Goal: Download file/media

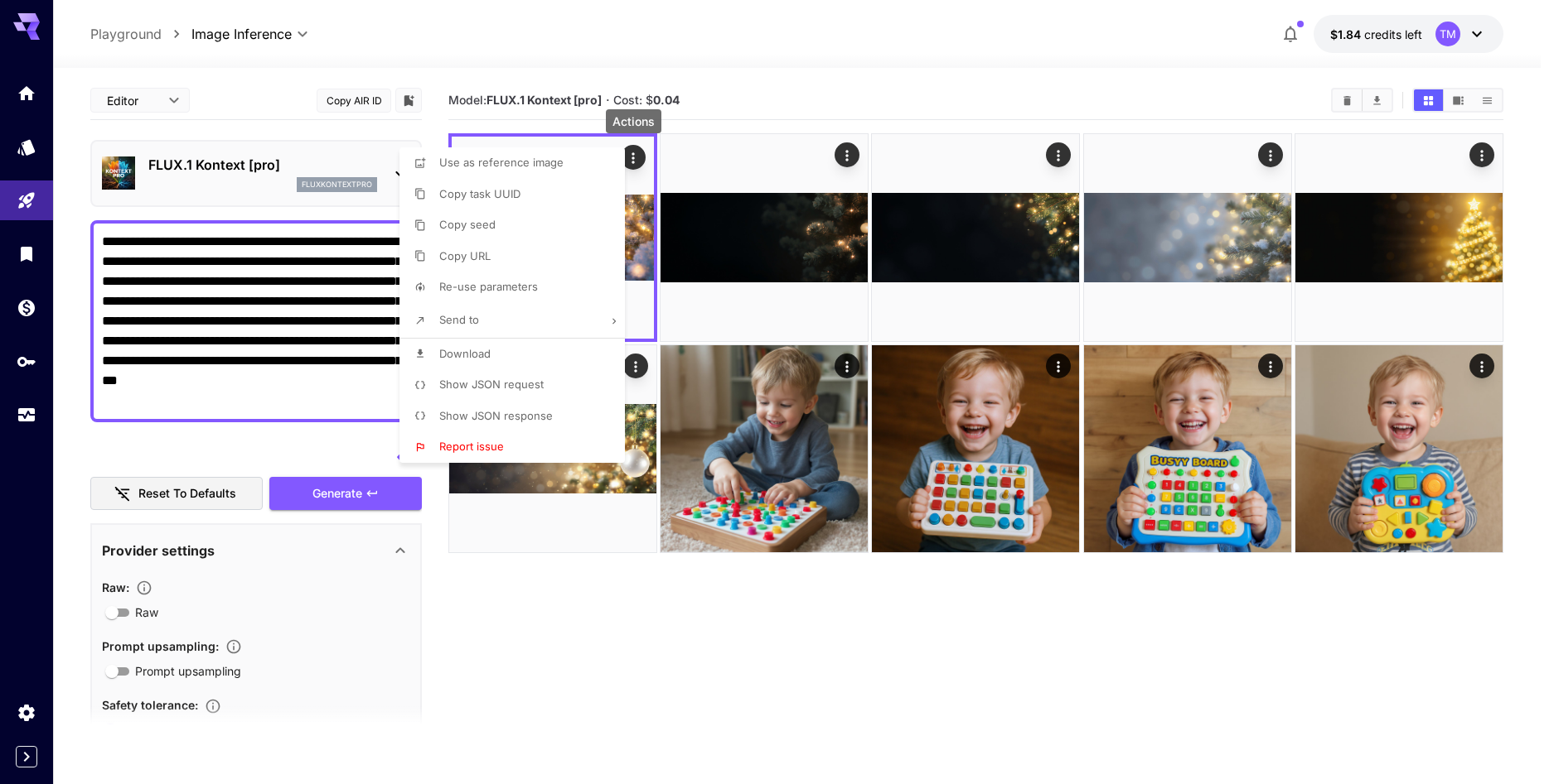
click at [269, 405] on div at bounding box center [777, 392] width 1554 height 784
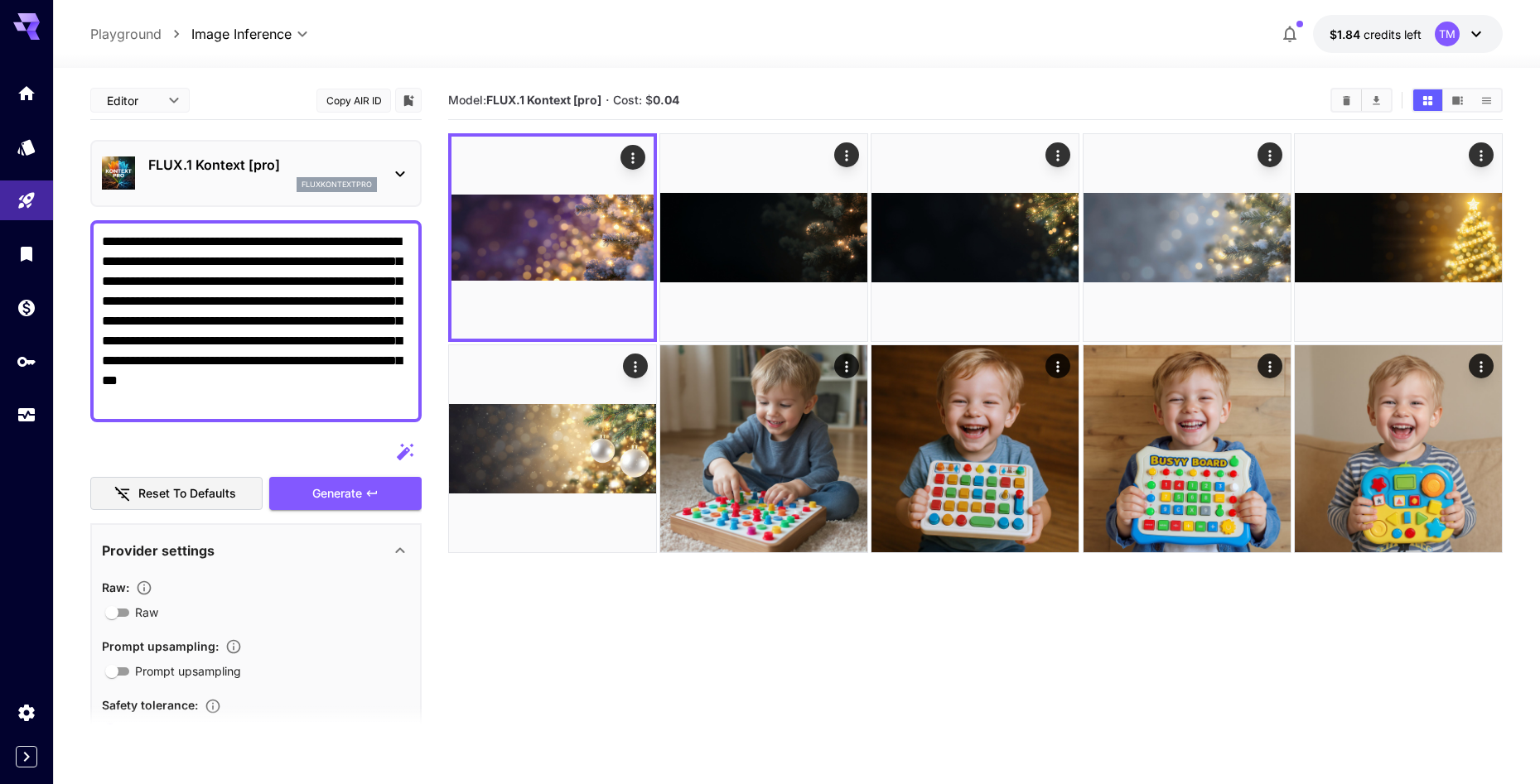
drag, startPoint x: 262, startPoint y: 405, endPoint x: 95, endPoint y: 235, distance: 238.3
click at [95, 235] on div "**********" at bounding box center [256, 320] width 331 height 202
paste textarea "**********"
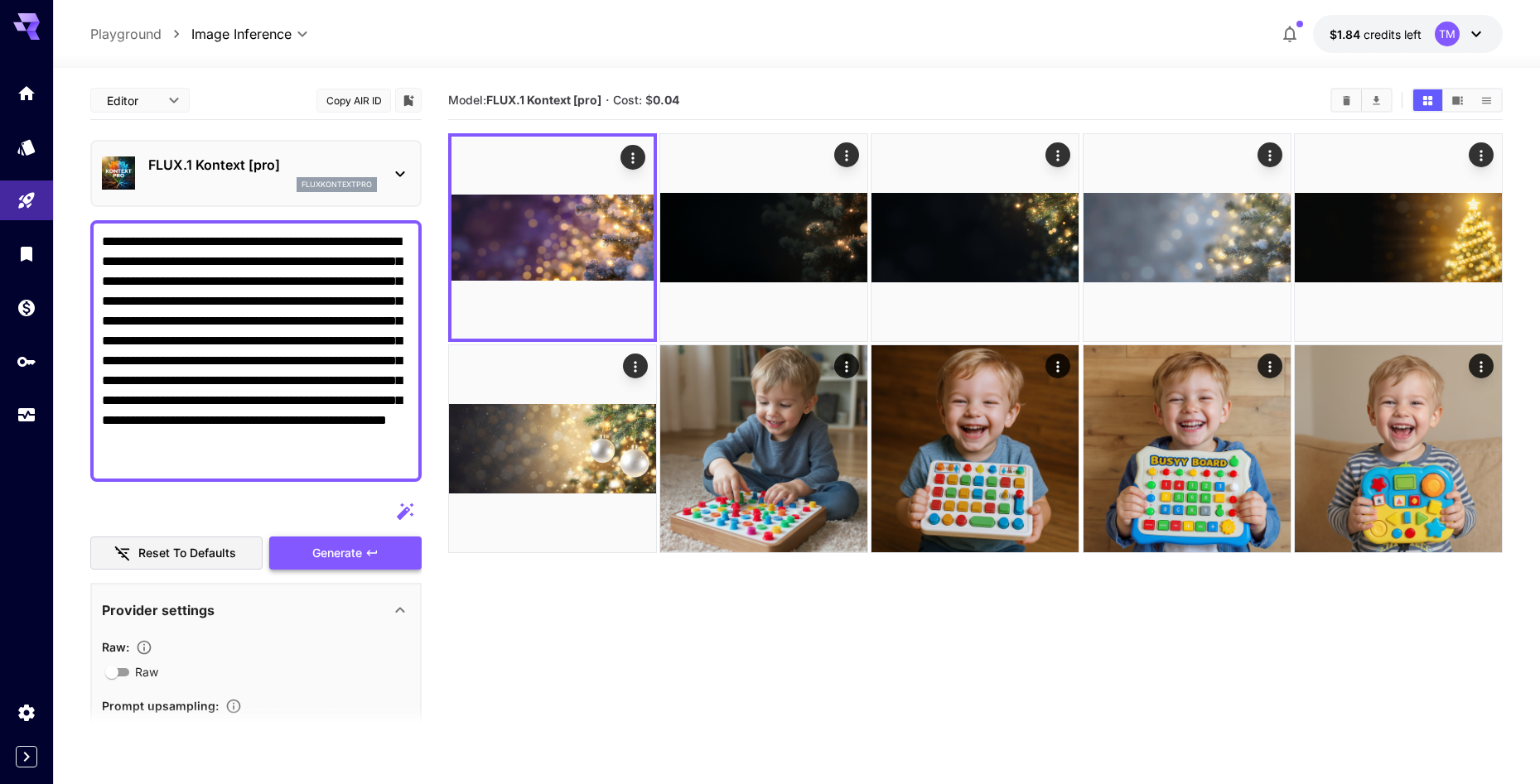
type textarea "**********"
click at [342, 561] on span "Generate" at bounding box center [337, 553] width 50 height 21
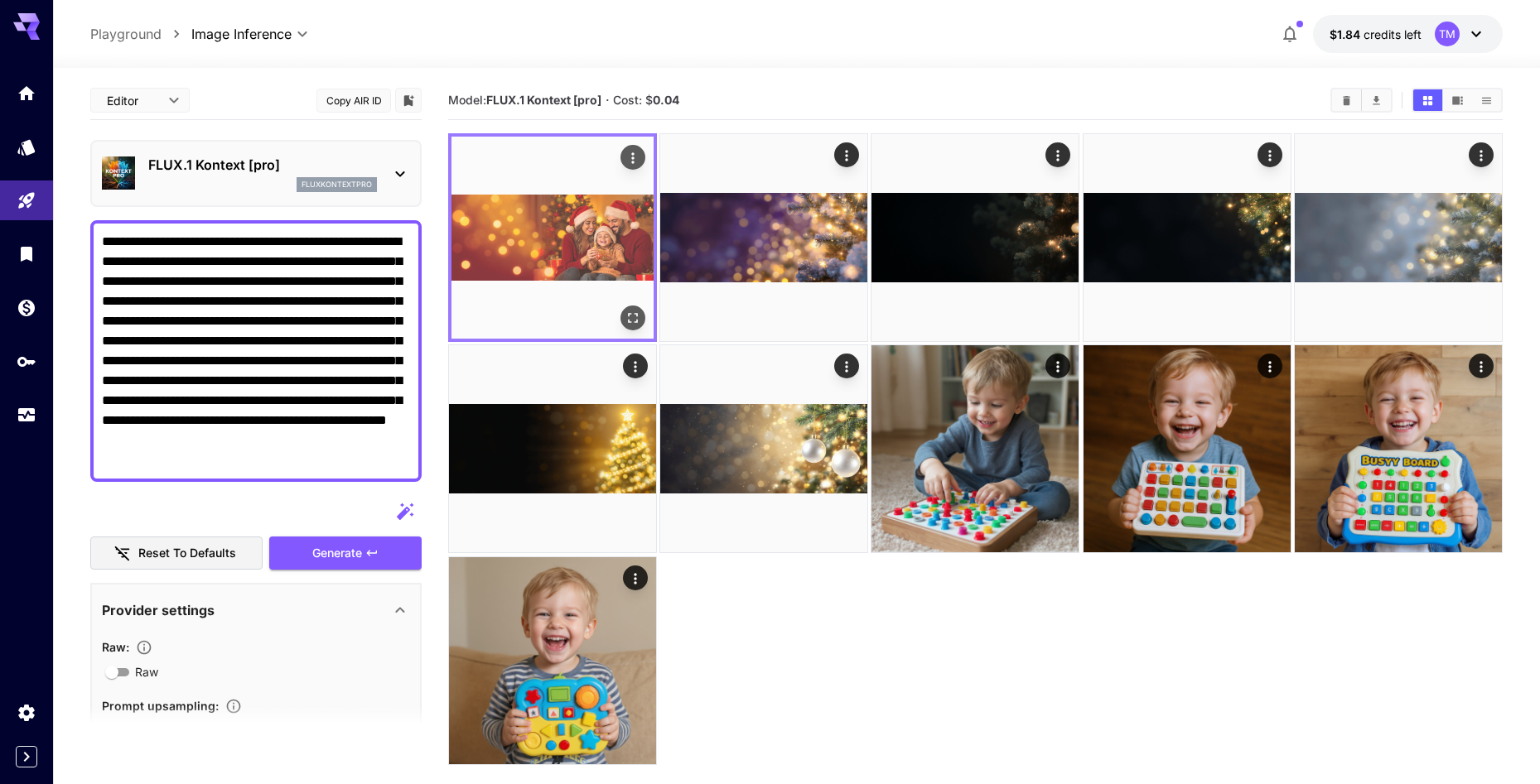
click at [601, 253] on img at bounding box center [552, 237] width 202 height 202
click at [628, 317] on icon "Open in fullscreen" at bounding box center [633, 318] width 16 height 16
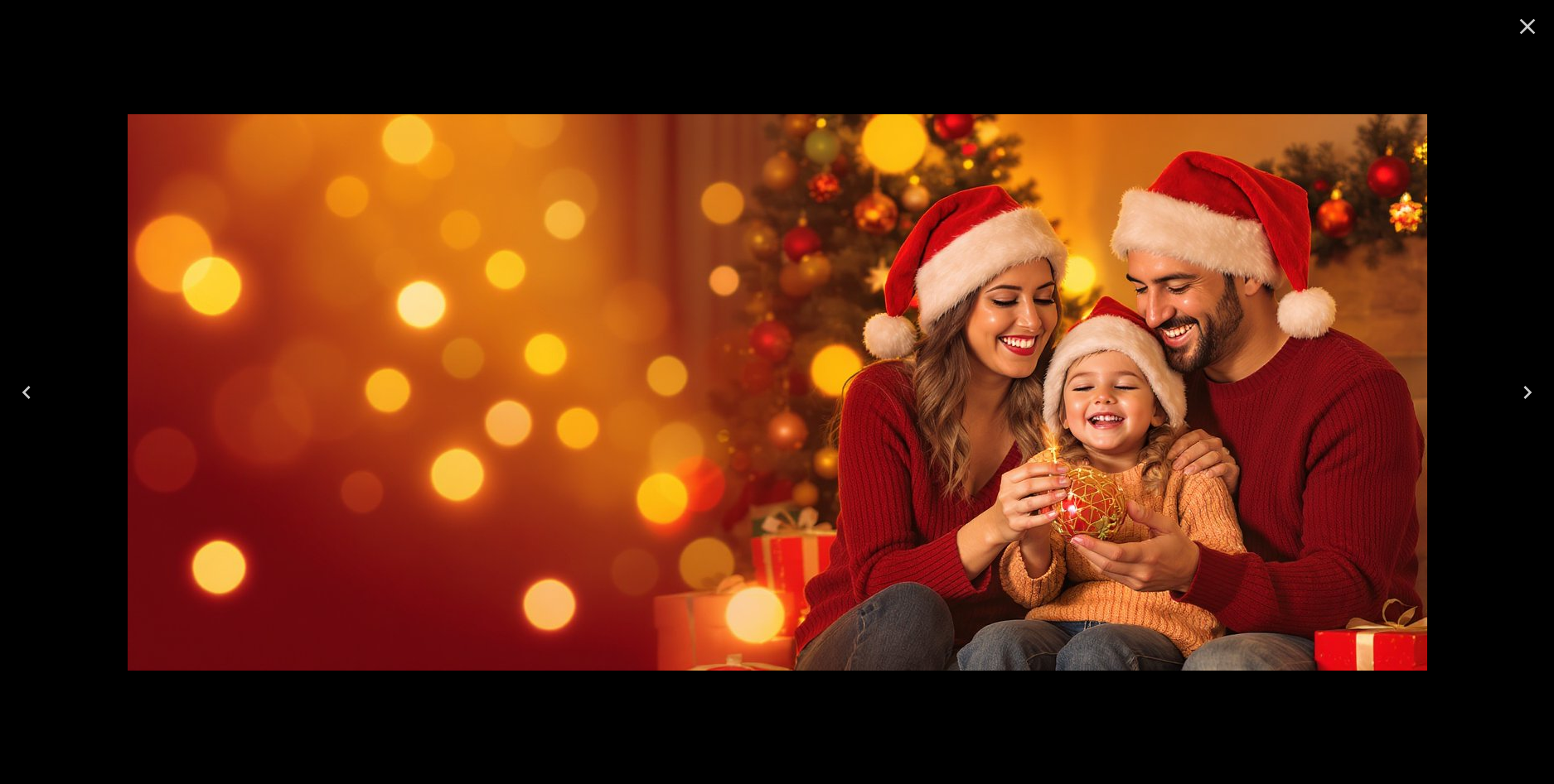
click at [1146, 715] on div at bounding box center [777, 392] width 1554 height 784
click at [1527, 29] on icon "Close" at bounding box center [1527, 26] width 26 height 26
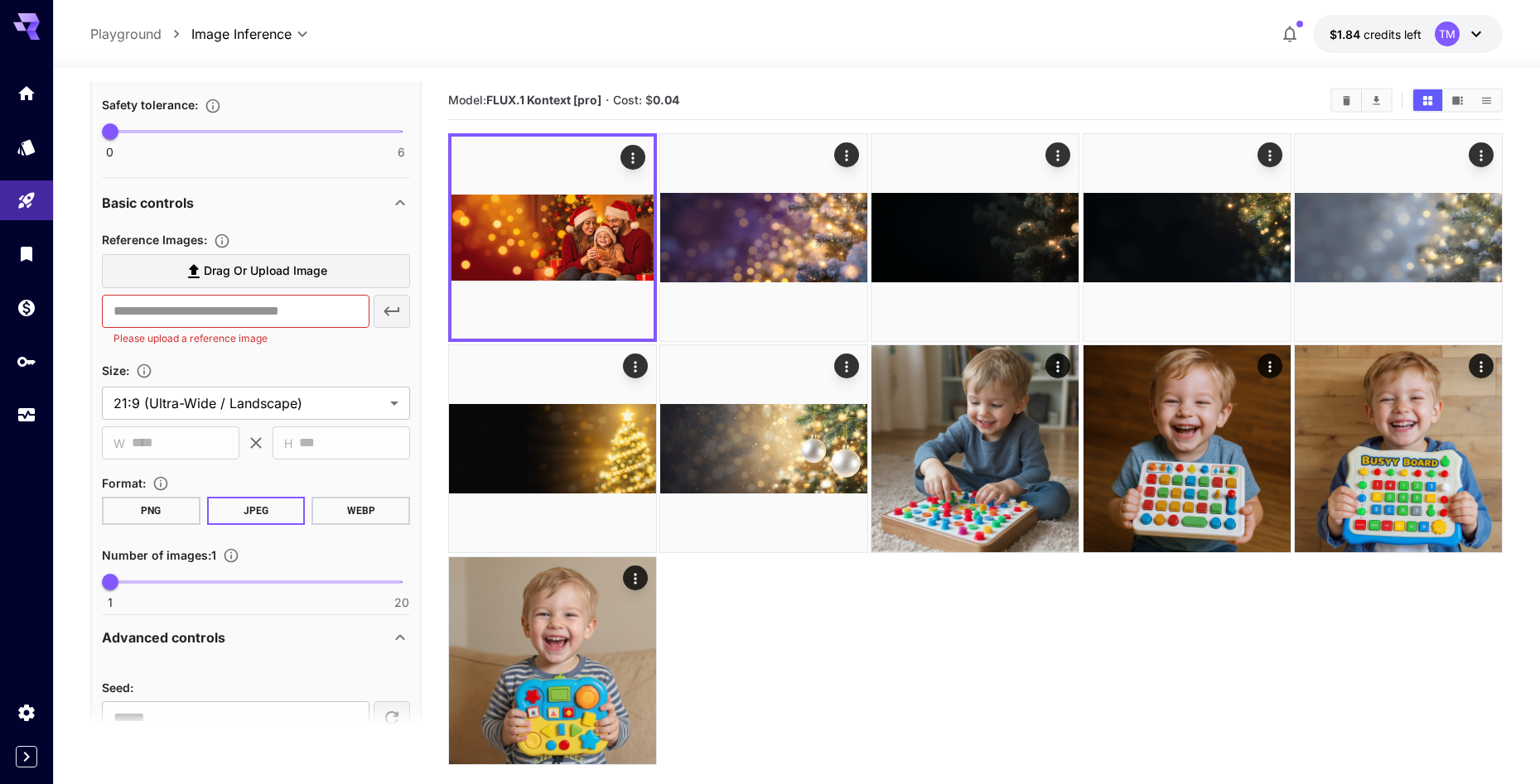
scroll to position [663, 0]
type input "*"
drag, startPoint x: 115, startPoint y: 572, endPoint x: 129, endPoint y: 574, distance: 14.1
click at [129, 574] on span "2" at bounding box center [125, 579] width 16 height 16
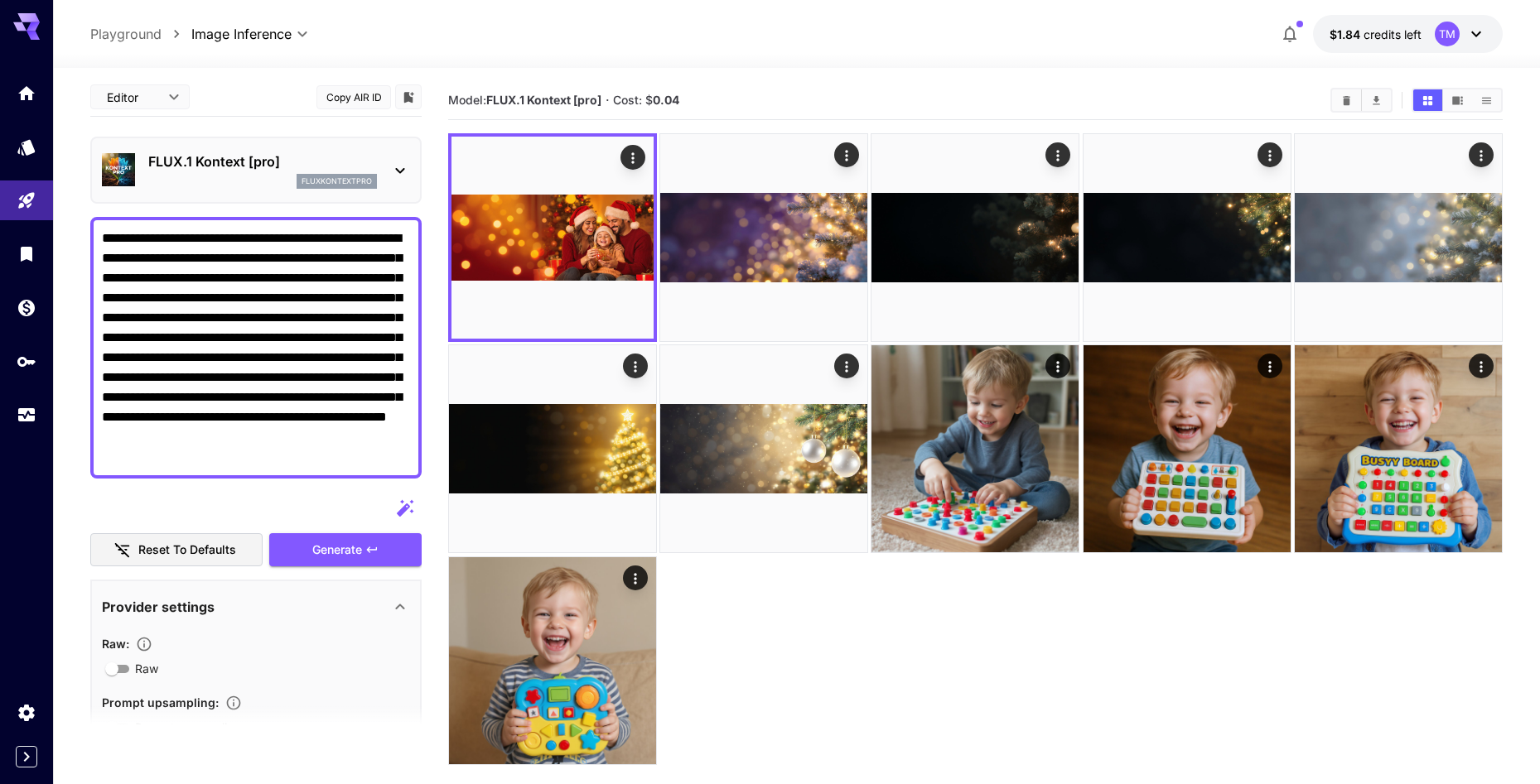
scroll to position [0, 0]
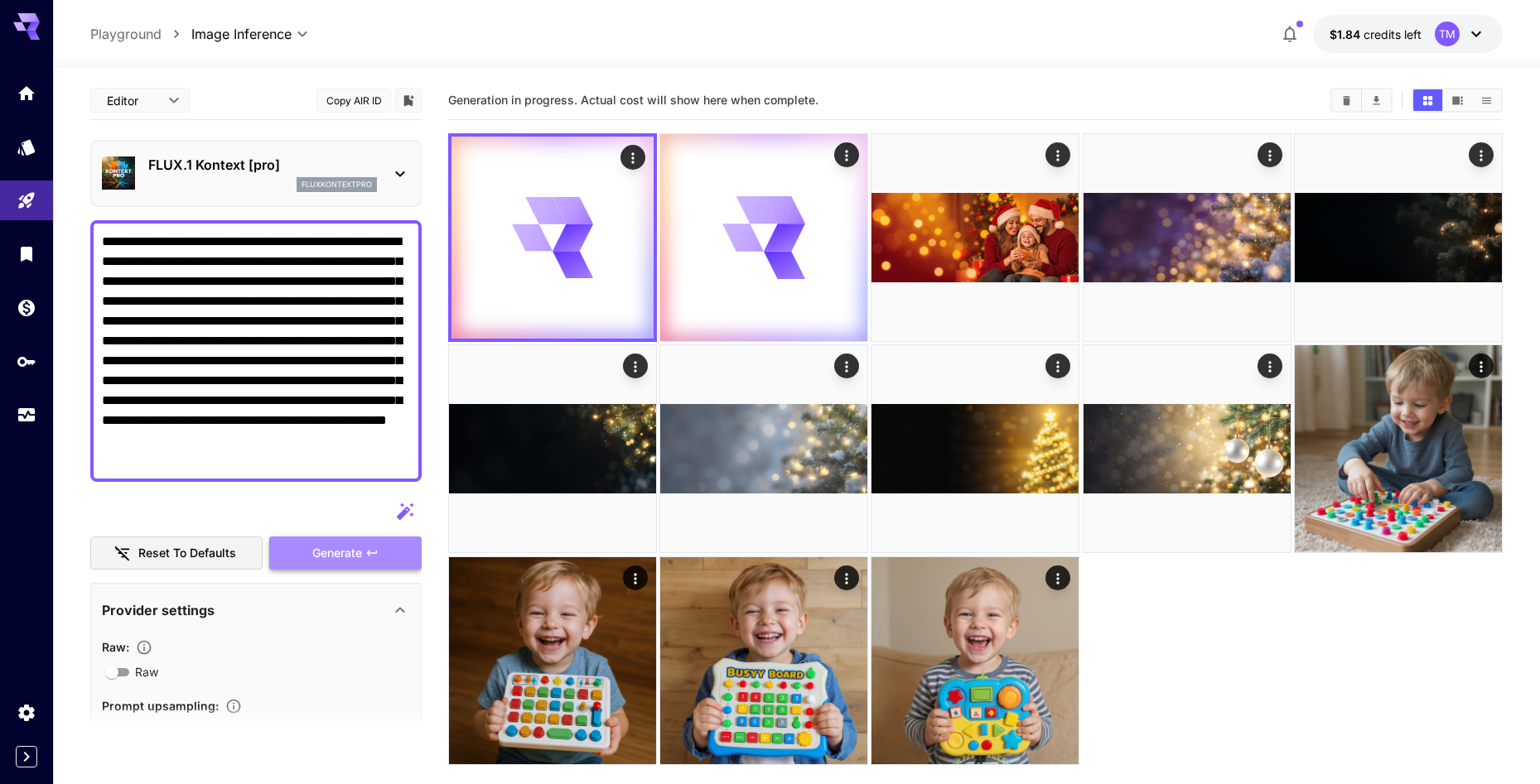
click at [349, 557] on span "Generate" at bounding box center [337, 553] width 50 height 21
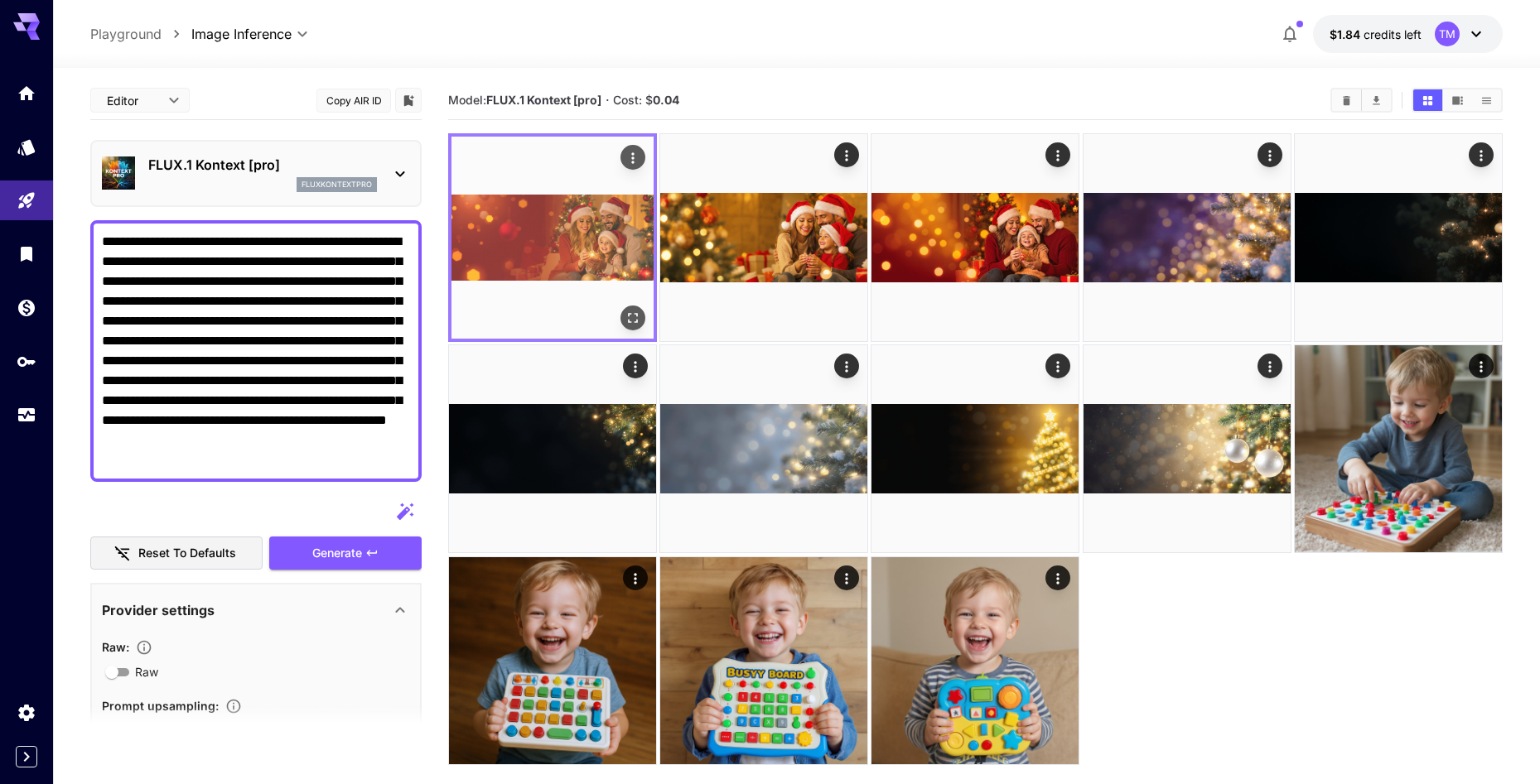
click at [590, 238] on img at bounding box center [552, 237] width 202 height 202
click at [627, 320] on icon "Open in fullscreen" at bounding box center [633, 318] width 16 height 16
click at [621, 157] on button "Actions" at bounding box center [632, 157] width 24 height 24
click at [633, 166] on icon "Actions" at bounding box center [633, 158] width 16 height 16
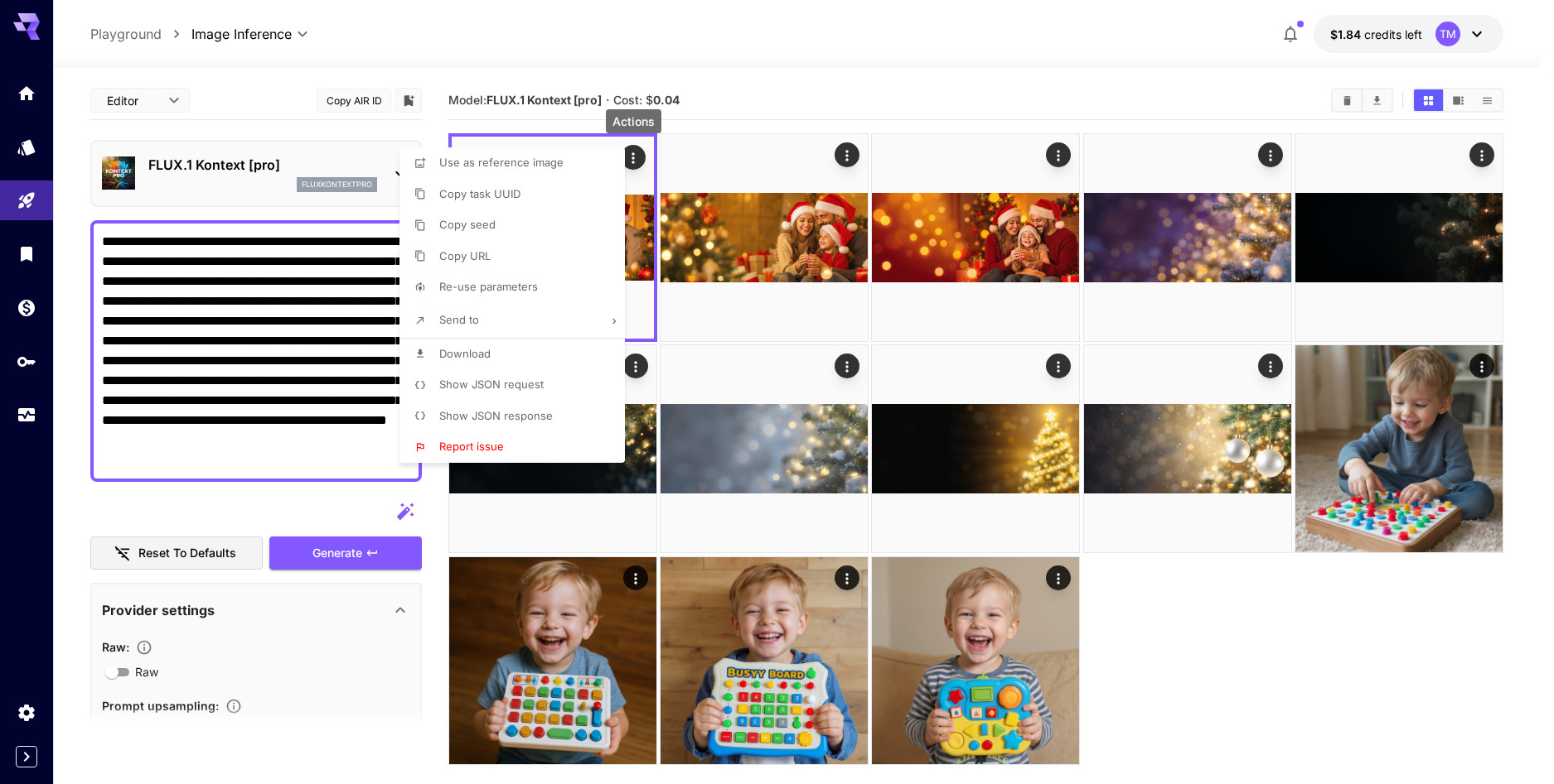
click at [816, 264] on div at bounding box center [777, 392] width 1554 height 784
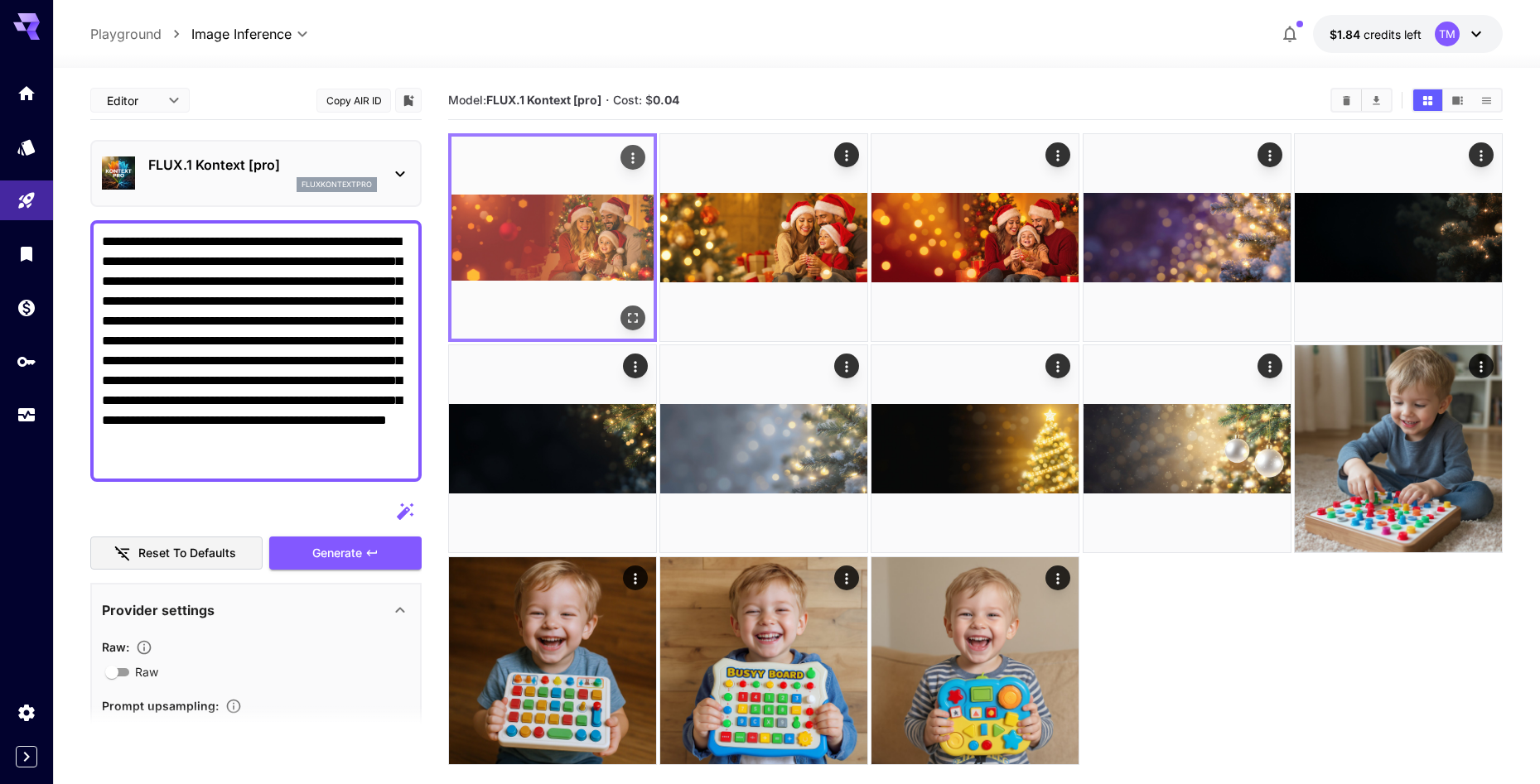
click at [594, 251] on img at bounding box center [552, 237] width 202 height 202
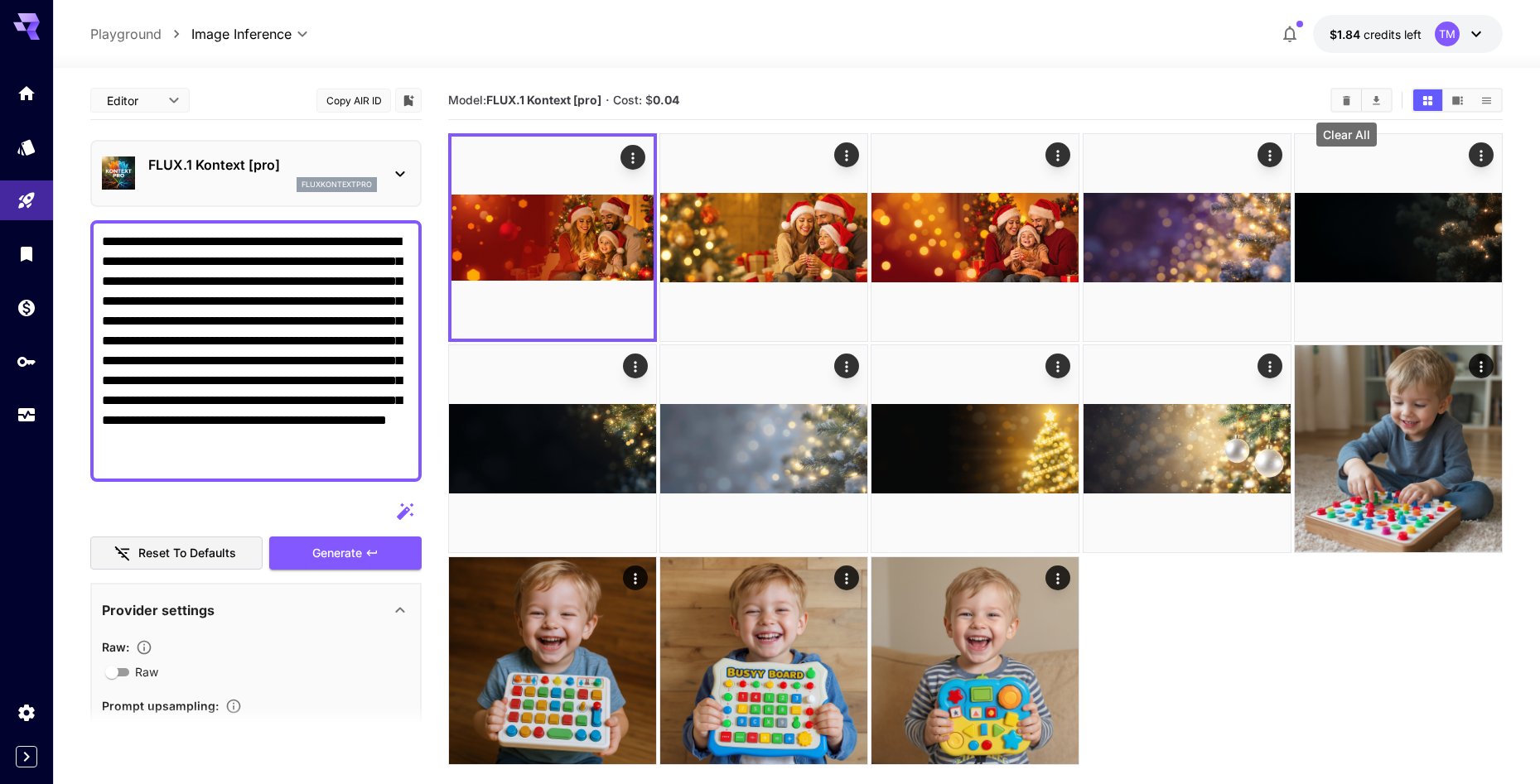
click at [1345, 96] on icon "Clear All" at bounding box center [1346, 100] width 7 height 9
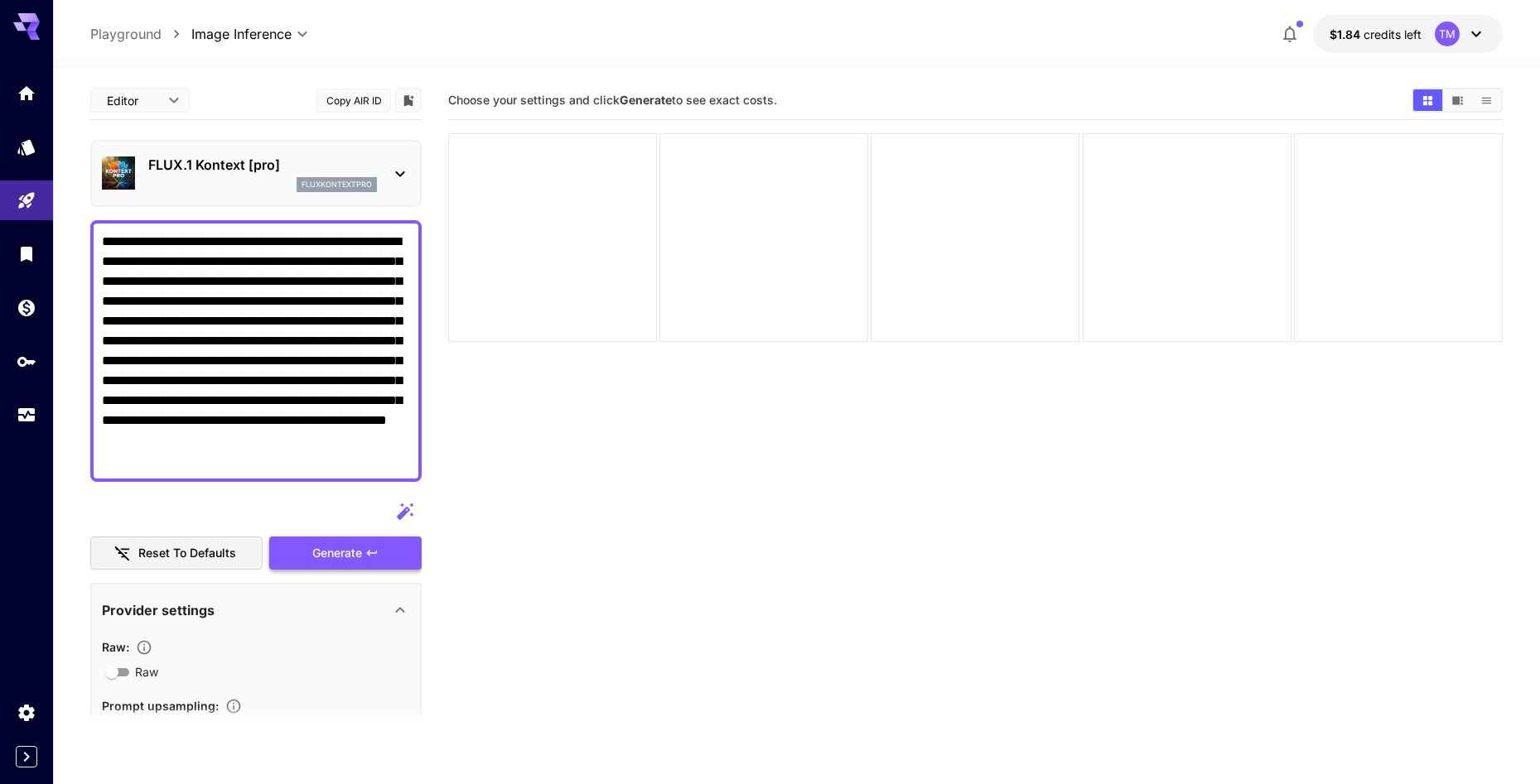
click at [354, 557] on span "Generate" at bounding box center [337, 553] width 50 height 21
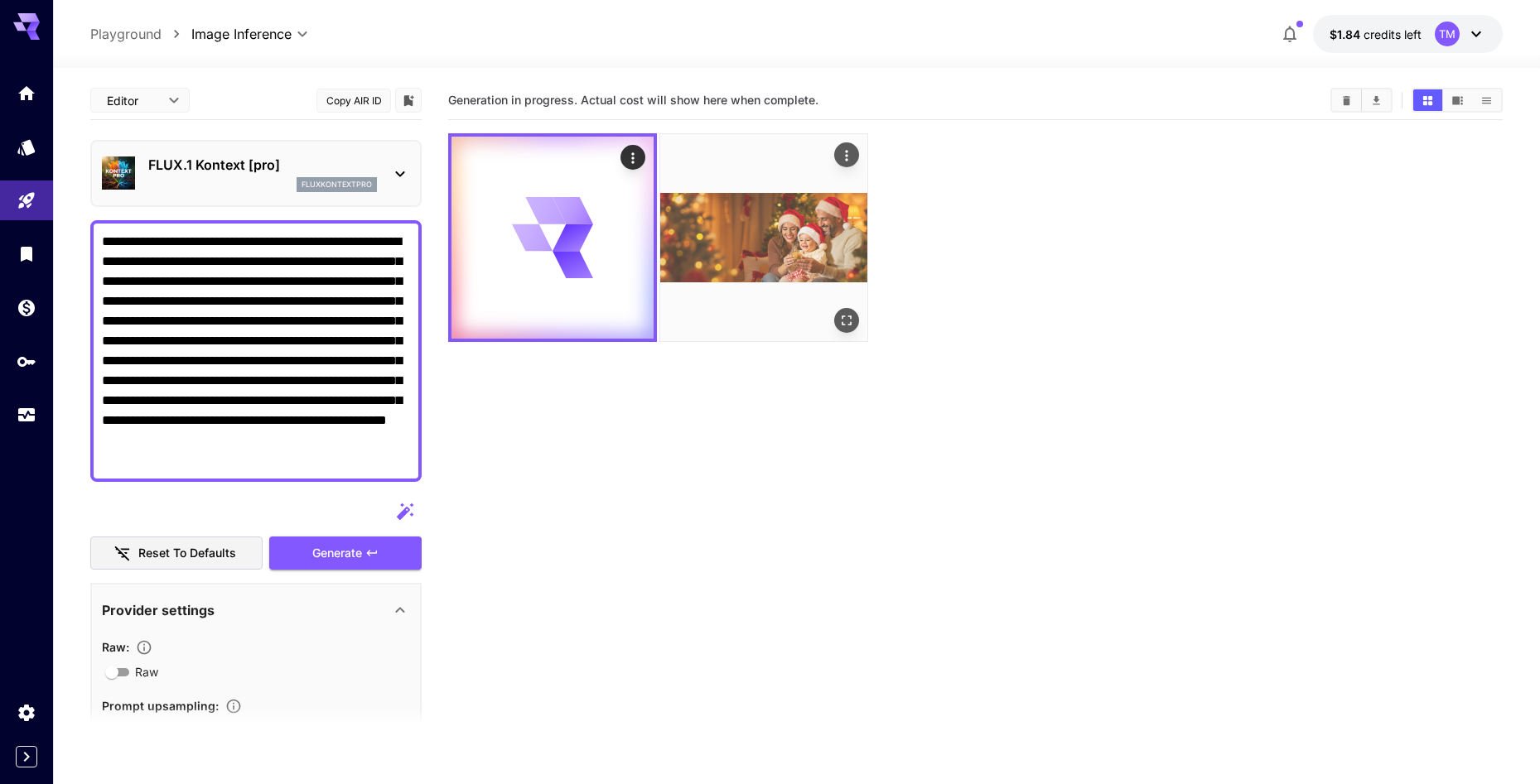
click at [764, 272] on img at bounding box center [763, 237] width 207 height 207
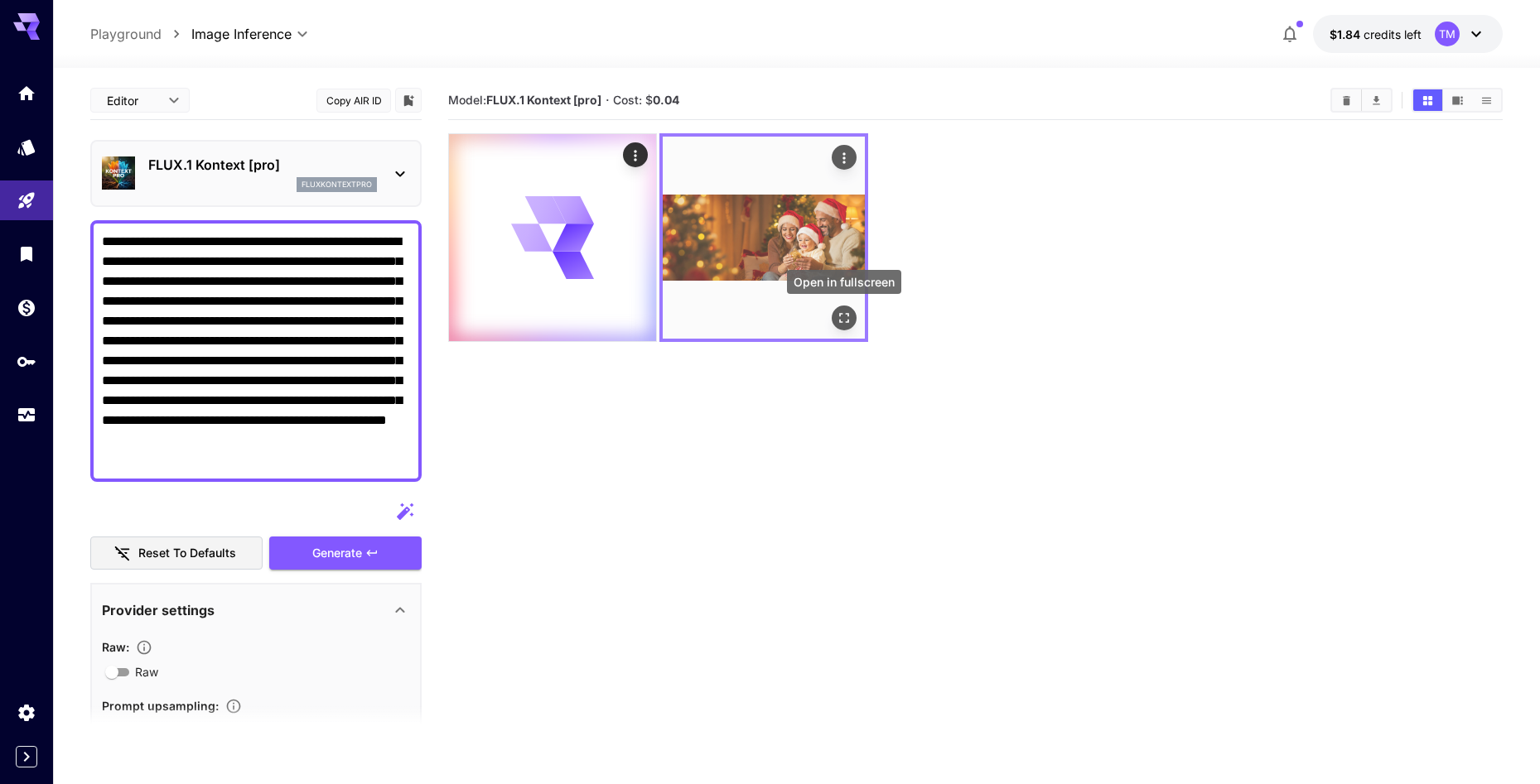
click at [841, 312] on icon "Open in fullscreen" at bounding box center [844, 318] width 16 height 16
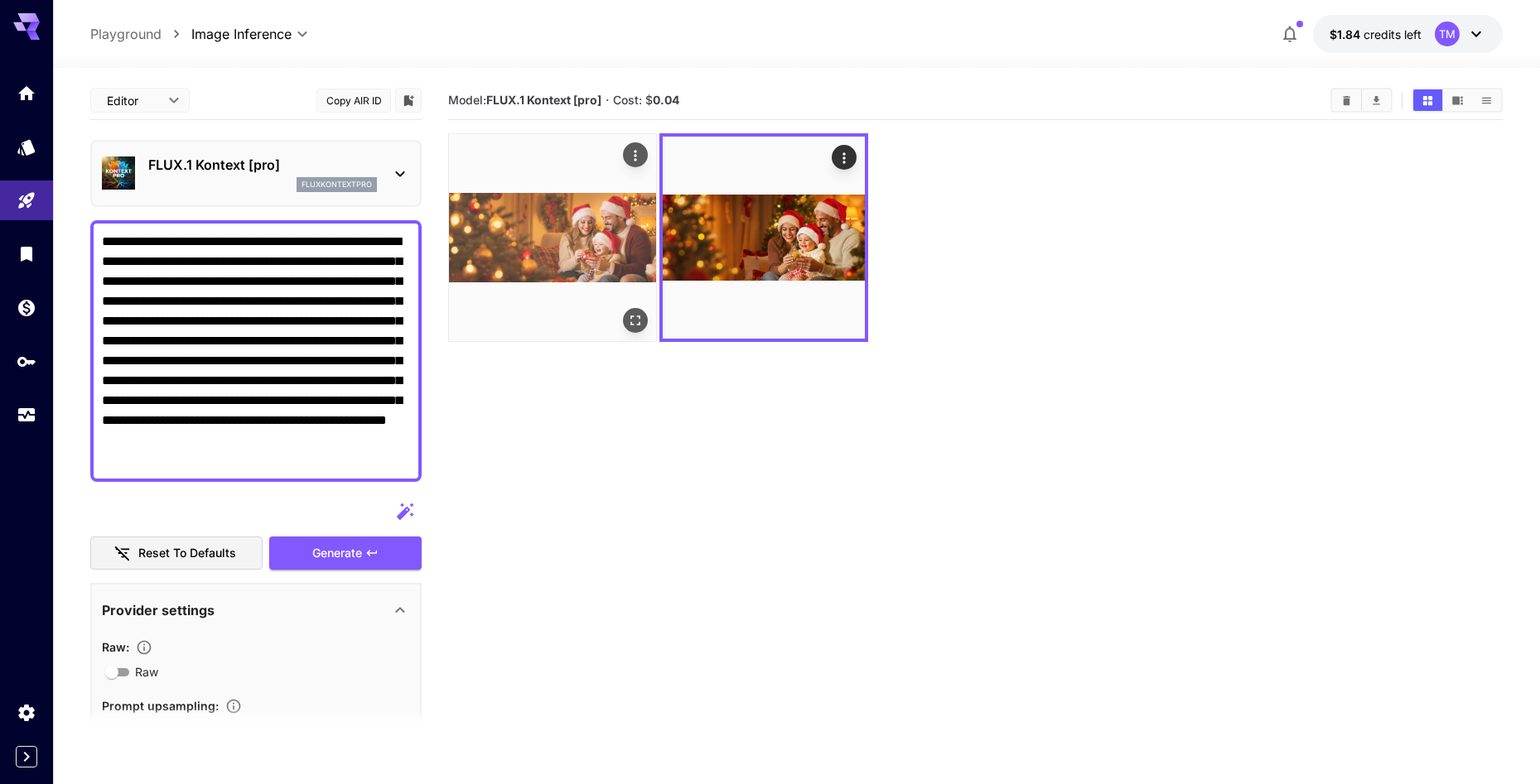
click at [595, 252] on img at bounding box center [552, 237] width 207 height 207
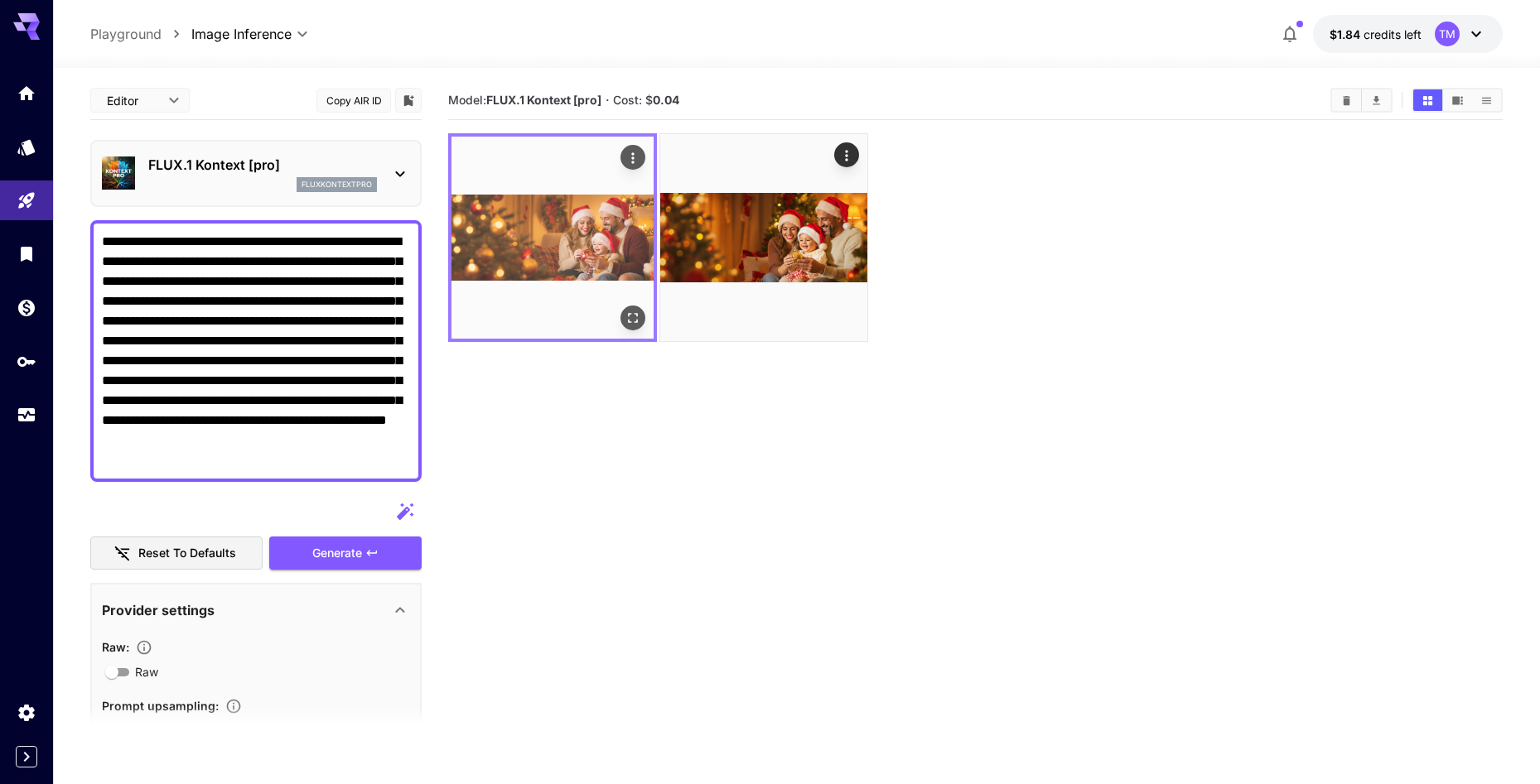
click at [643, 317] on button "Open in fullscreen" at bounding box center [632, 318] width 24 height 24
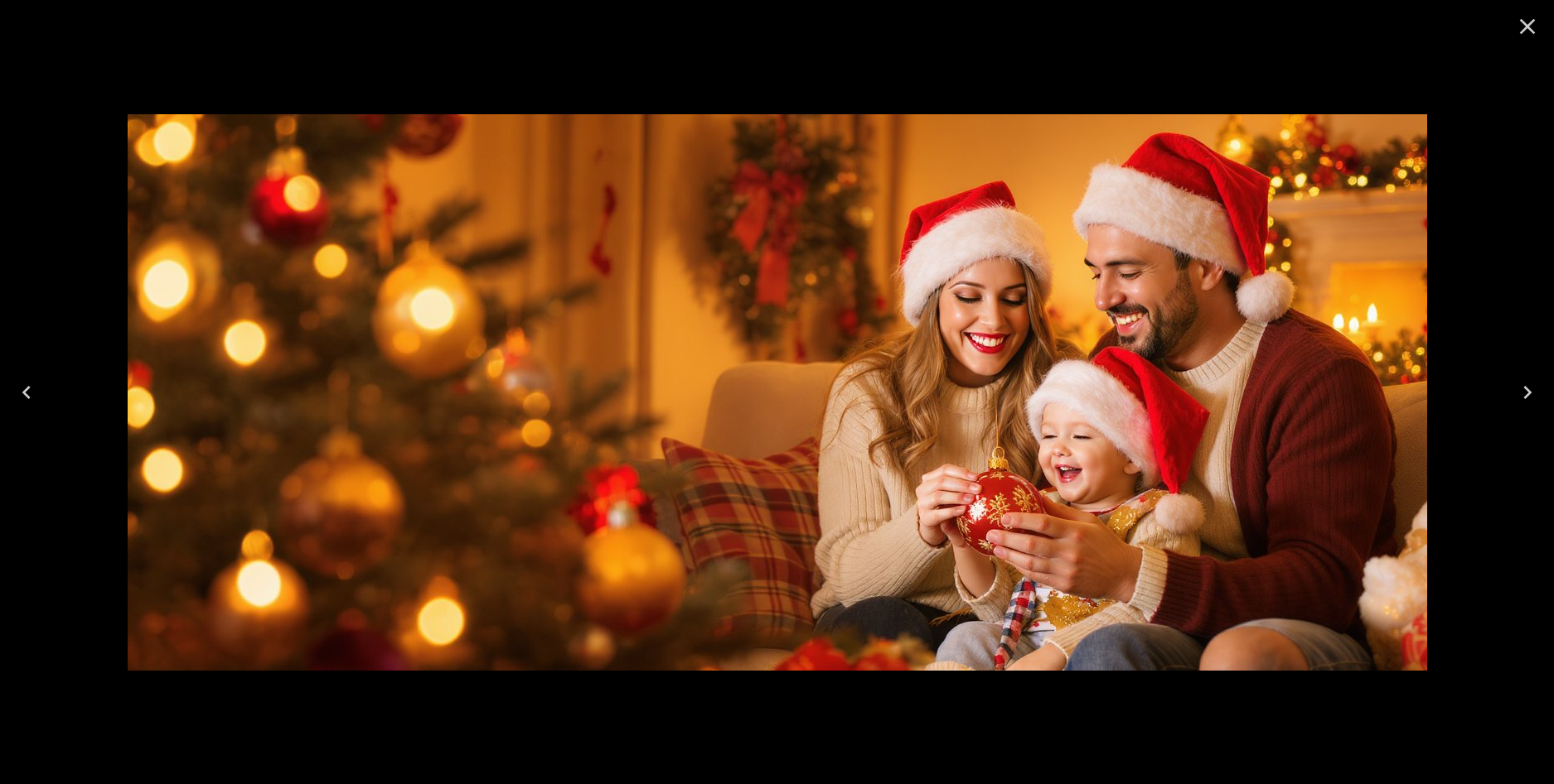
click at [933, 735] on div at bounding box center [777, 392] width 1554 height 784
click at [1530, 24] on icon "Close" at bounding box center [1527, 26] width 15 height 15
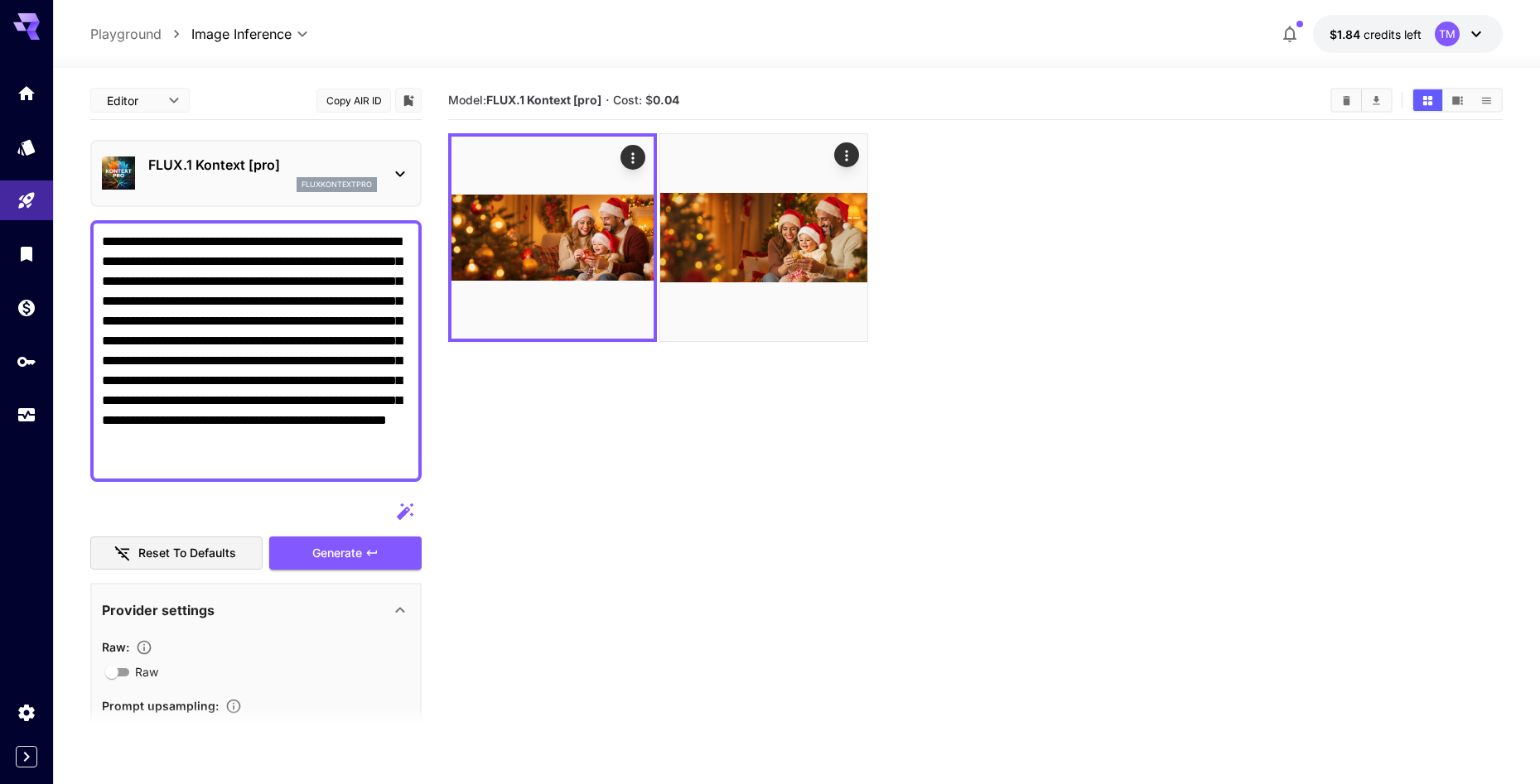
click at [965, 425] on section "Model: FLUX.1 Kontext [pro] · Cost: $ 0.04" at bounding box center [975, 473] width 1055 height 784
click at [889, 488] on section "Model: FLUX.1 Kontext [pro] · Cost: $ 0.04" at bounding box center [975, 473] width 1055 height 784
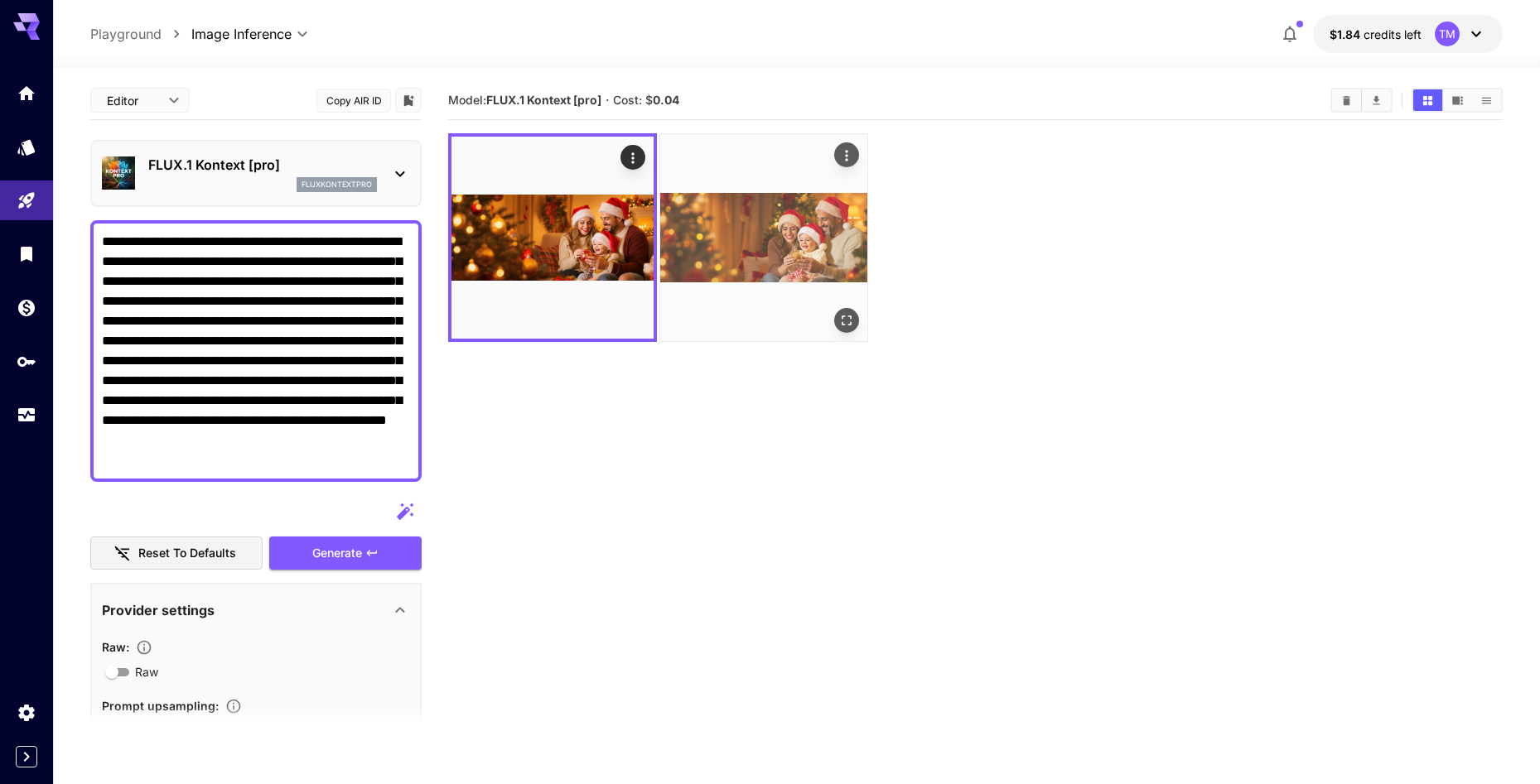
click at [795, 236] on img at bounding box center [763, 237] width 207 height 207
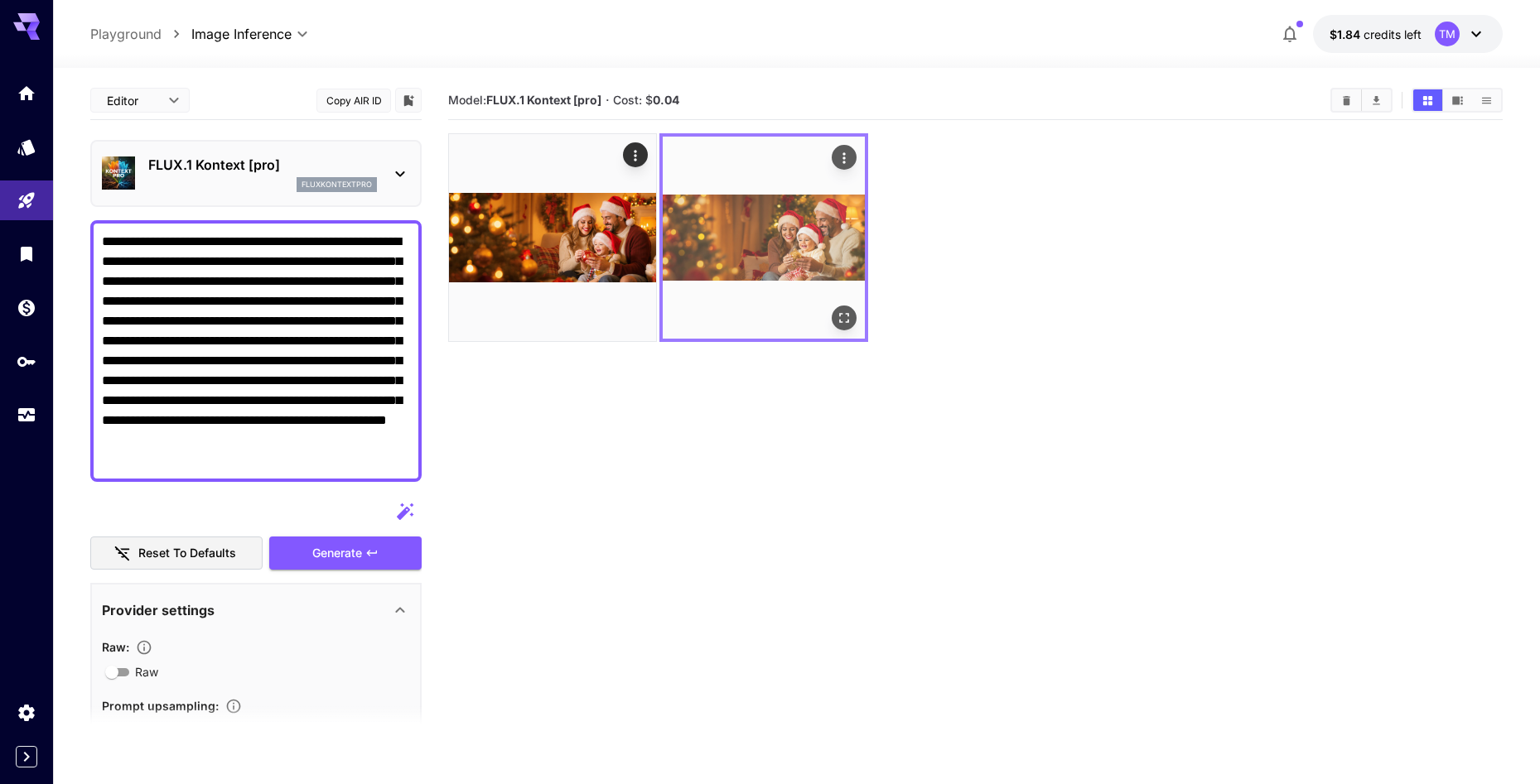
click at [852, 308] on button "Open in fullscreen" at bounding box center [844, 318] width 24 height 24
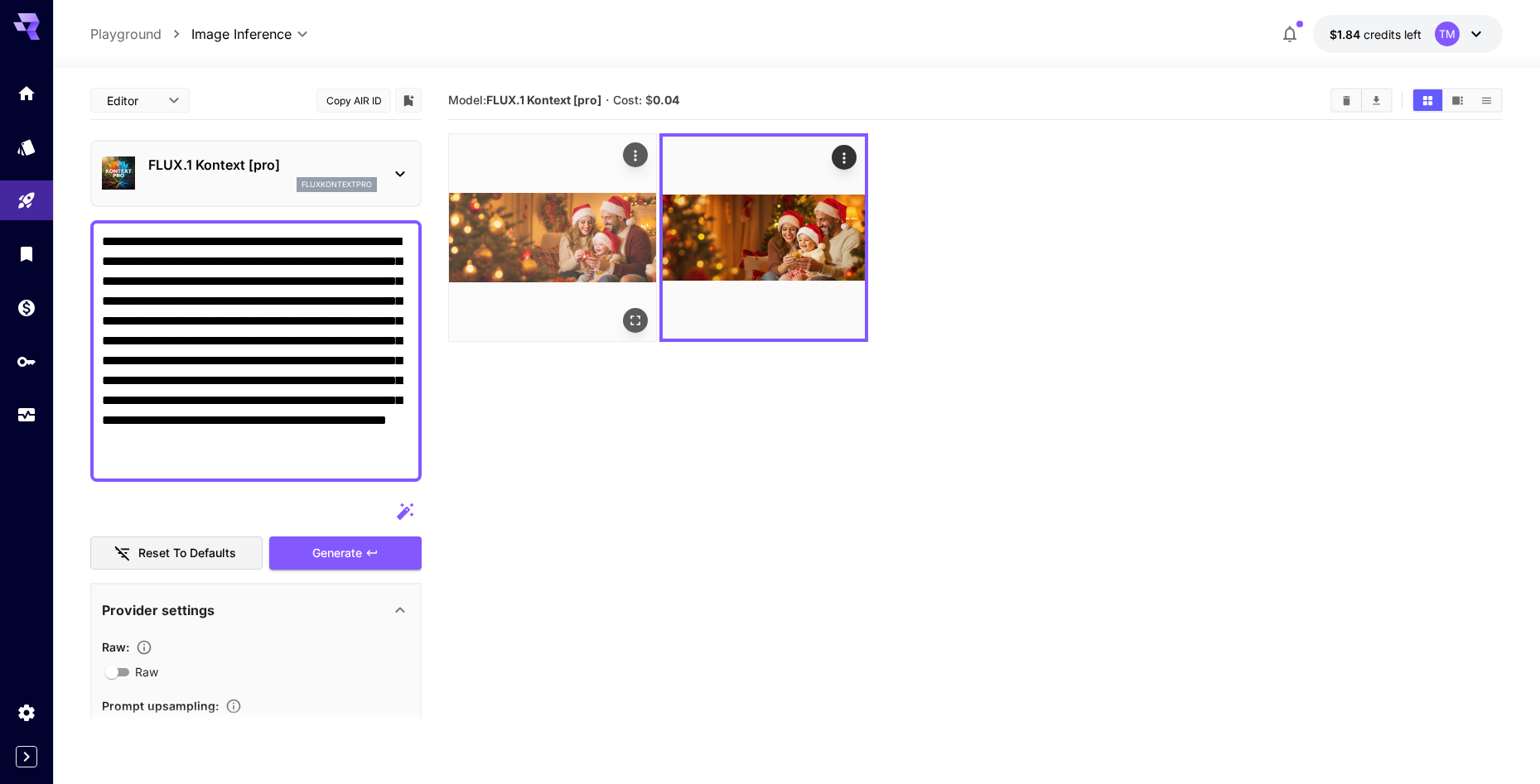
click at [627, 305] on img at bounding box center [552, 237] width 207 height 207
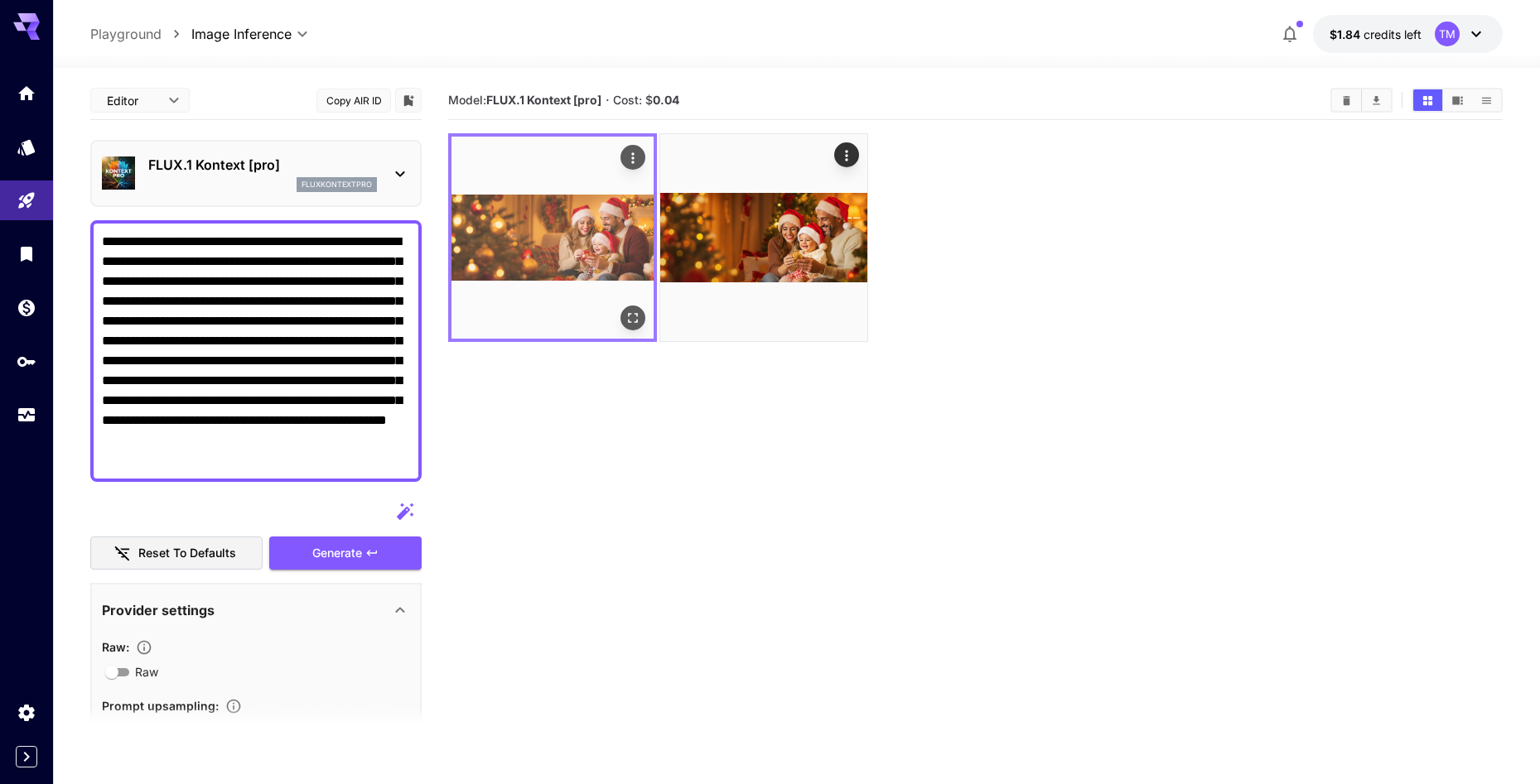
click at [638, 319] on icon "Open in fullscreen" at bounding box center [633, 318] width 16 height 16
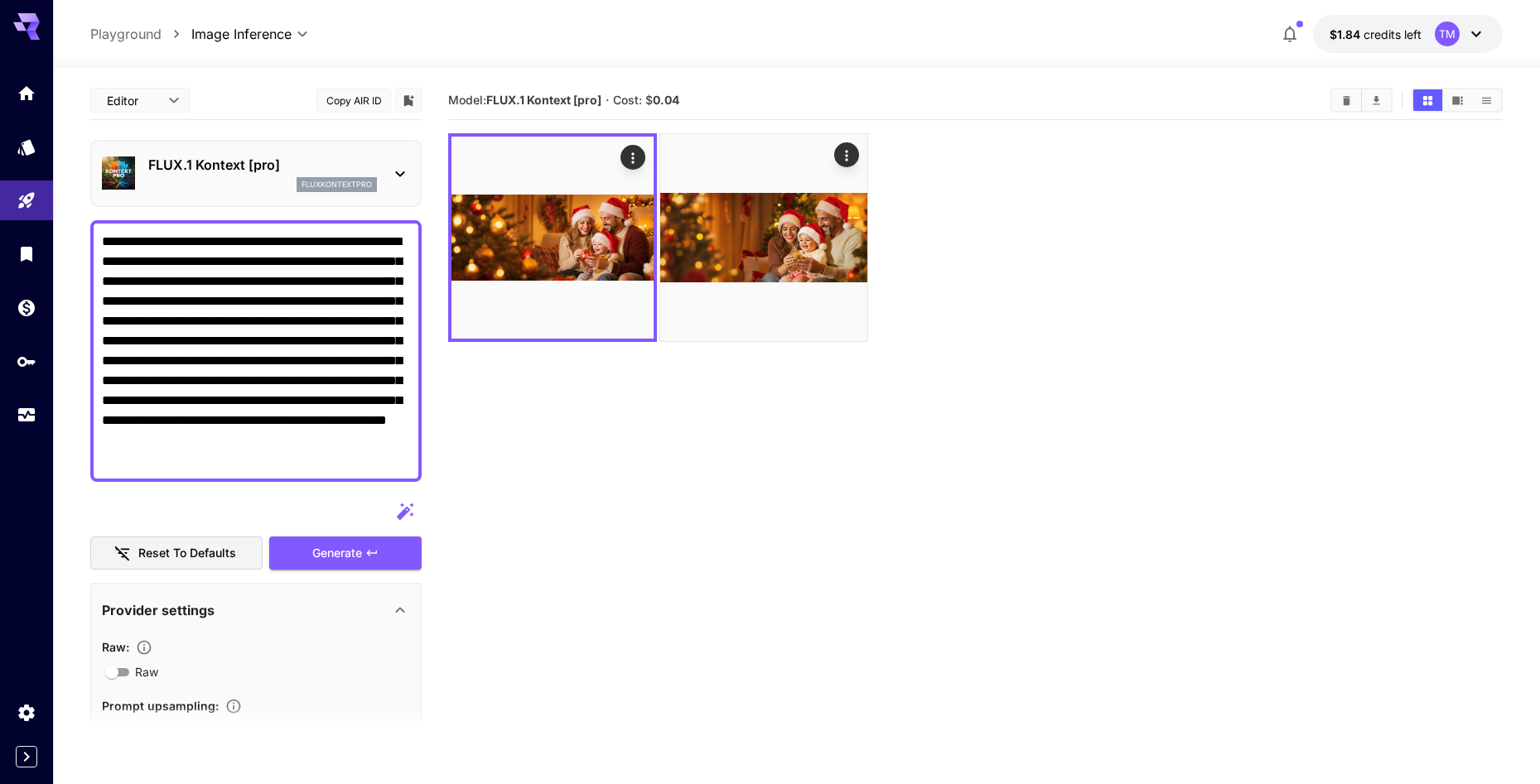
click at [865, 667] on section "Model: FLUX.1 Kontext [pro] · Cost: $ 0.04" at bounding box center [975, 473] width 1055 height 784
click at [773, 502] on section "Model: FLUX.1 Kontext [pro] · Cost: $ 0.04" at bounding box center [975, 473] width 1055 height 784
drag, startPoint x: 306, startPoint y: 464, endPoint x: 100, endPoint y: 244, distance: 301.4
click at [100, 244] on div "**********" at bounding box center [256, 350] width 331 height 262
paste textarea "**********"
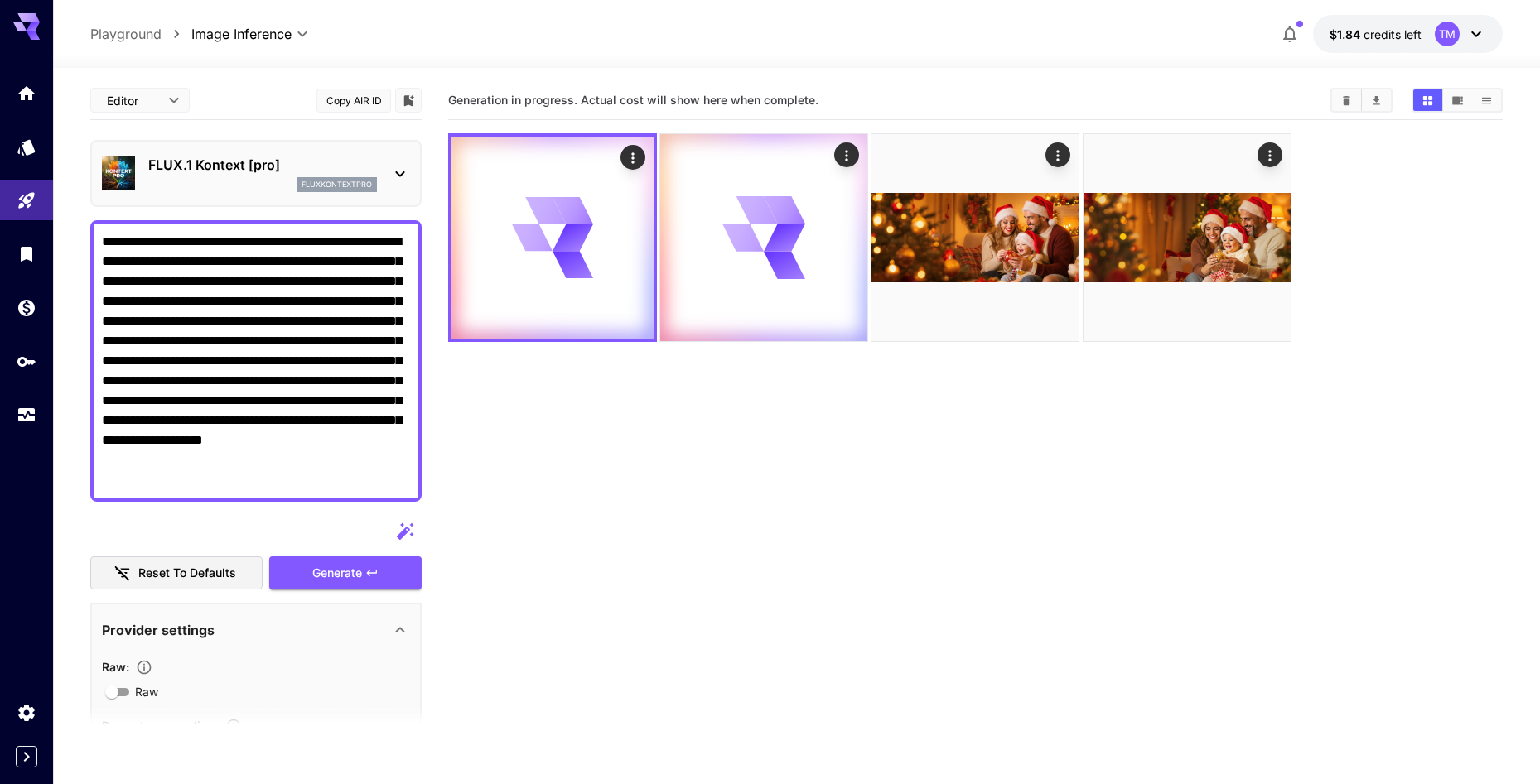
type textarea "**********"
click at [868, 500] on section "Generation in progress. Actual cost will show here when complete." at bounding box center [975, 473] width 1055 height 784
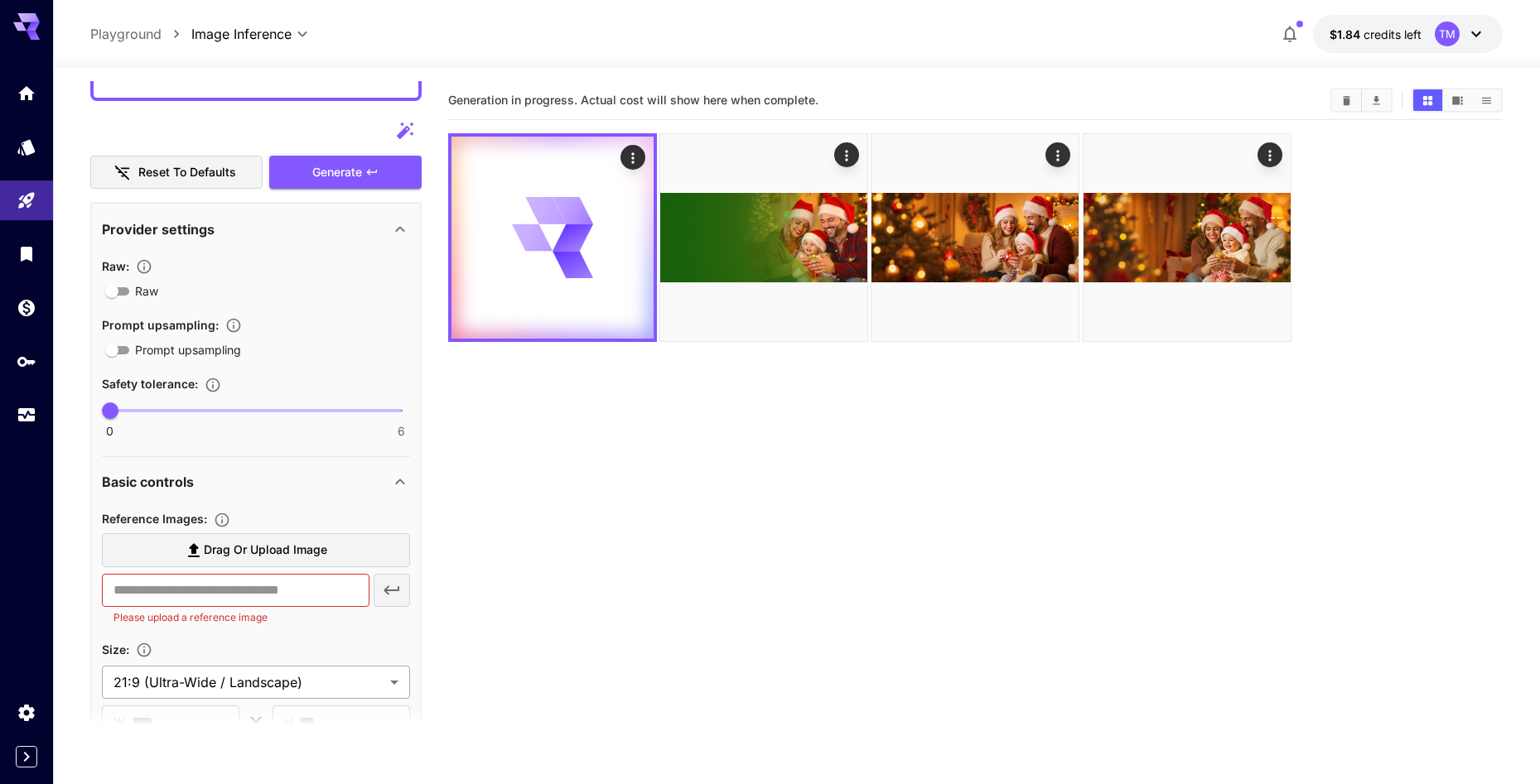
scroll to position [579, 0]
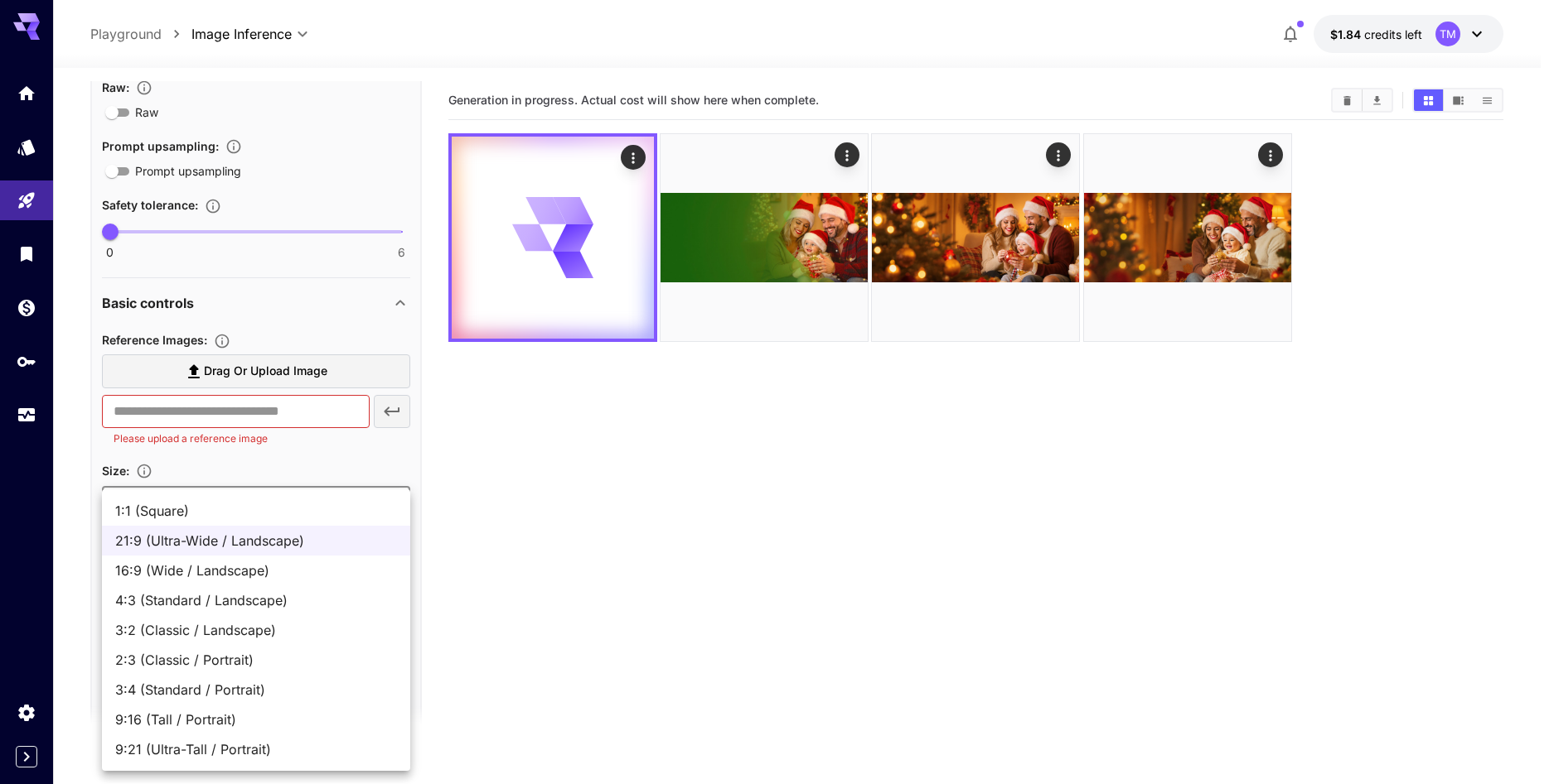
click at [271, 507] on body "**********" at bounding box center [777, 457] width 1554 height 915
click at [515, 693] on div at bounding box center [777, 392] width 1554 height 784
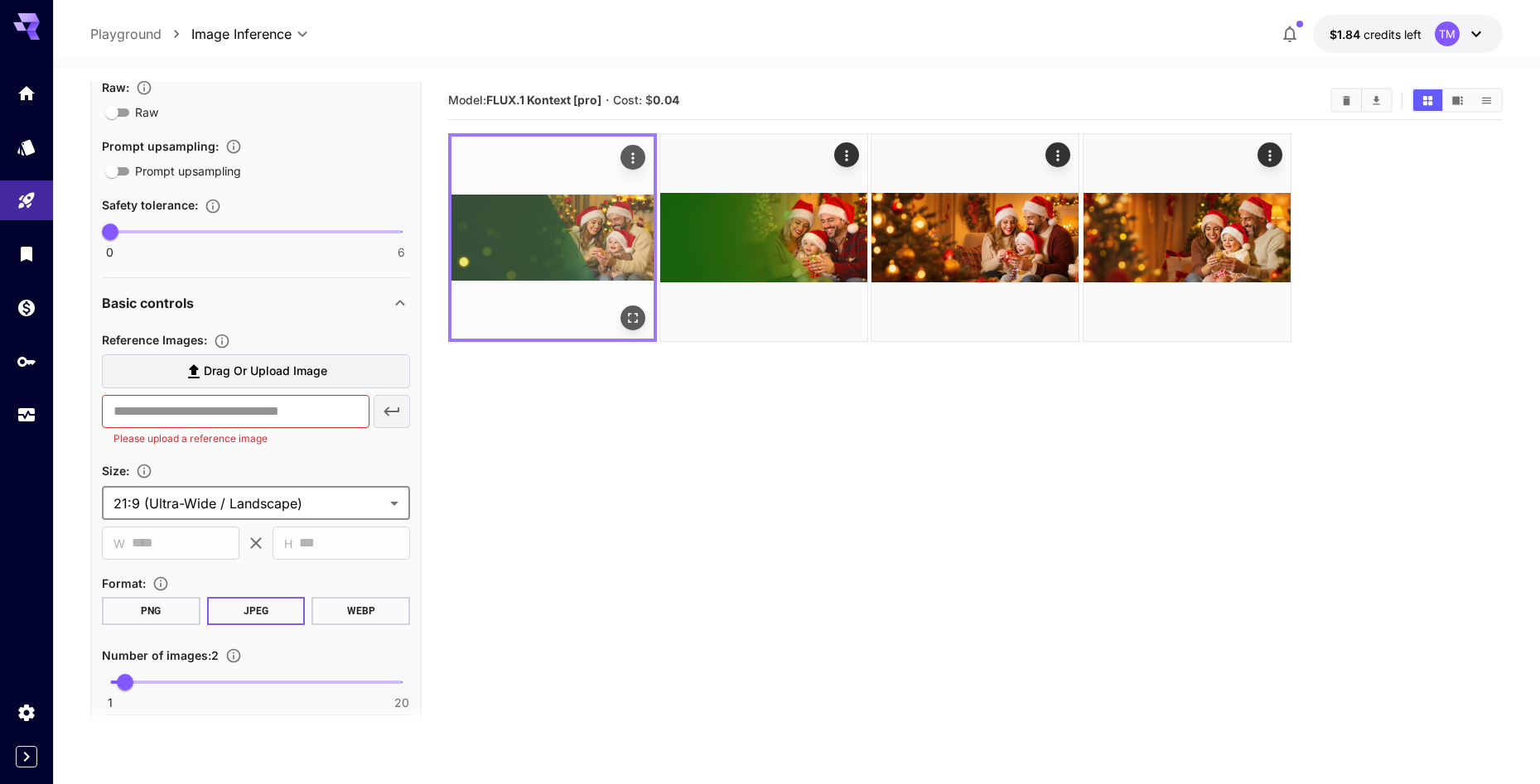
click at [546, 301] on img at bounding box center [552, 237] width 202 height 202
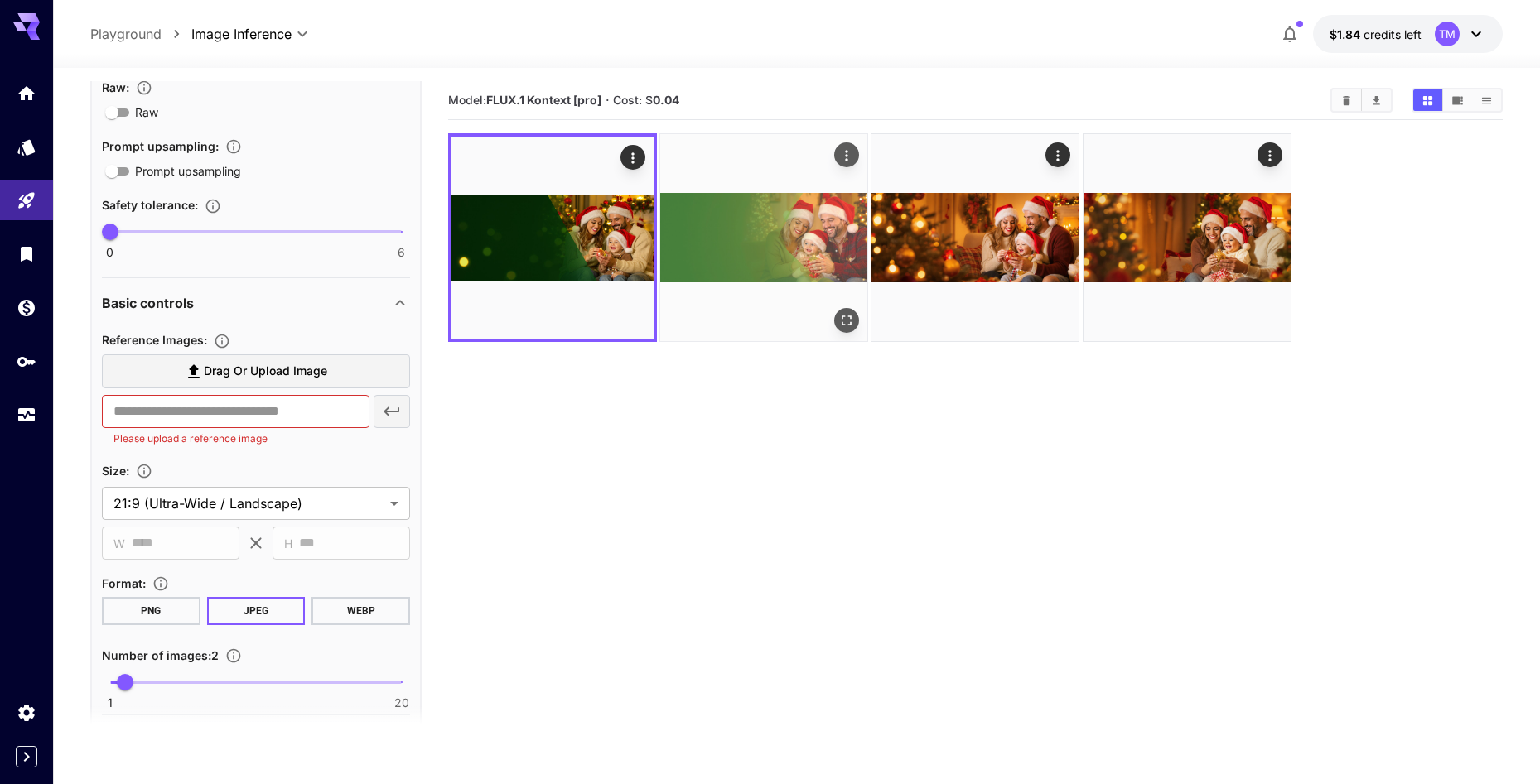
click at [784, 252] on img at bounding box center [763, 237] width 207 height 207
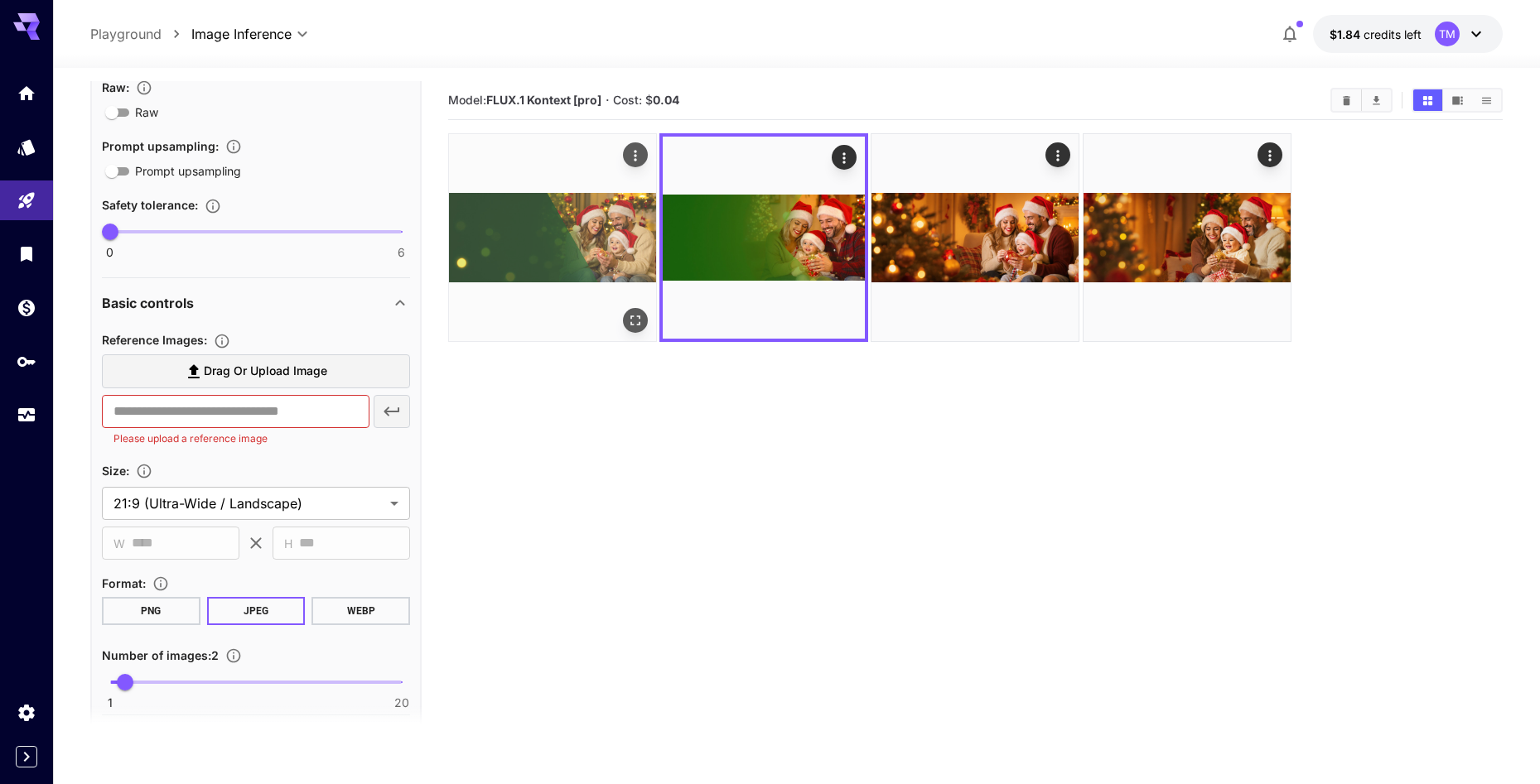
click at [582, 240] on img at bounding box center [552, 237] width 207 height 207
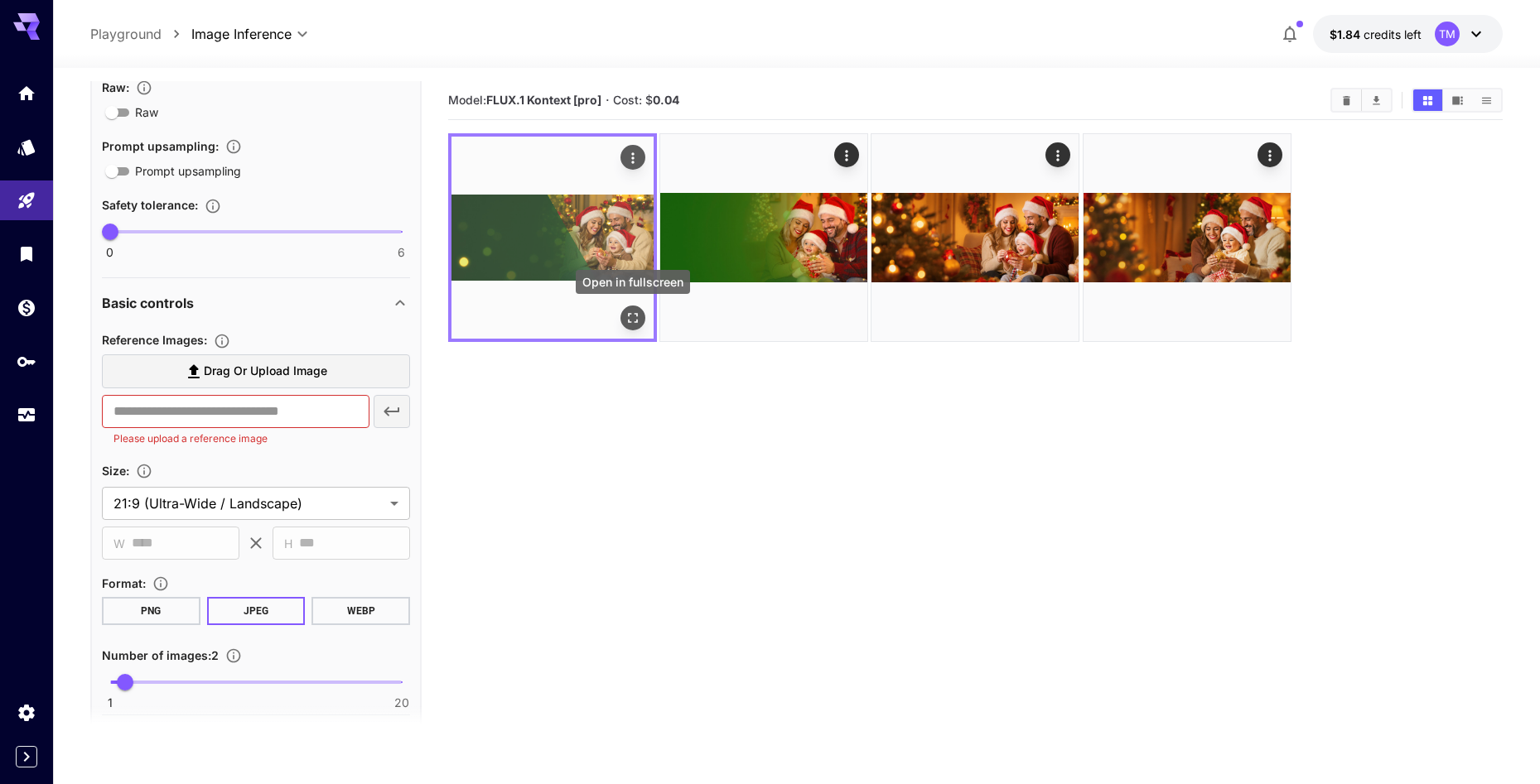
click at [634, 317] on icon "Open in fullscreen" at bounding box center [633, 318] width 16 height 16
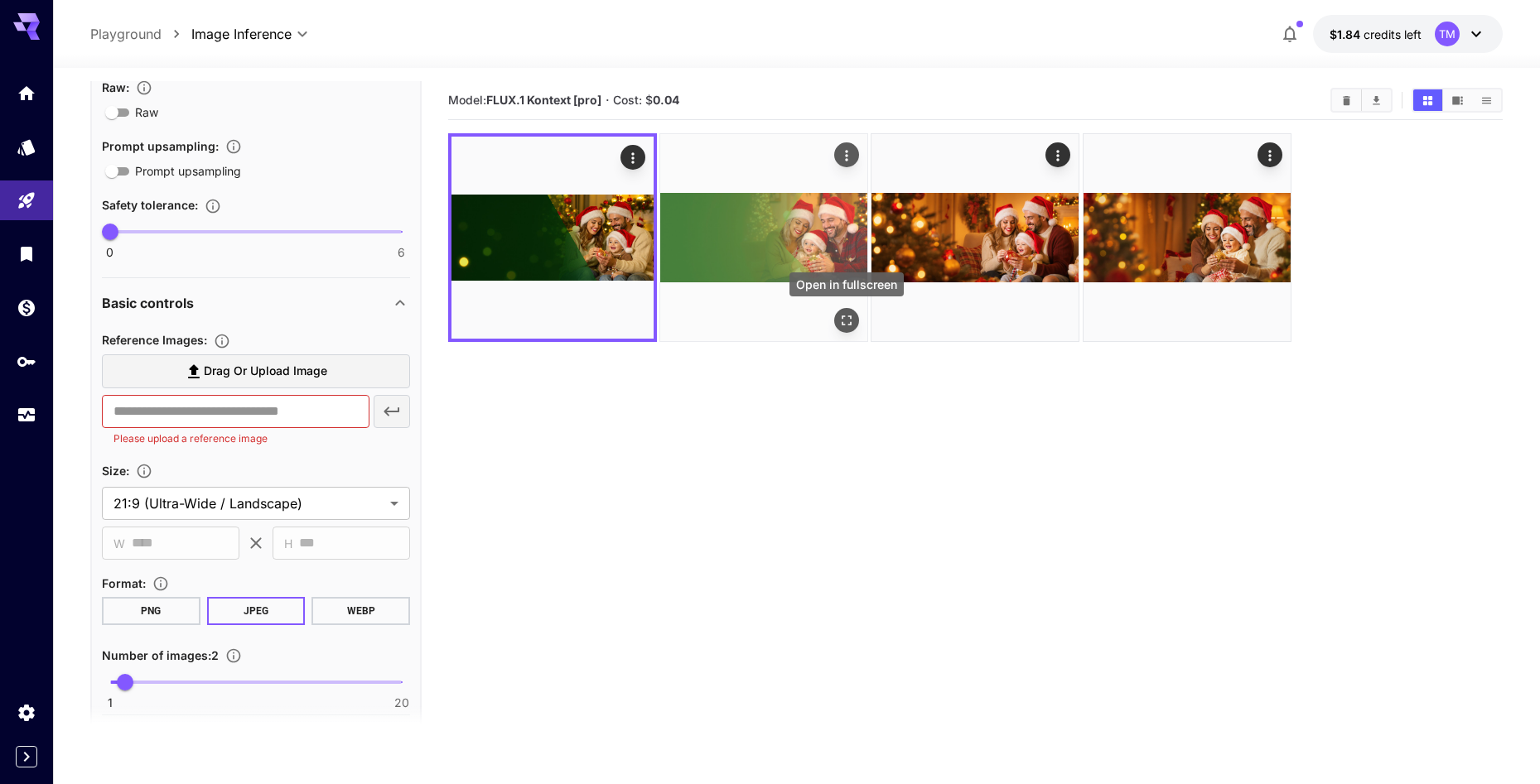
click at [858, 316] on button "Open in fullscreen" at bounding box center [846, 320] width 24 height 24
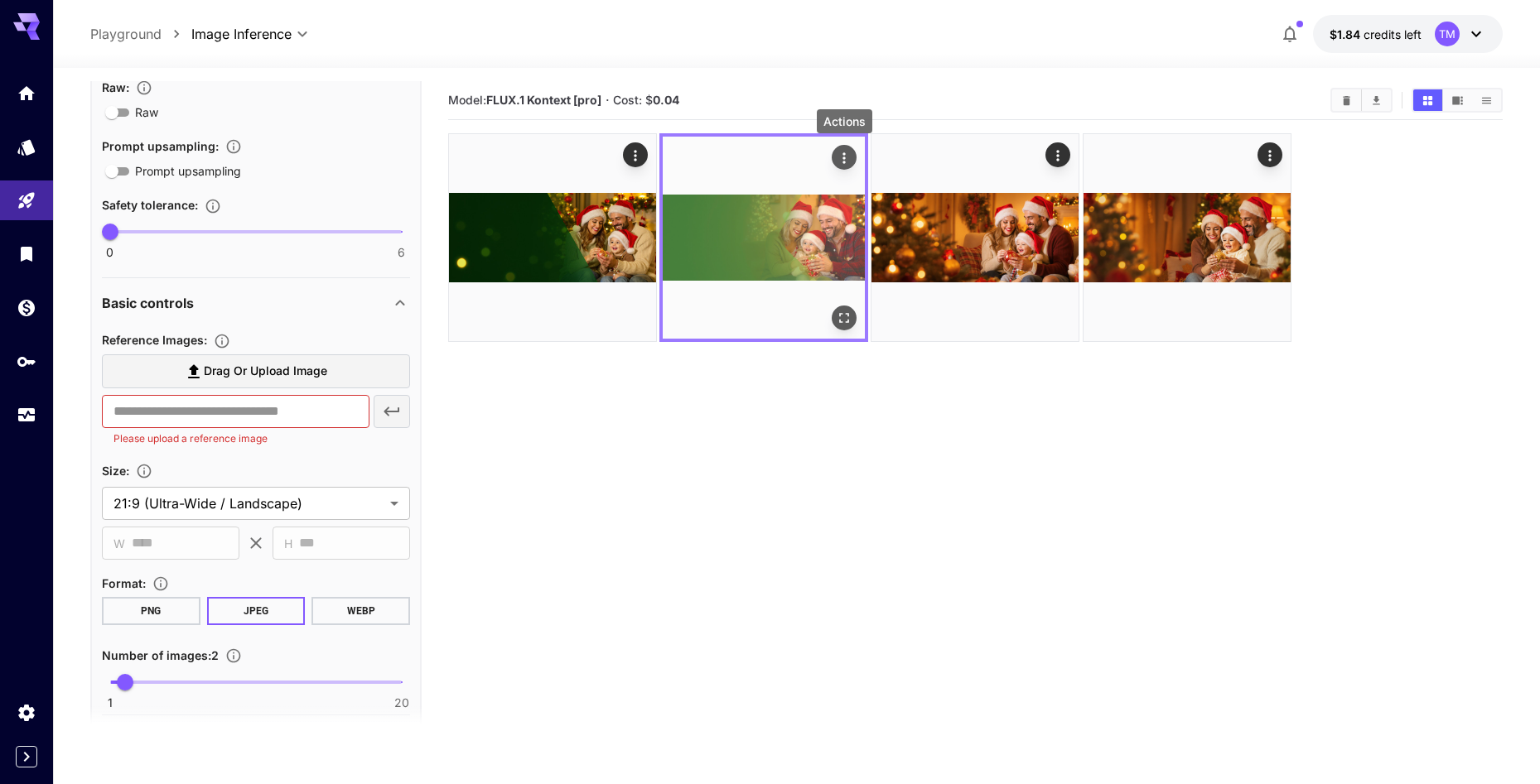
click at [837, 154] on icon "Actions" at bounding box center [844, 158] width 16 height 16
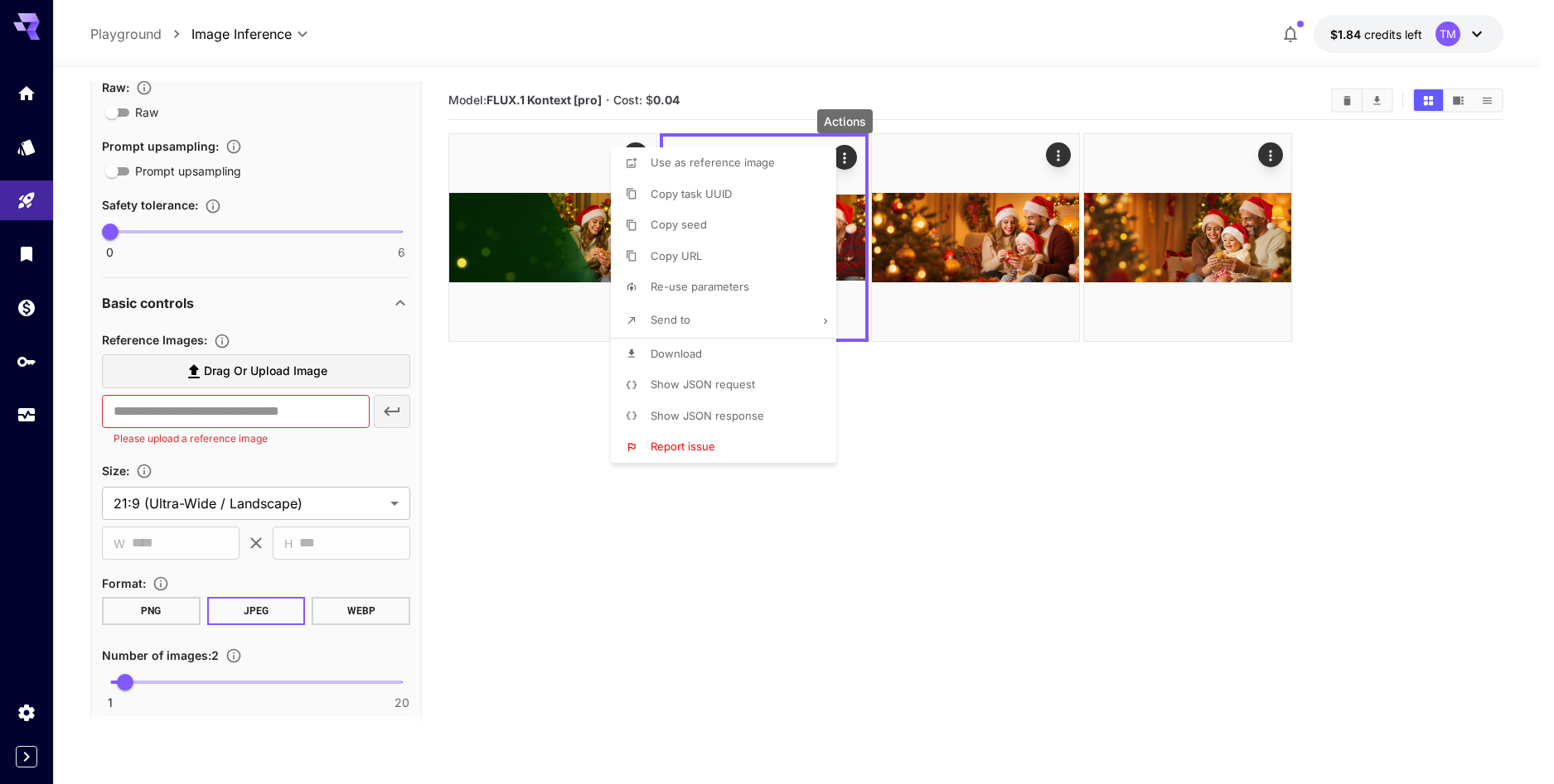
click at [760, 472] on div at bounding box center [777, 392] width 1554 height 784
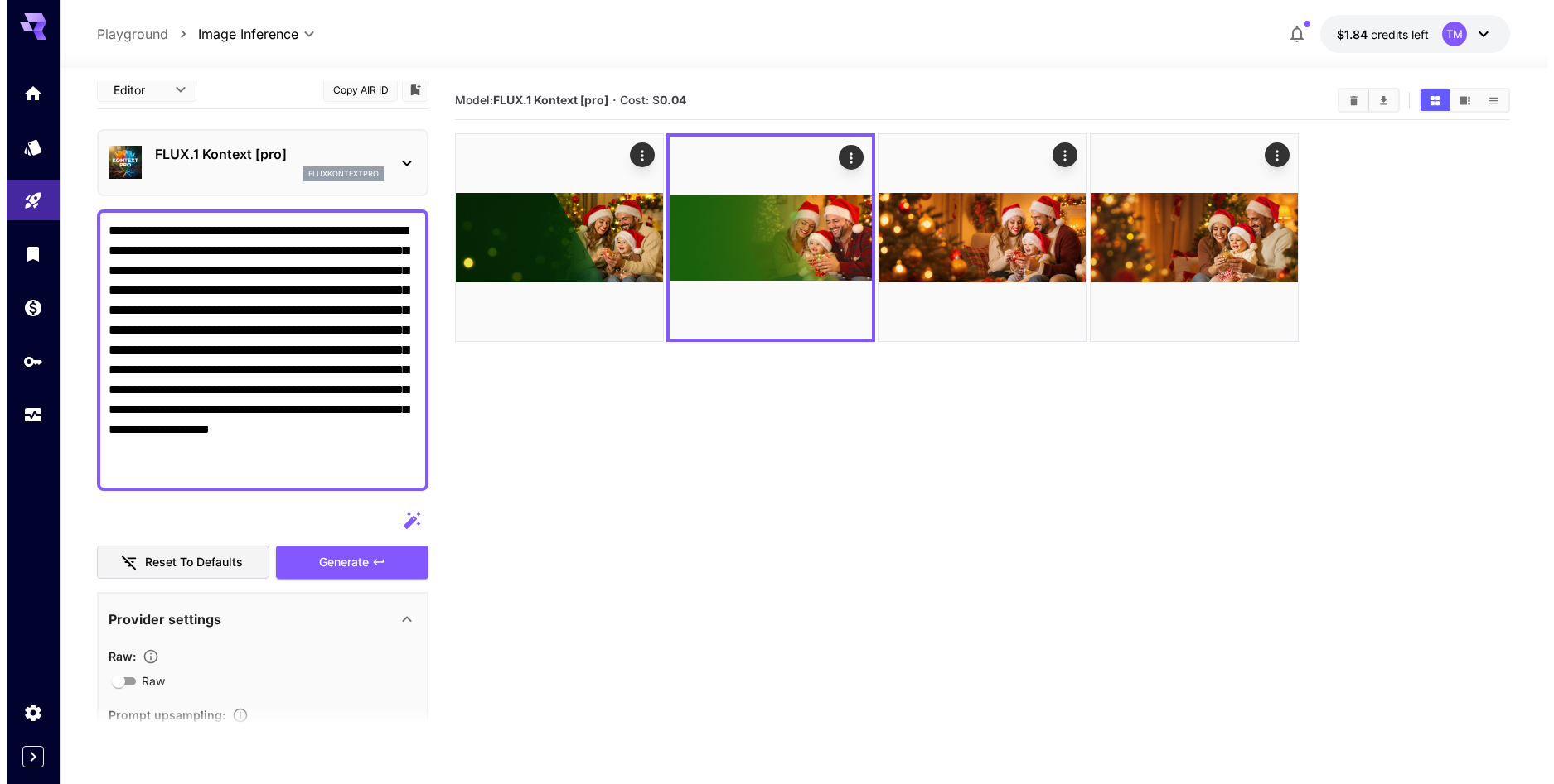
scroll to position [0, 0]
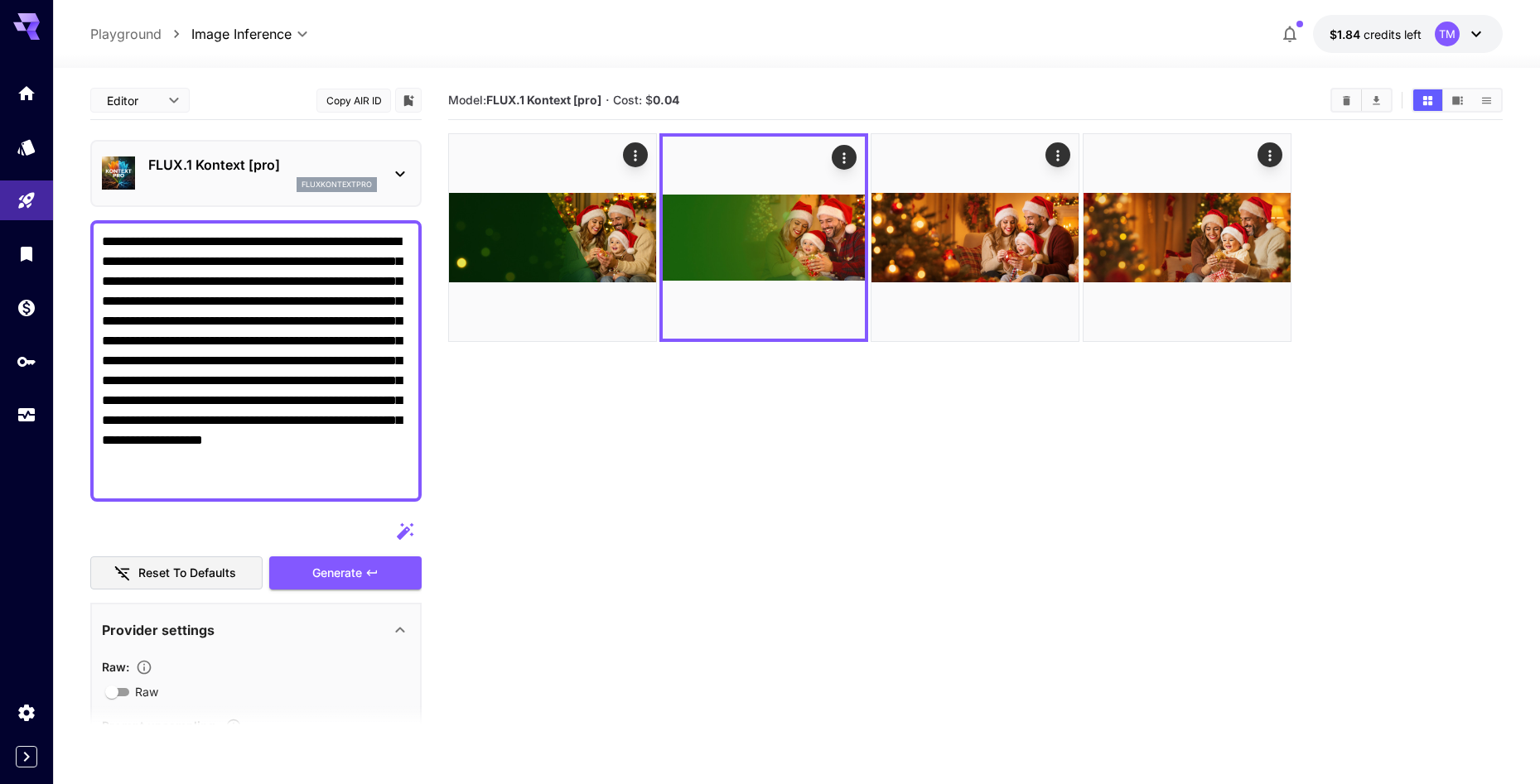
drag, startPoint x: 164, startPoint y: 479, endPoint x: 99, endPoint y: 226, distance: 261.2
click at [99, 226] on div "**********" at bounding box center [256, 360] width 331 height 282
paste textarea
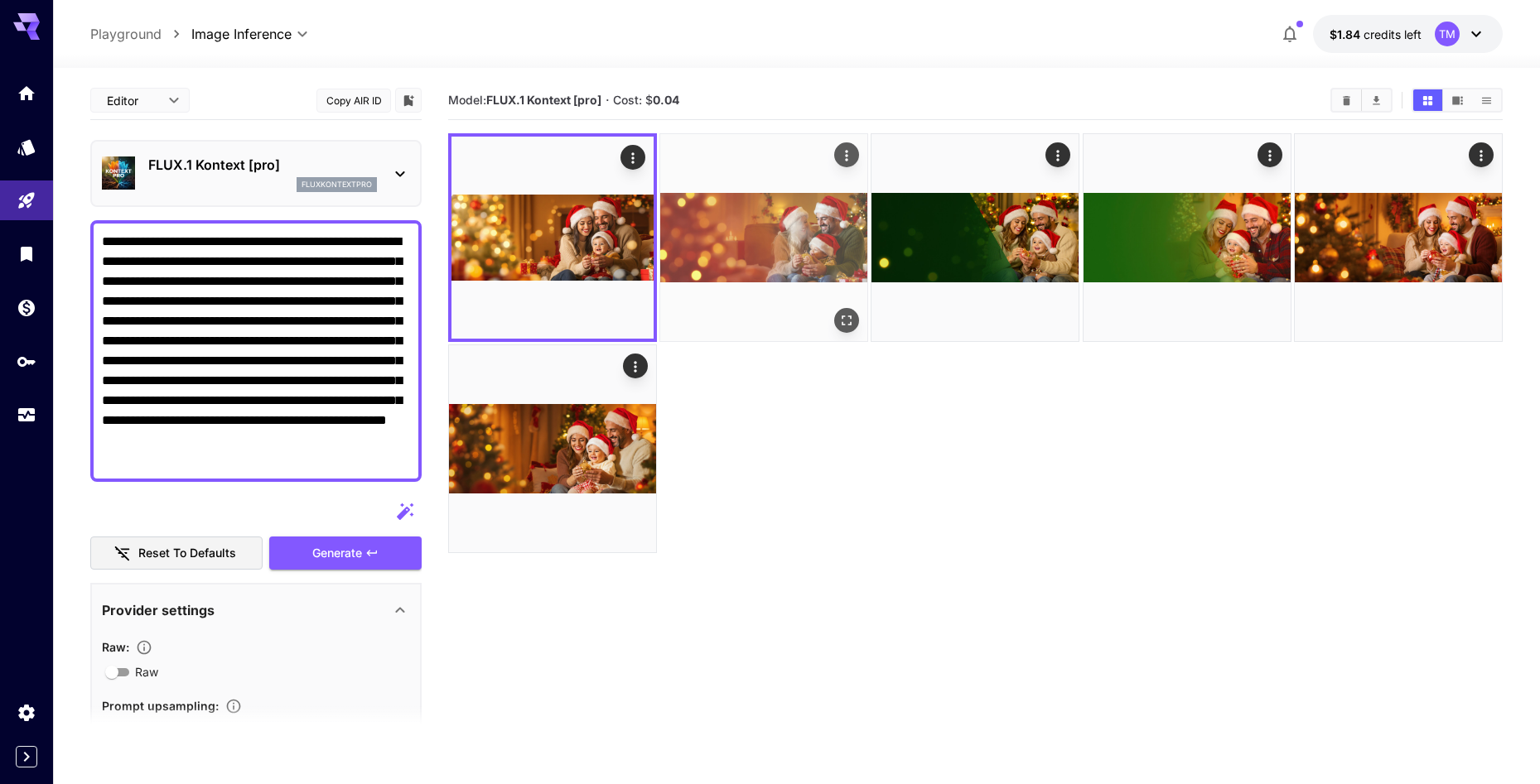
click at [762, 246] on img at bounding box center [763, 237] width 207 height 207
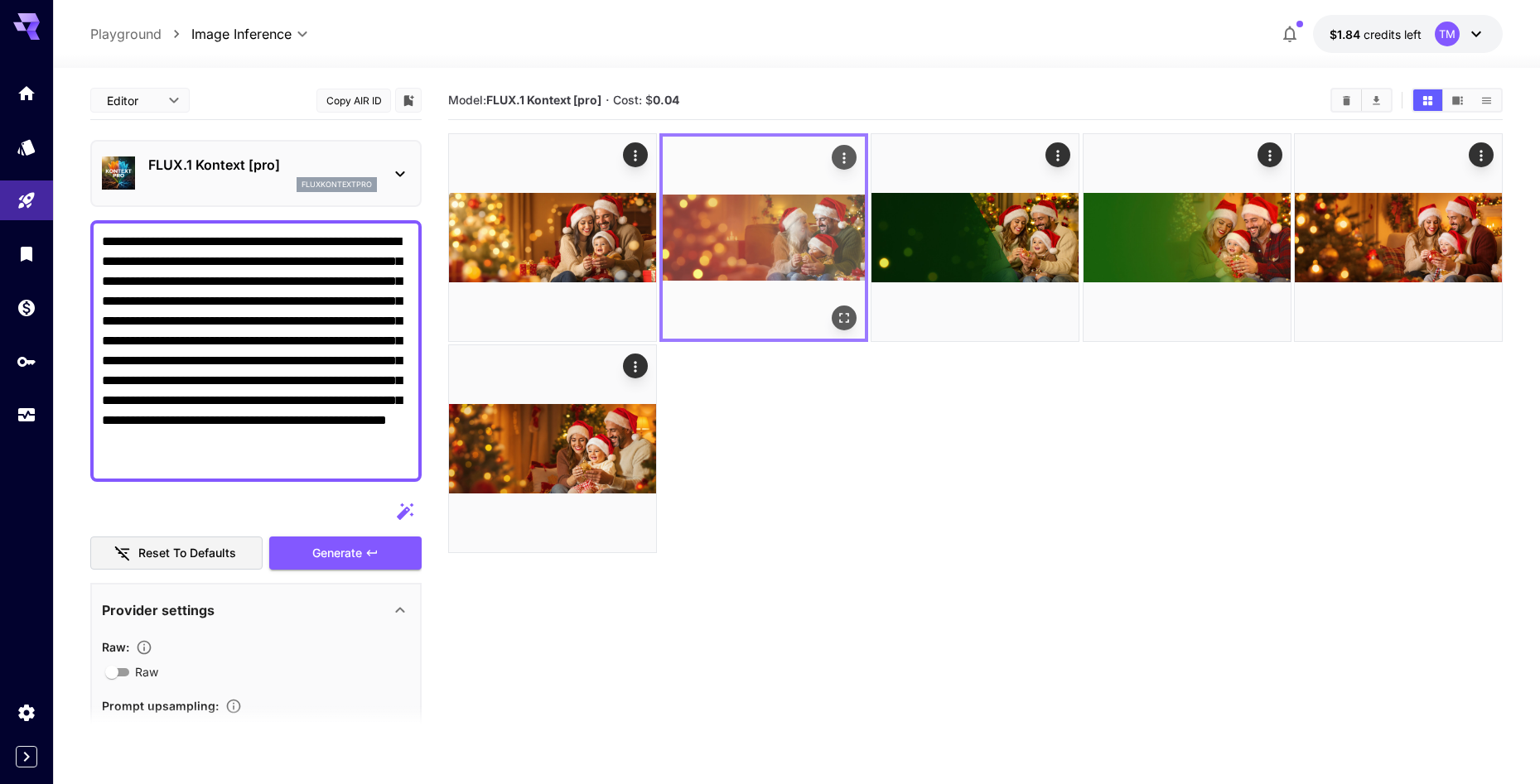
click at [845, 313] on icon "Open in fullscreen" at bounding box center [844, 318] width 16 height 16
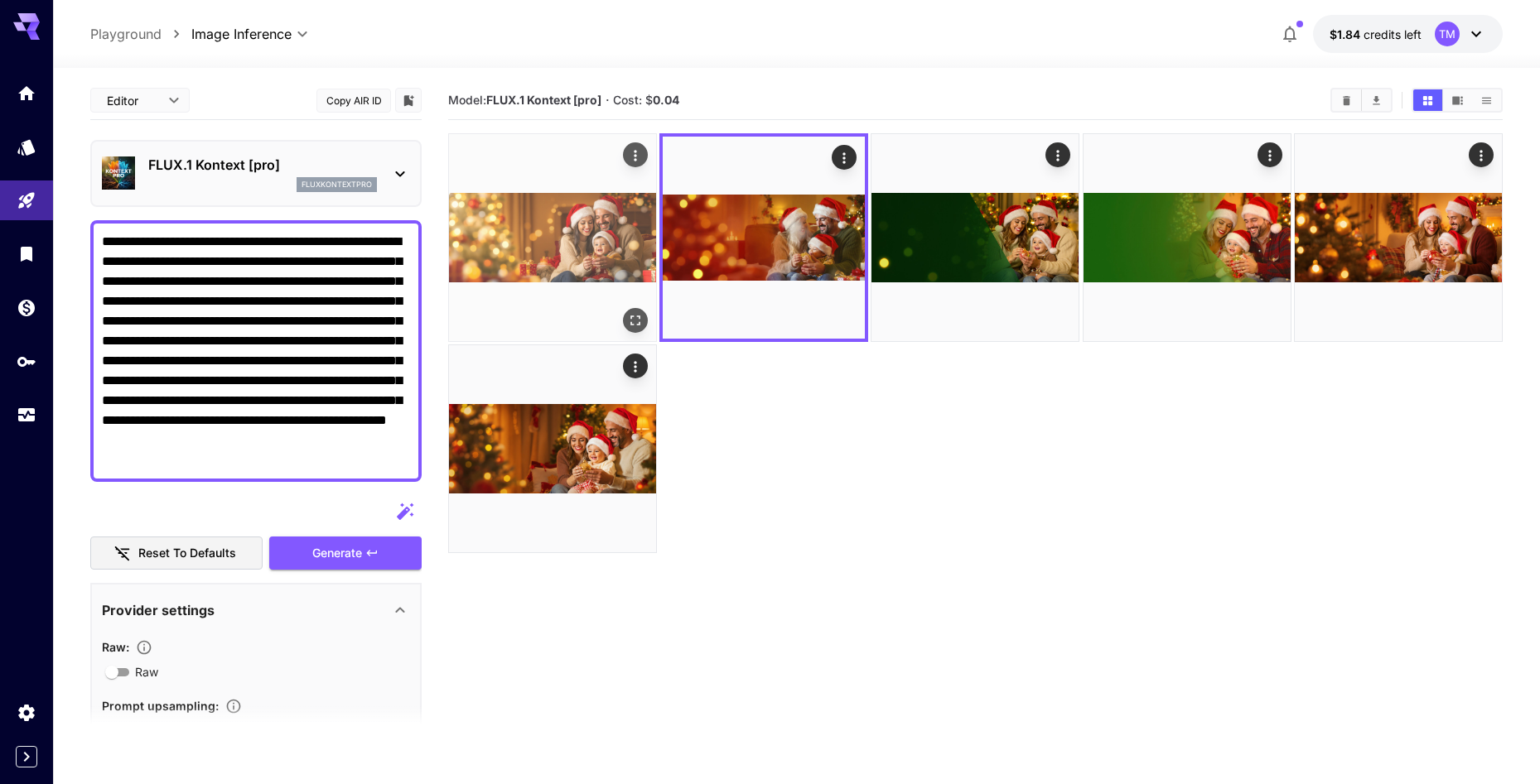
click at [642, 317] on icon "Open in fullscreen" at bounding box center [636, 320] width 16 height 16
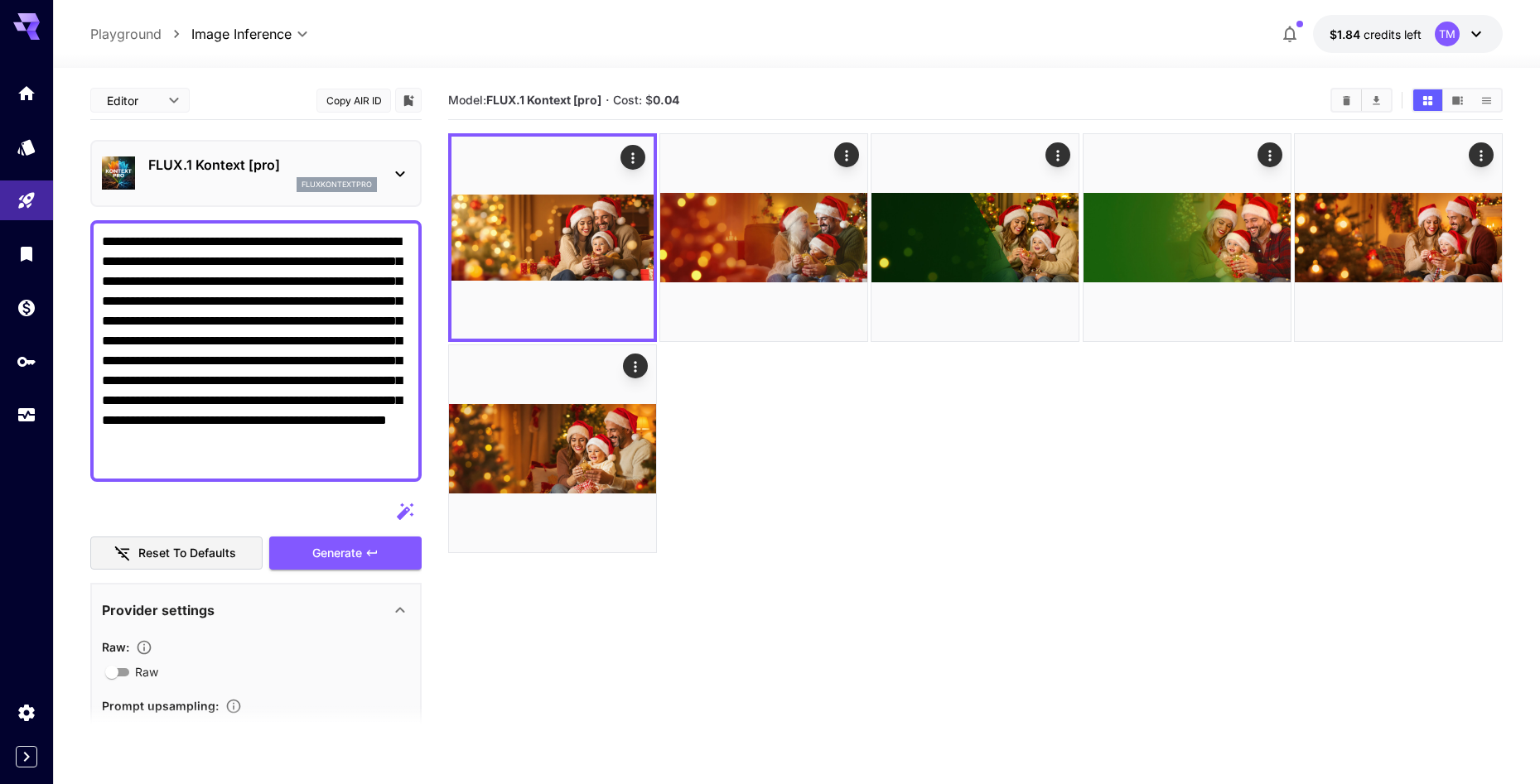
drag, startPoint x: 310, startPoint y: 464, endPoint x: 91, endPoint y: 239, distance: 314.0
click at [91, 239] on div "**********" at bounding box center [256, 350] width 331 height 262
paste textarea
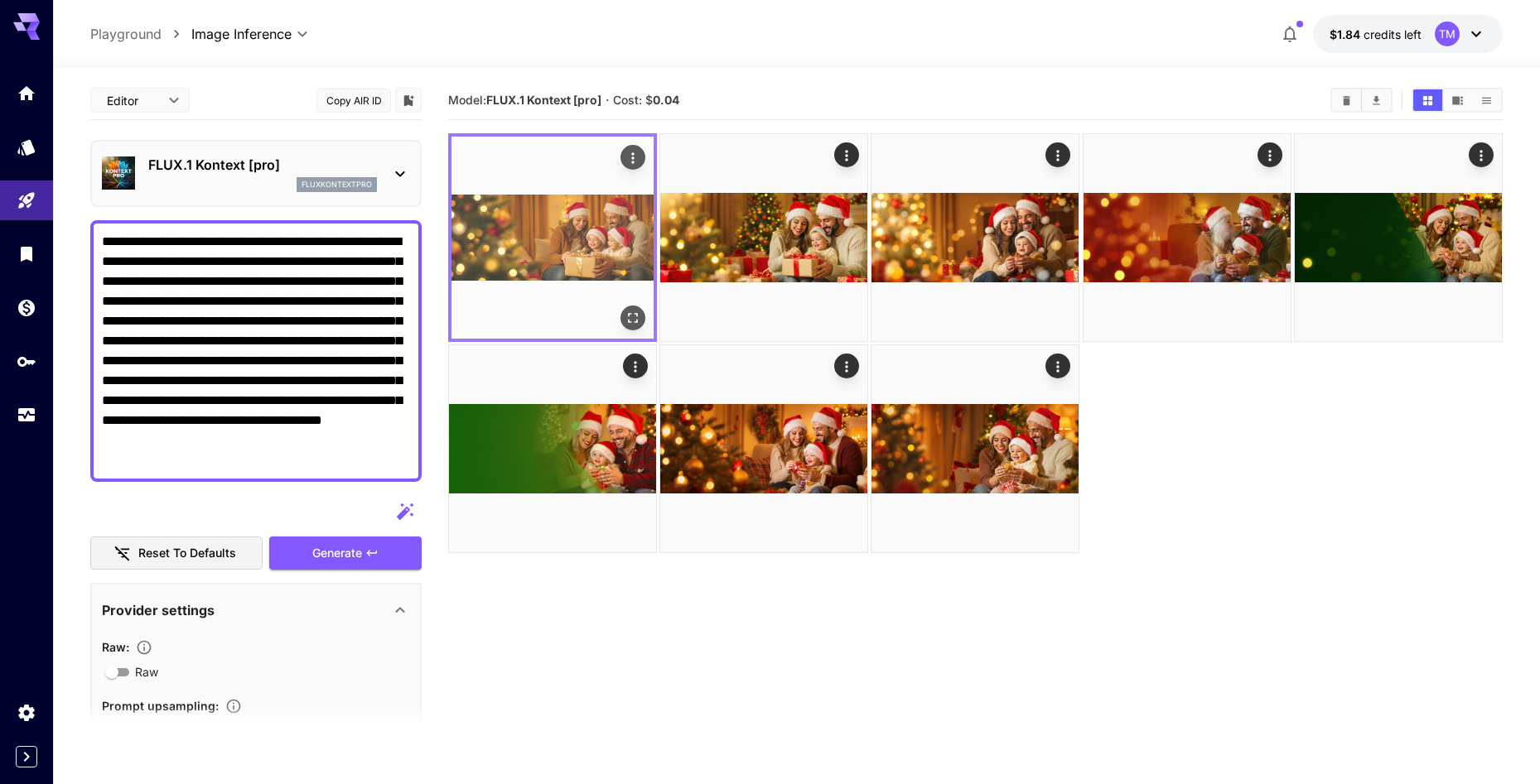
type textarea "**********"
click at [631, 322] on icon "Open in fullscreen" at bounding box center [633, 318] width 10 height 10
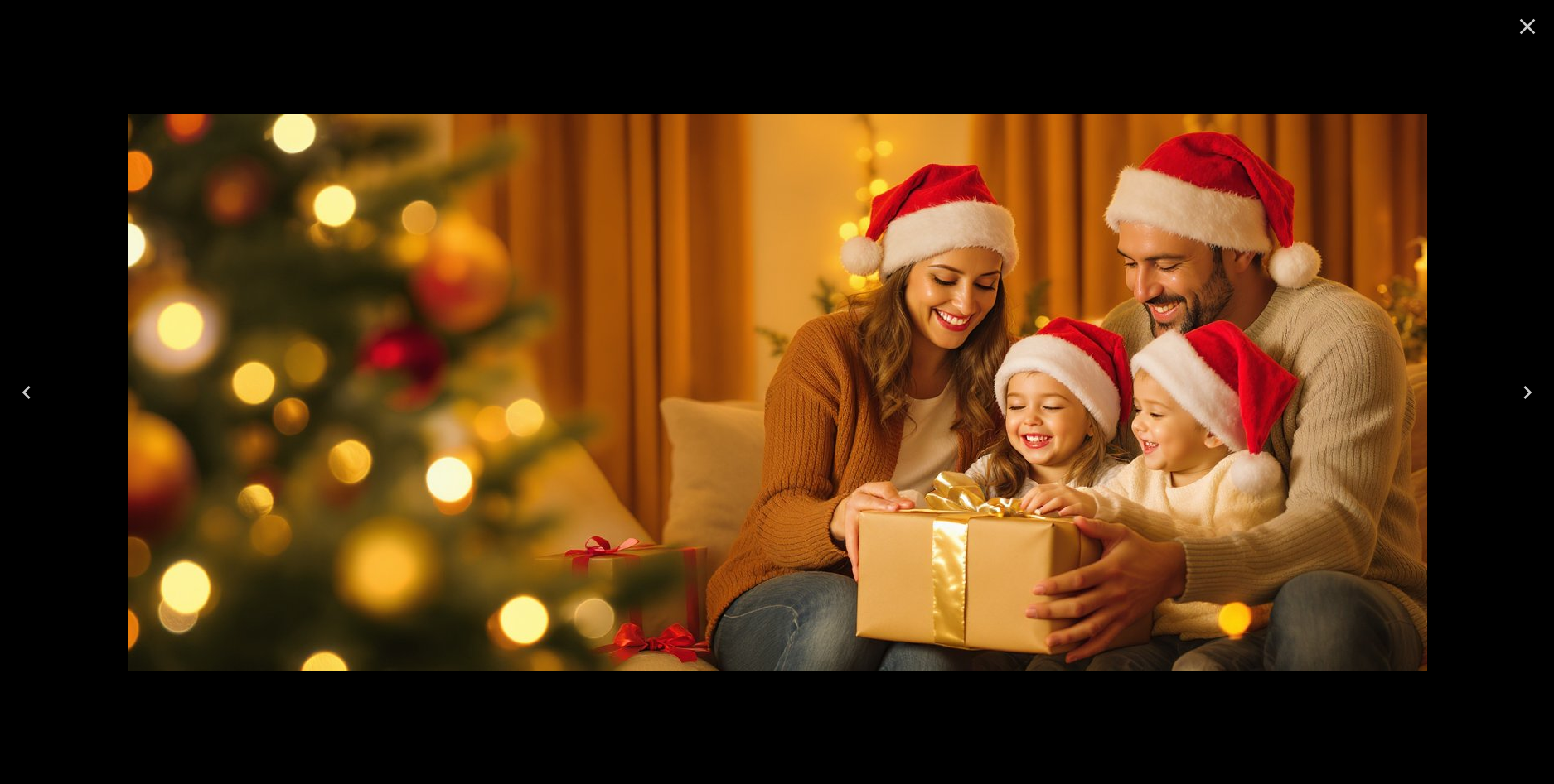
click at [1528, 24] on icon "Close" at bounding box center [1527, 26] width 26 height 26
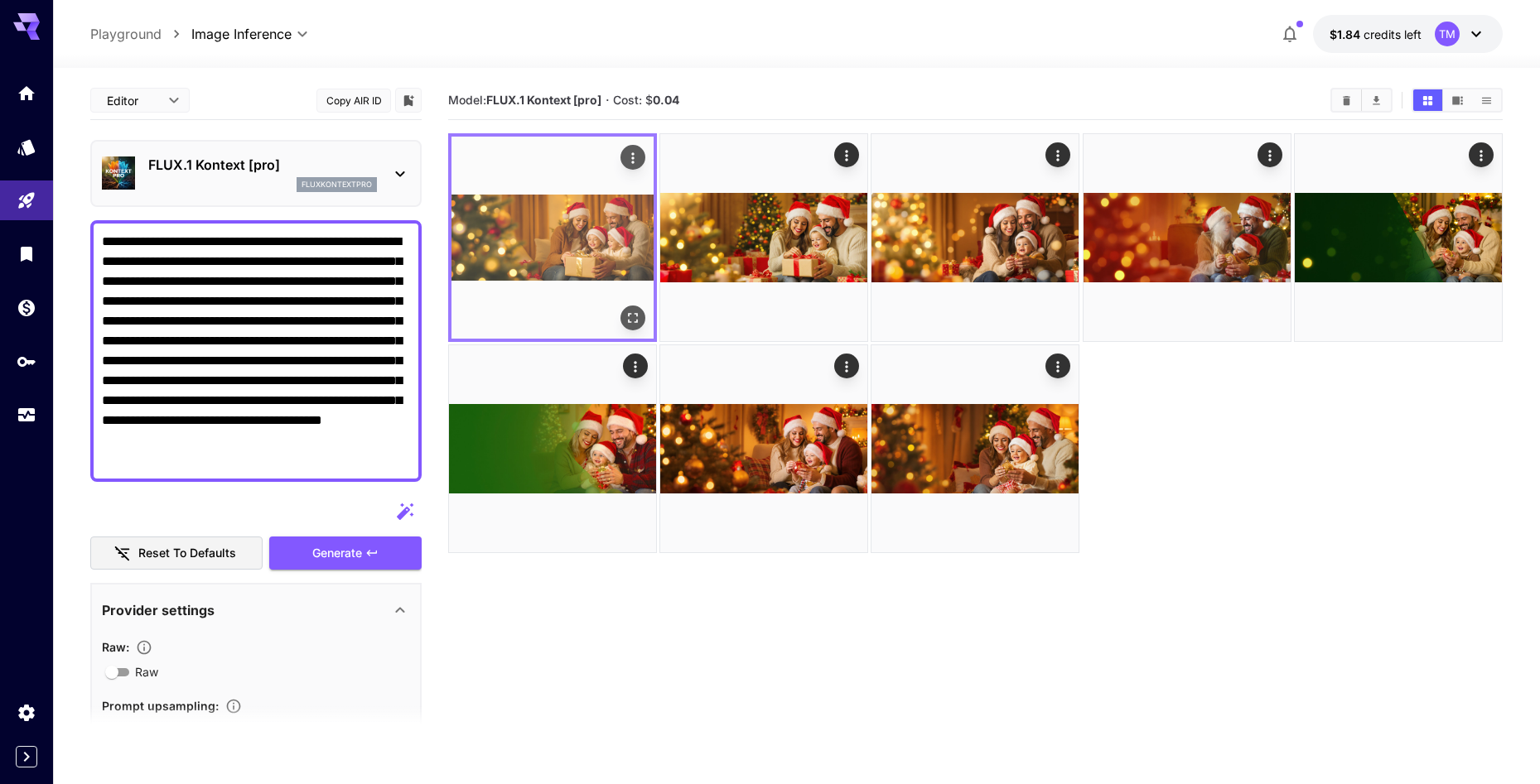
click at [630, 313] on icon "Open in fullscreen" at bounding box center [633, 318] width 16 height 16
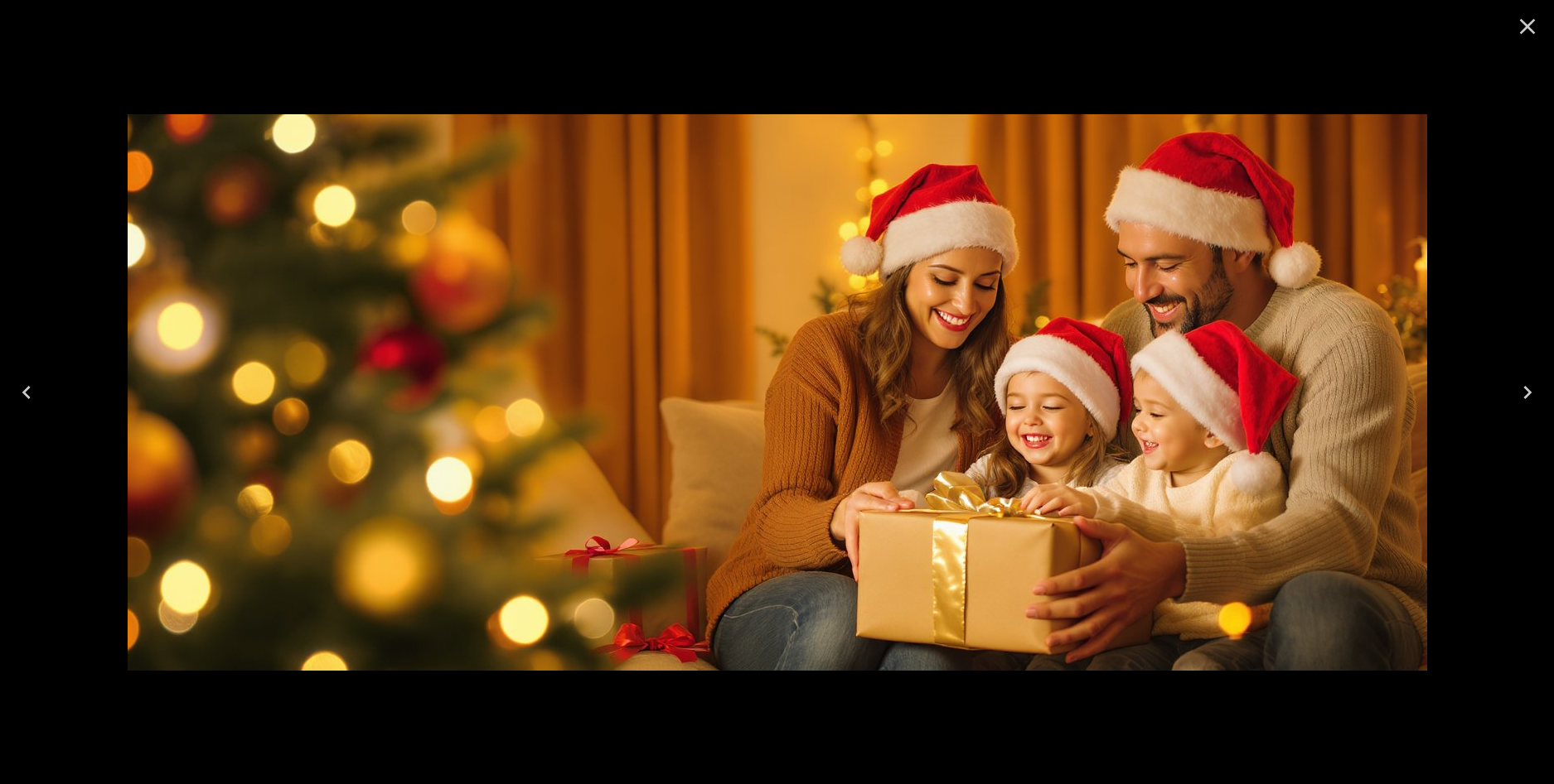
click at [1519, 26] on icon "Close" at bounding box center [1527, 26] width 26 height 26
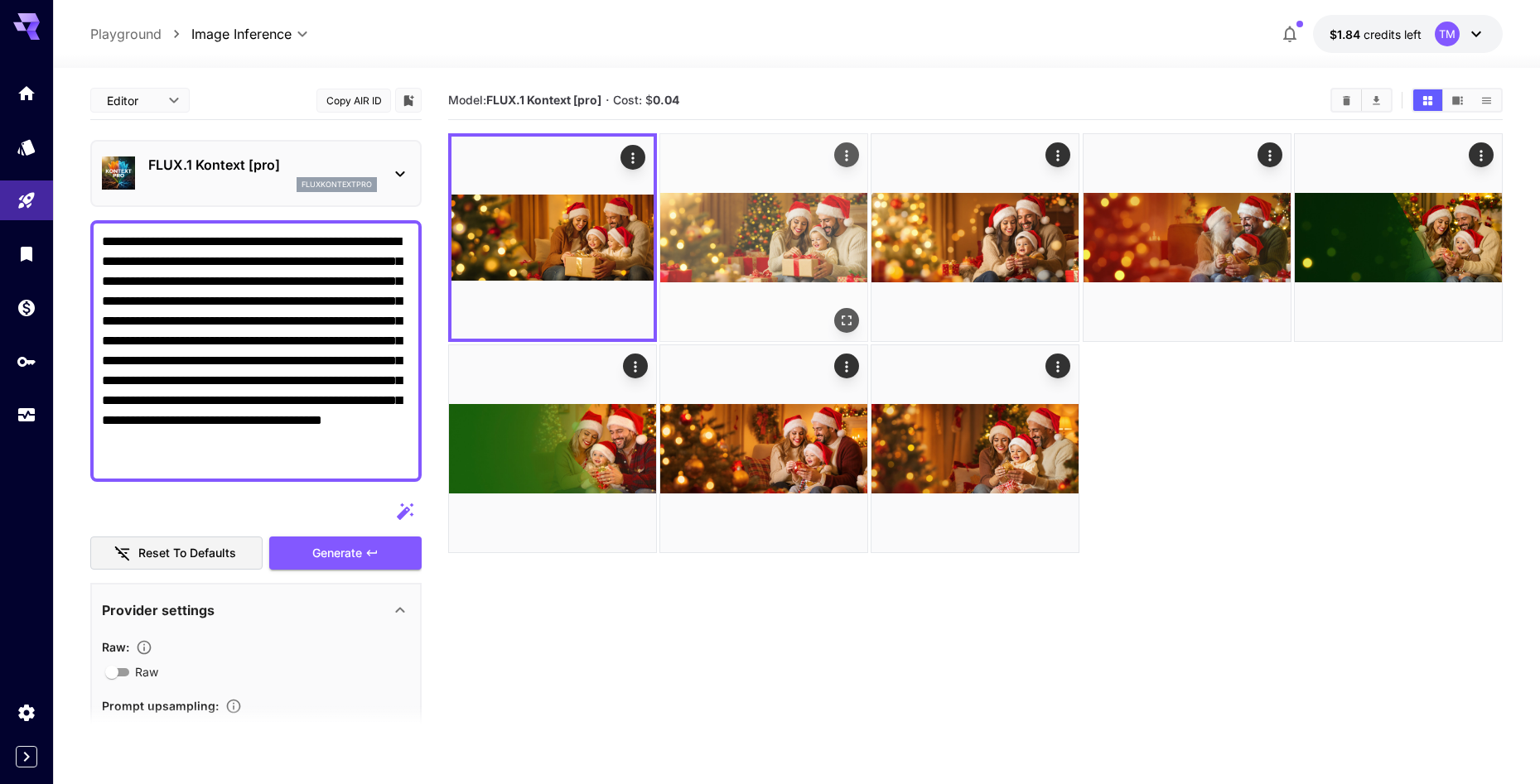
click at [855, 320] on icon "Open in fullscreen" at bounding box center [847, 320] width 16 height 16
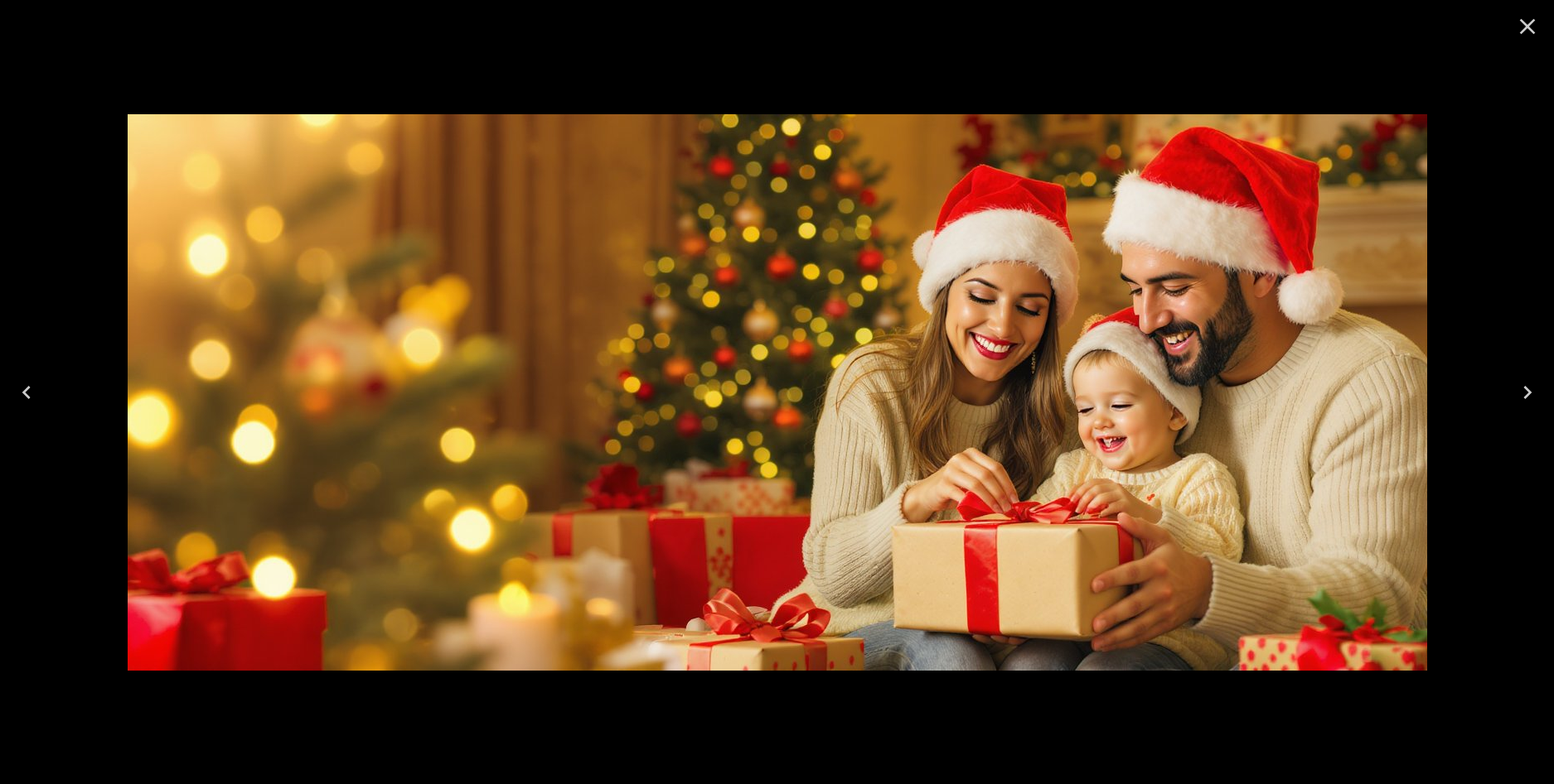
click at [1527, 22] on icon "Close" at bounding box center [1527, 26] width 26 height 26
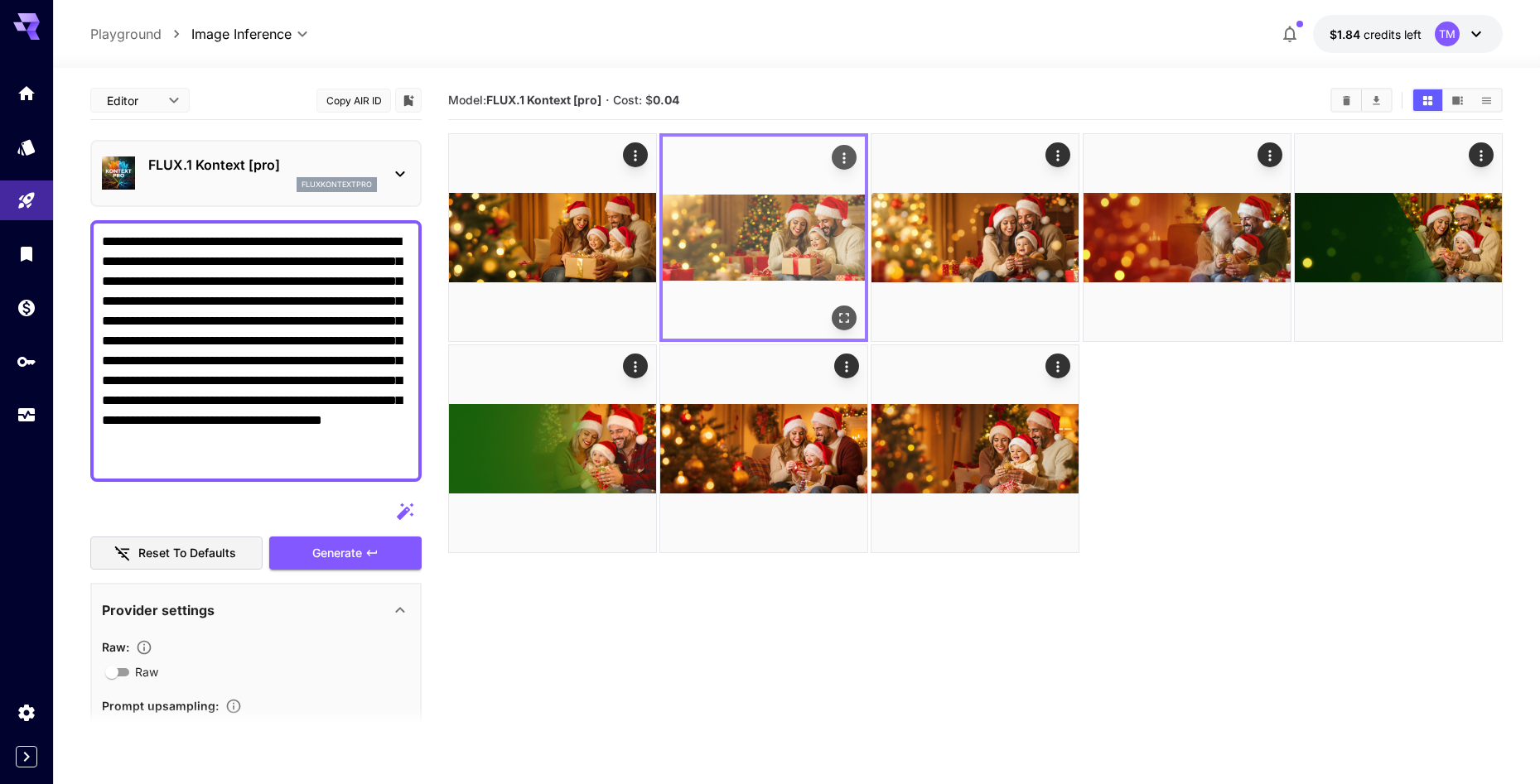
click at [844, 155] on icon "Actions" at bounding box center [844, 158] width 3 height 11
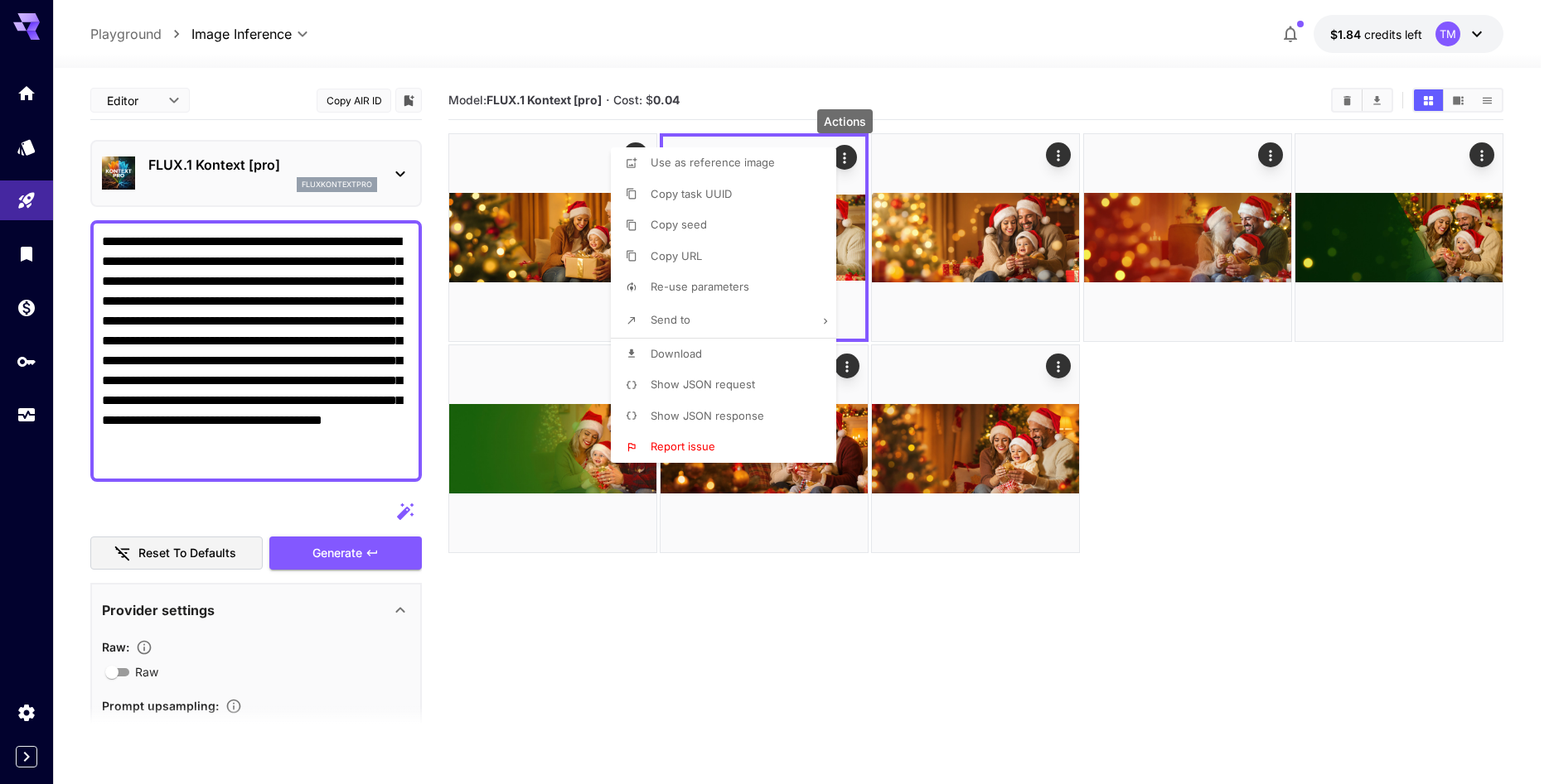
click at [743, 159] on span "Use as reference image" at bounding box center [712, 162] width 124 height 14
click at [722, 289] on span "Re-use parameters" at bounding box center [699, 286] width 99 height 14
type input "*********"
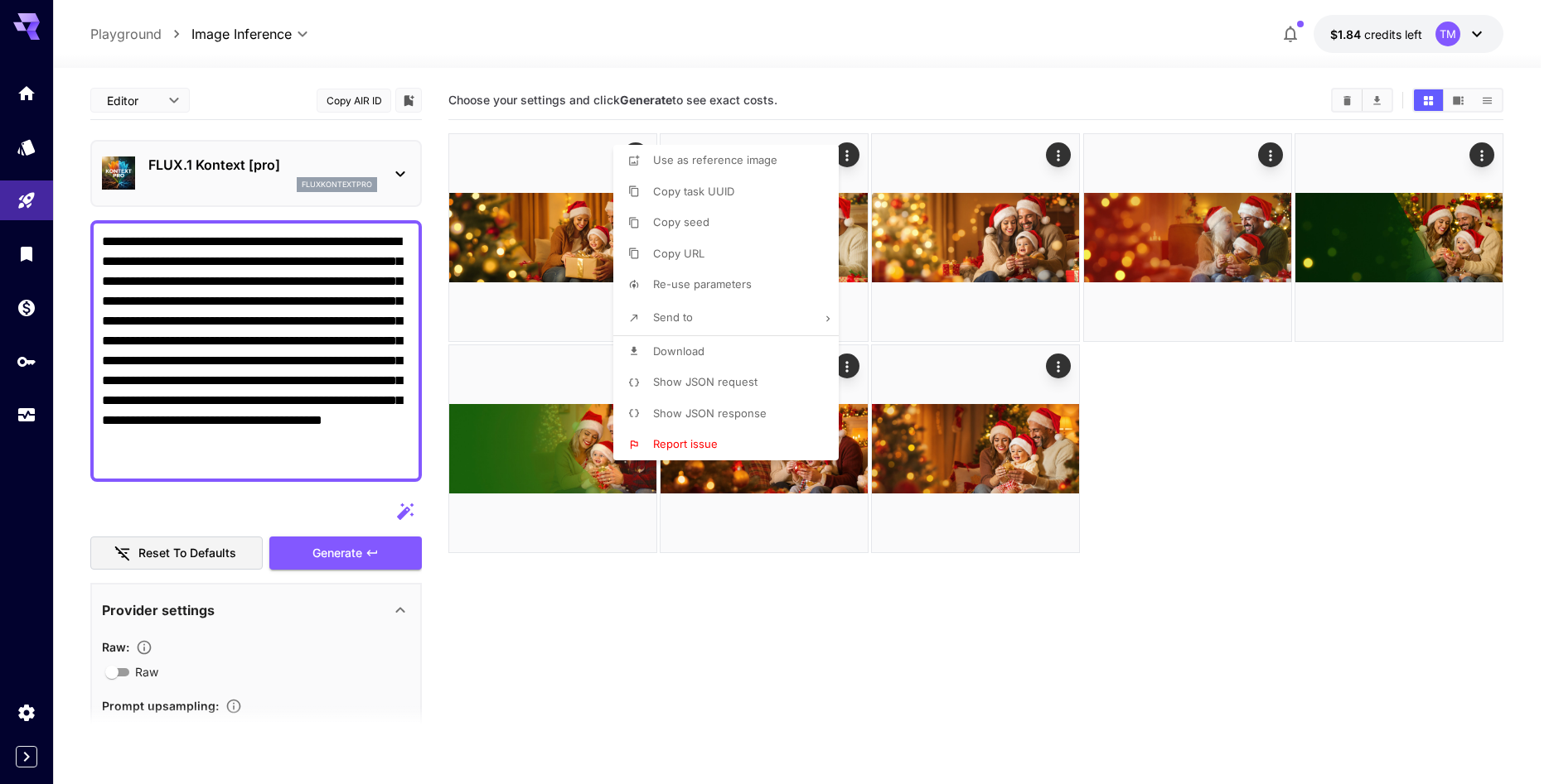
type input "**********"
type input "****"
click at [1209, 525] on div at bounding box center [777, 392] width 1554 height 784
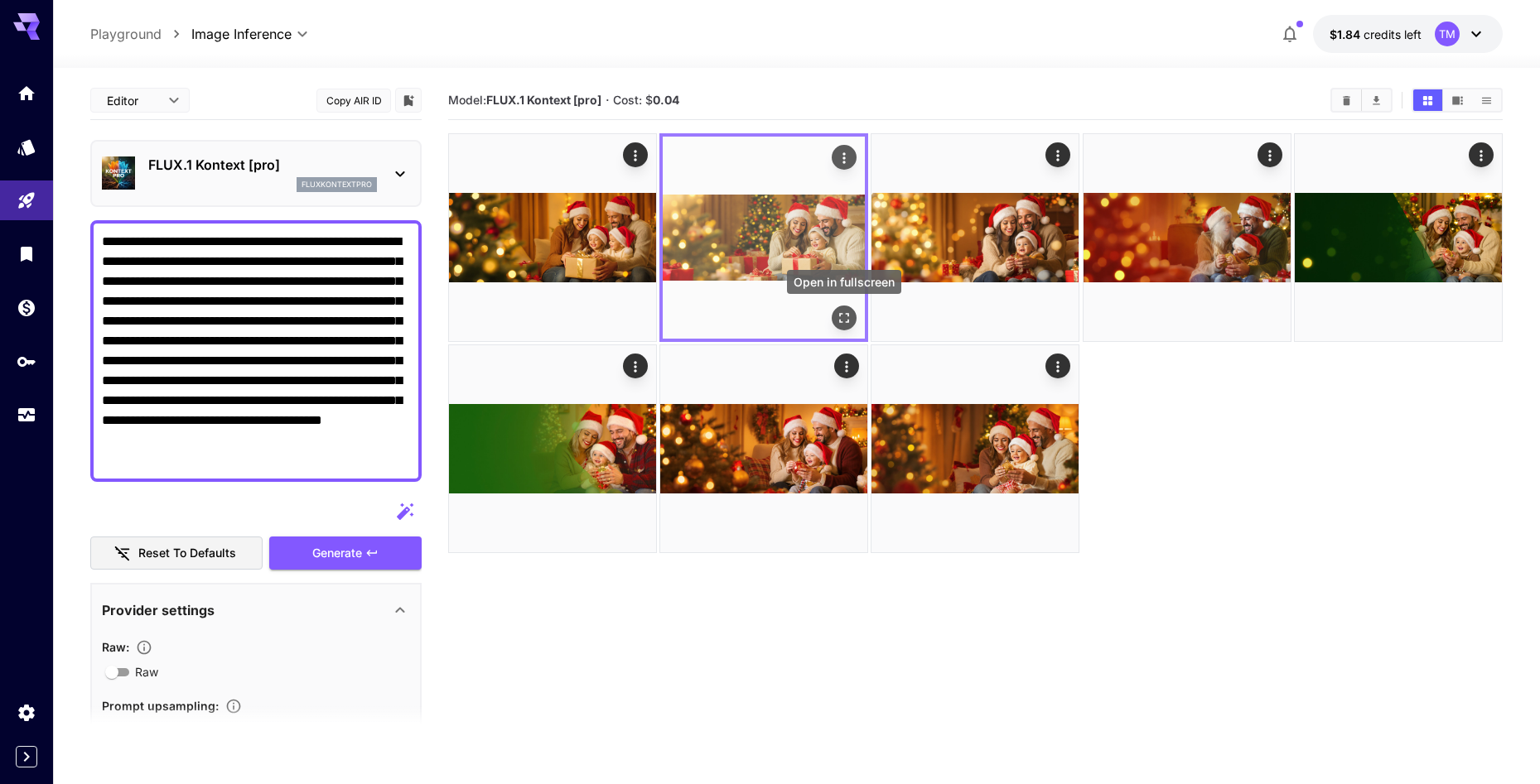
click at [846, 317] on icon "Open in fullscreen" at bounding box center [844, 318] width 16 height 16
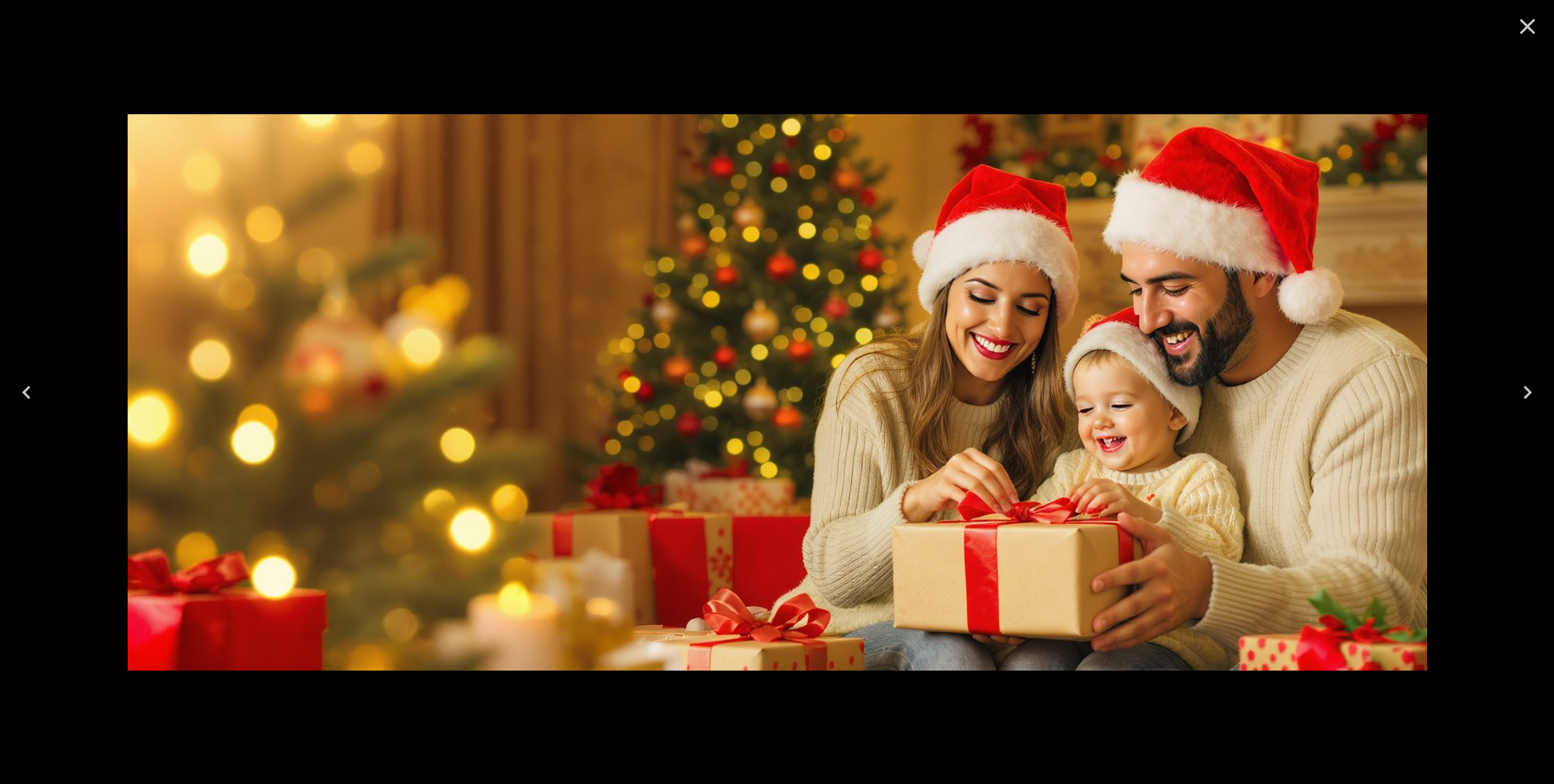
click at [1530, 24] on icon "Close" at bounding box center [1527, 26] width 15 height 15
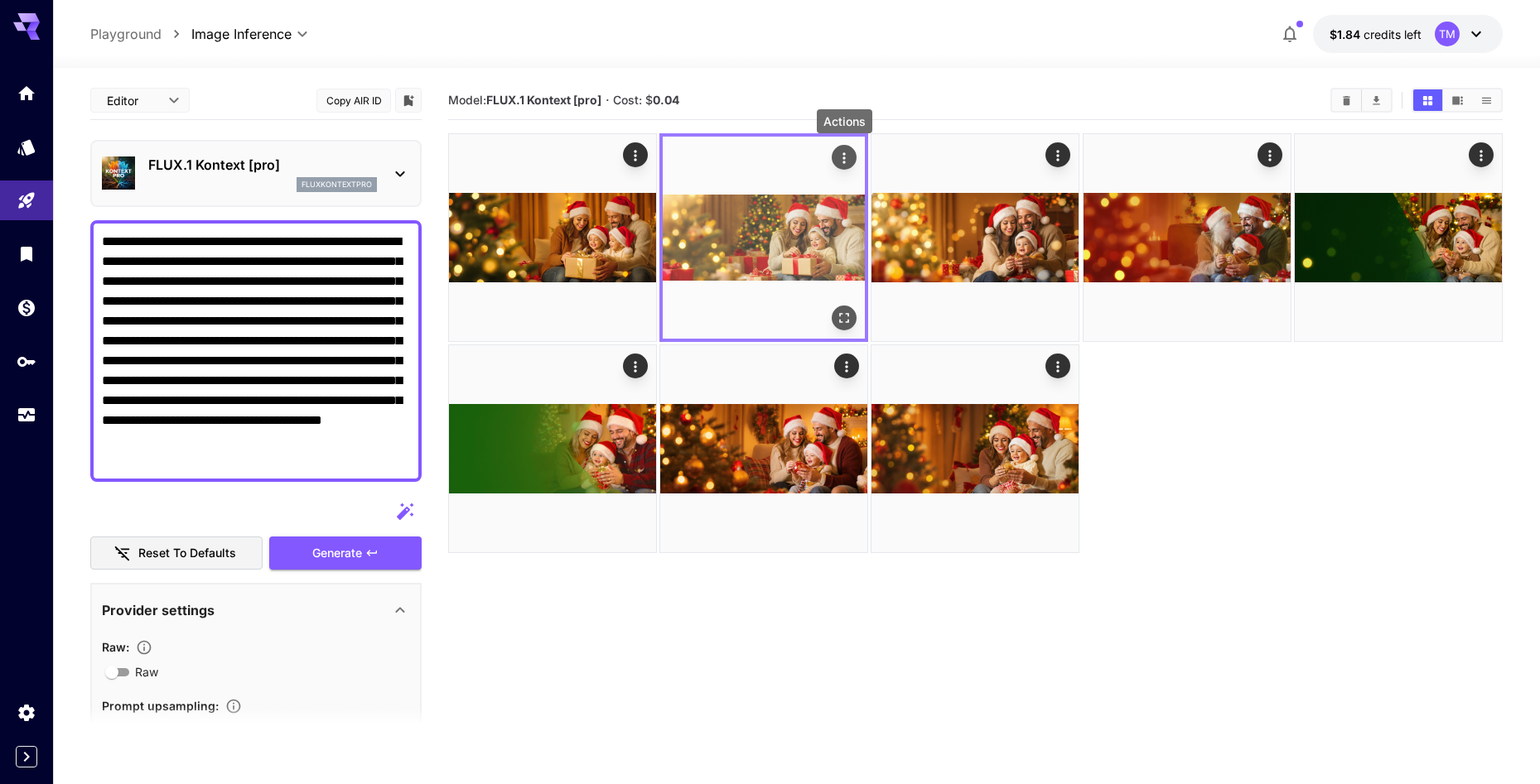
click at [845, 161] on icon "Actions" at bounding box center [844, 158] width 16 height 16
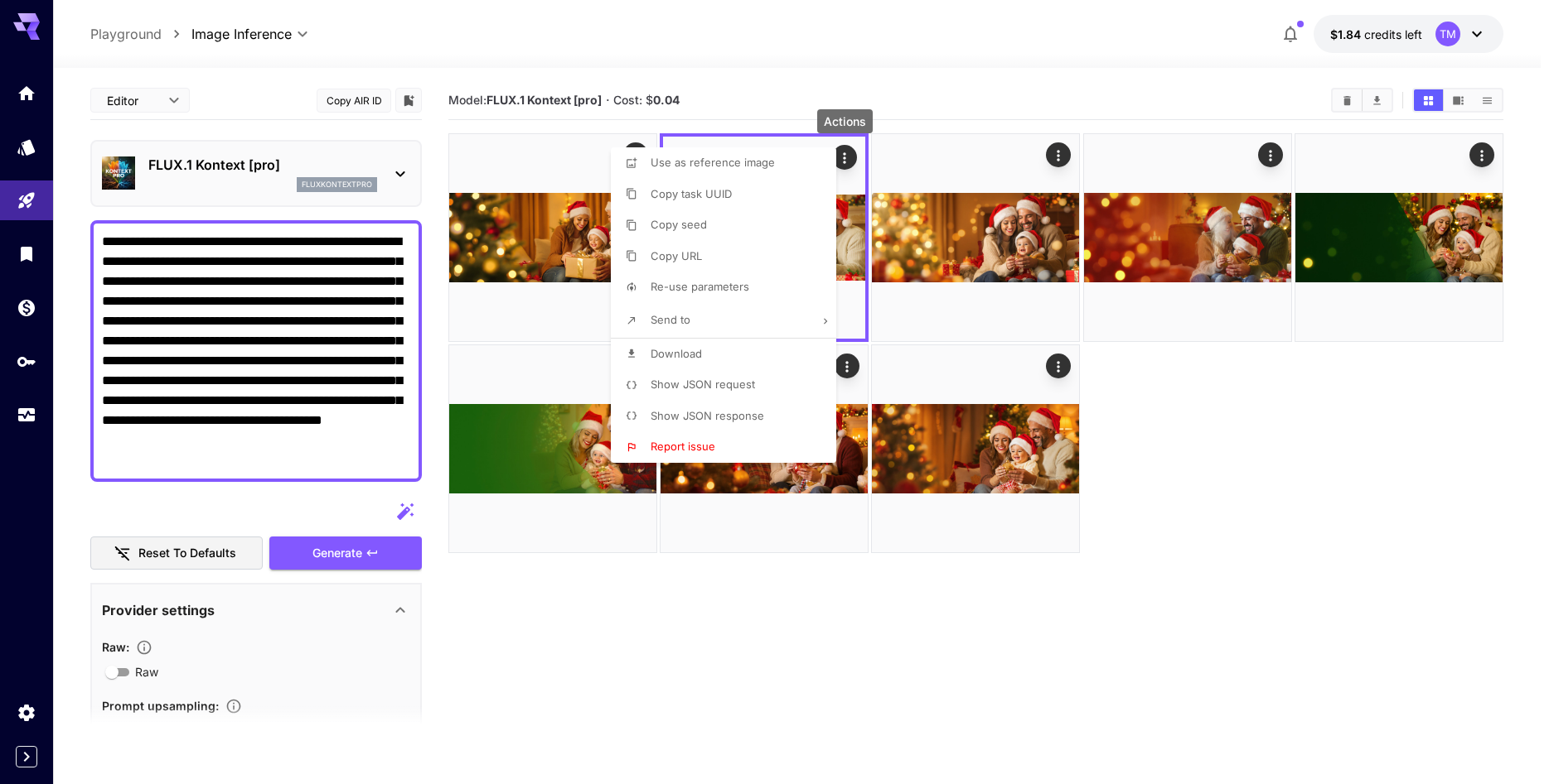
click at [702, 223] on span "Copy seed" at bounding box center [678, 225] width 56 height 14
click at [1273, 477] on div at bounding box center [777, 392] width 1554 height 784
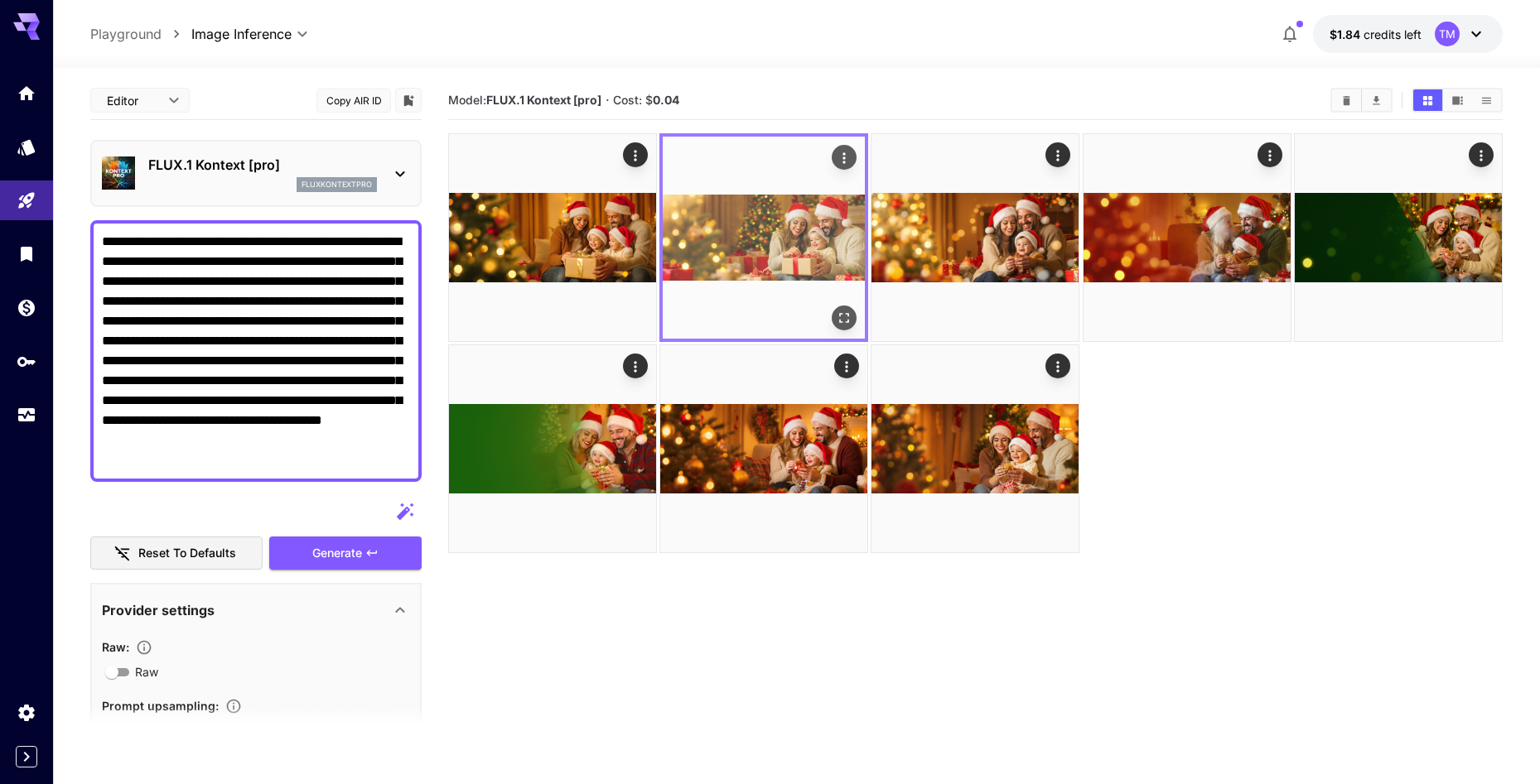
click at [809, 251] on img at bounding box center [763, 237] width 202 height 202
click at [847, 327] on icon "Open in fullscreen" at bounding box center [844, 318] width 16 height 16
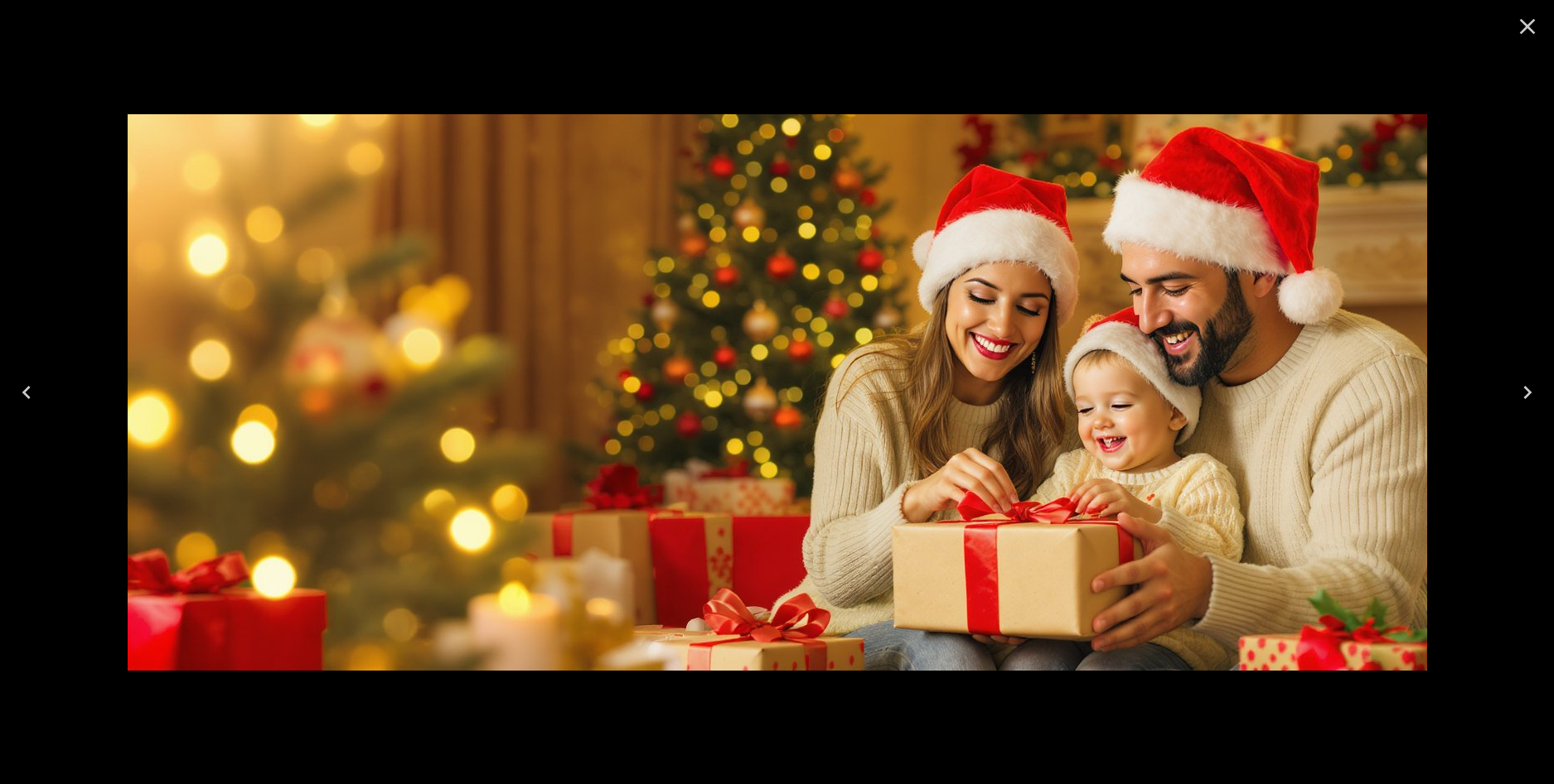
click at [1528, 32] on icon "Close" at bounding box center [1527, 26] width 26 height 26
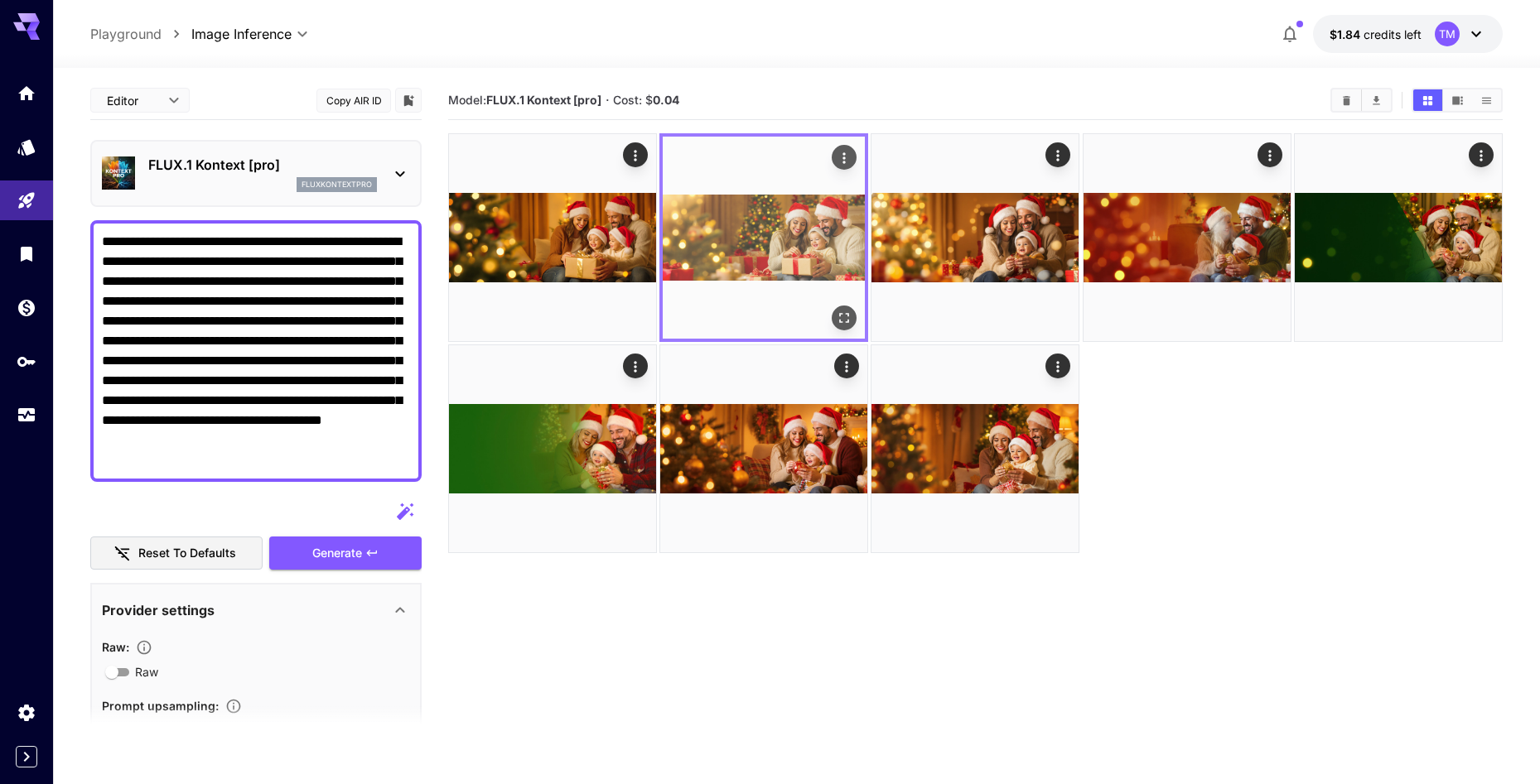
click at [835, 309] on button "Open in fullscreen" at bounding box center [844, 318] width 24 height 24
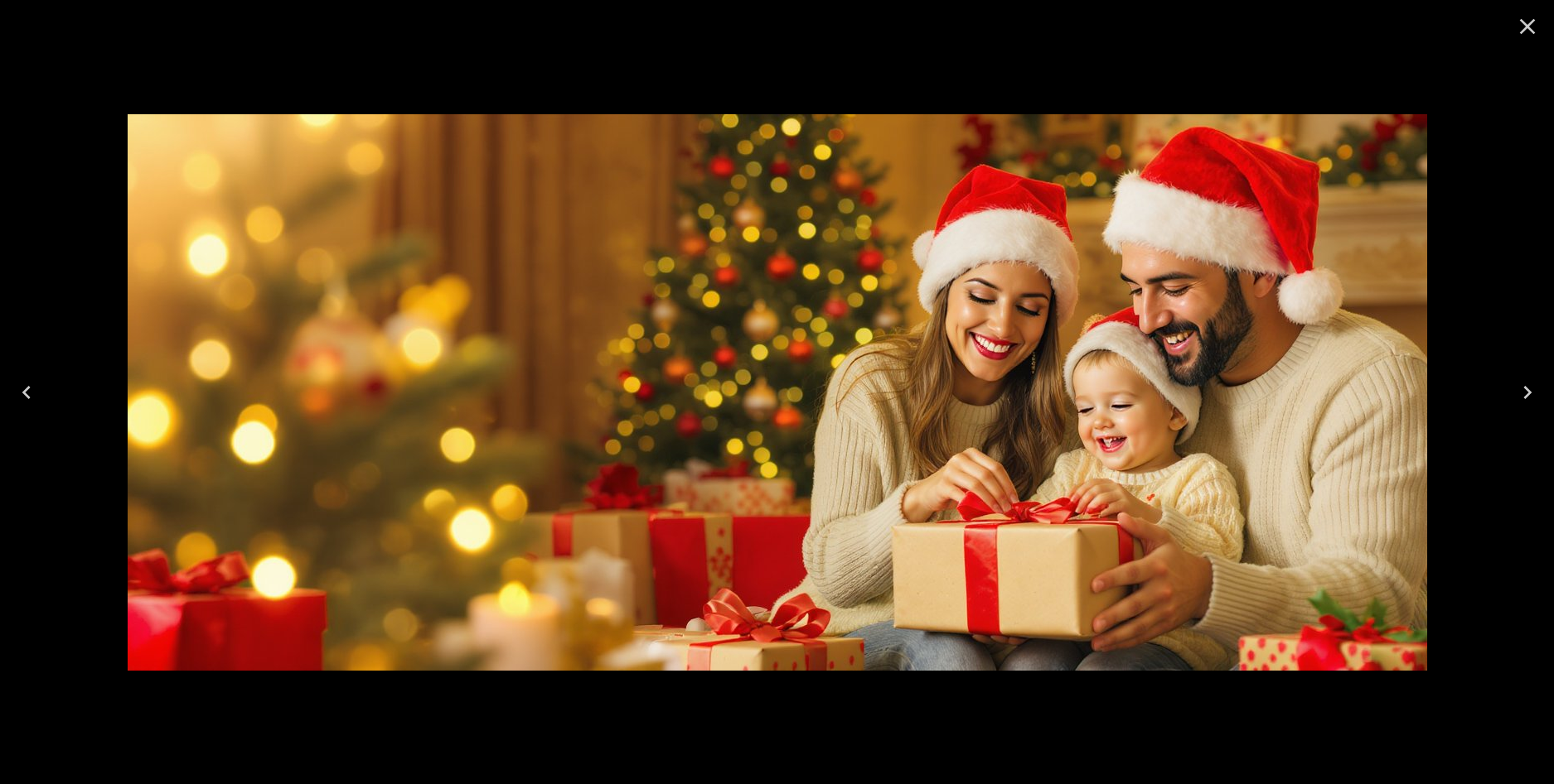
drag, startPoint x: 1520, startPoint y: 15, endPoint x: 1500, endPoint y: 15, distance: 20.0
click at [1518, 15] on icon "Close" at bounding box center [1527, 26] width 26 height 26
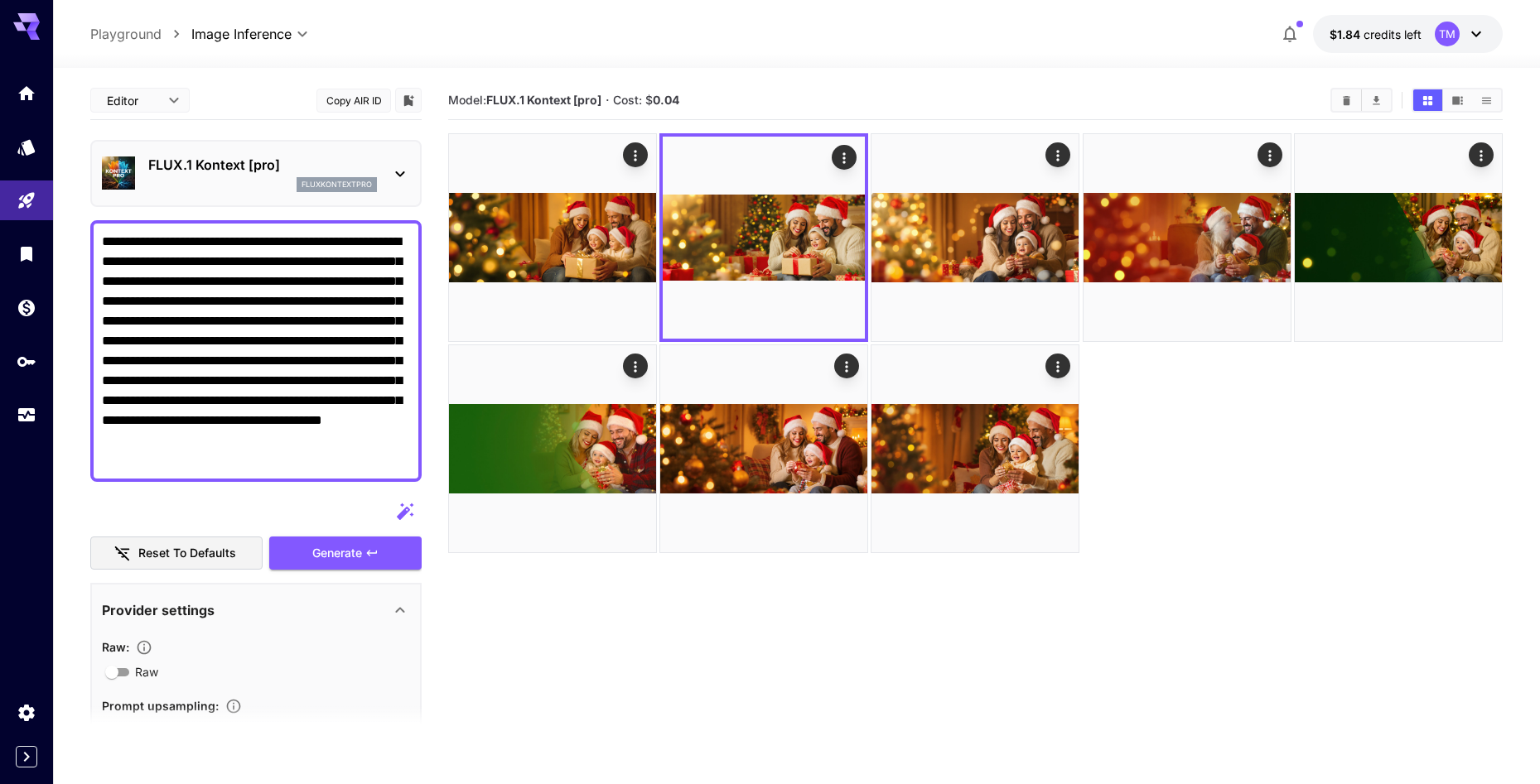
click at [947, 704] on section "Model: FLUX.1 Kontext [pro] · Cost: $ 0.04" at bounding box center [975, 473] width 1055 height 784
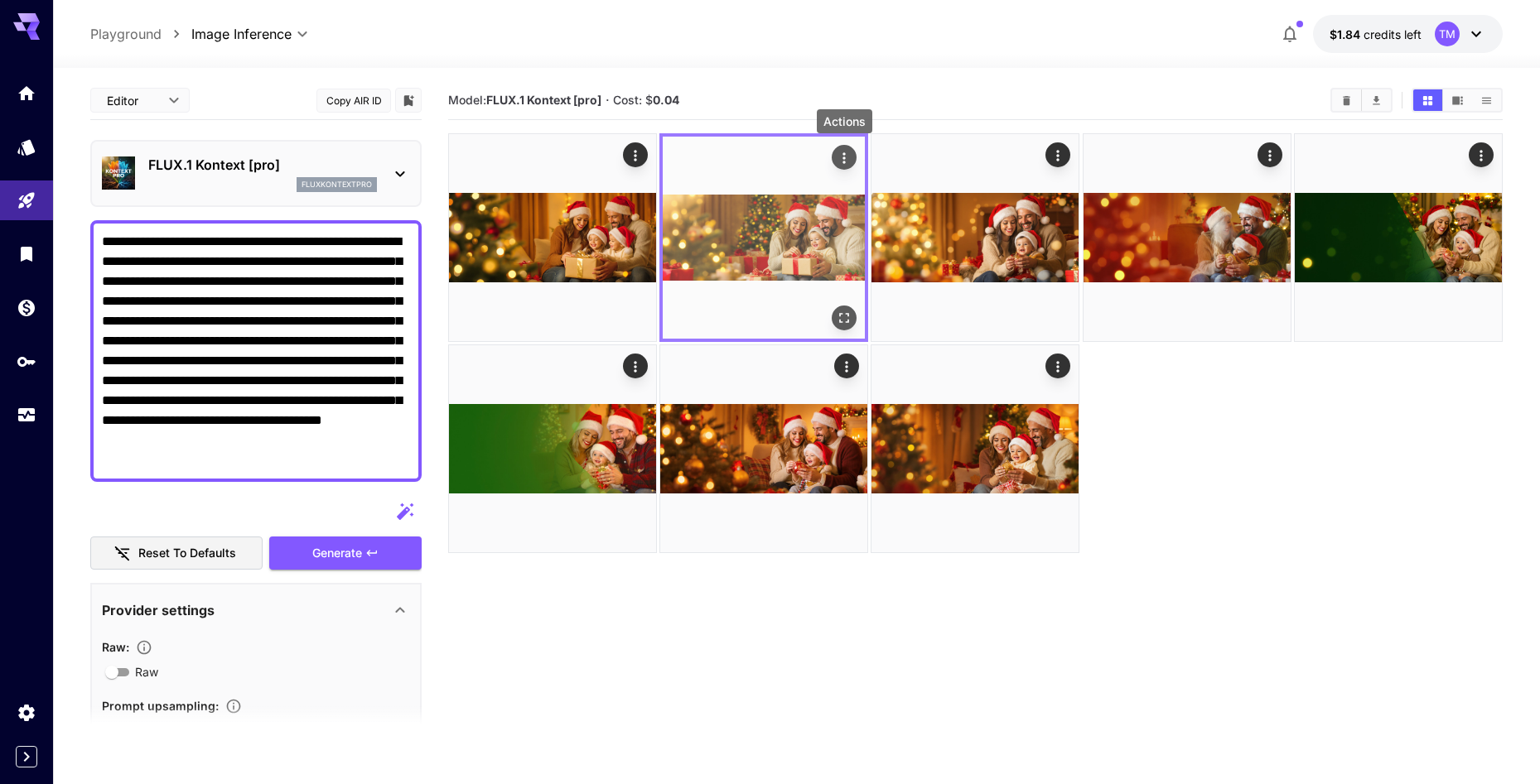
click at [848, 165] on icon "Actions" at bounding box center [844, 158] width 16 height 16
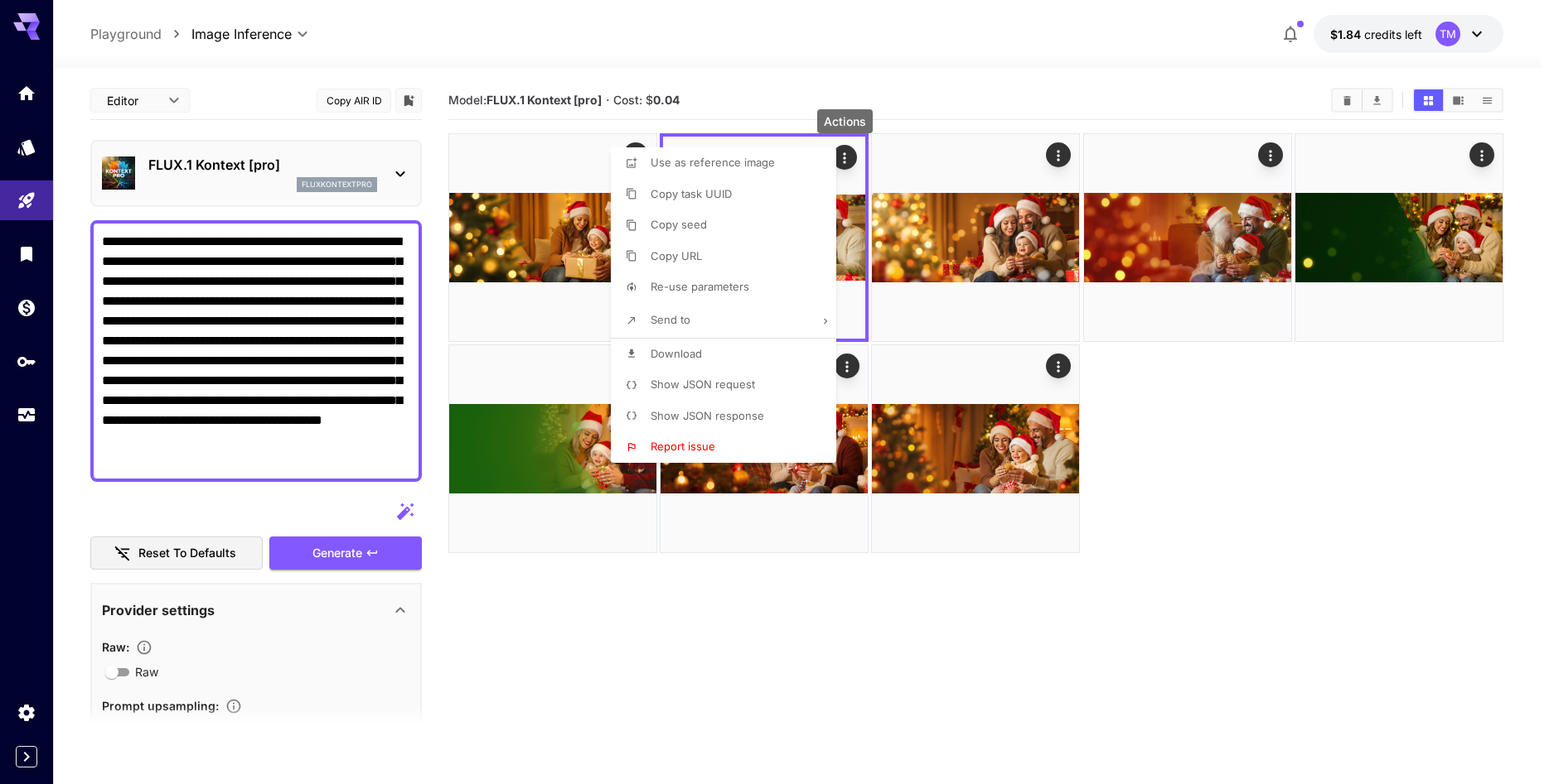
click at [685, 347] on span "Download" at bounding box center [676, 353] width 52 height 14
click at [1310, 533] on div at bounding box center [777, 392] width 1554 height 784
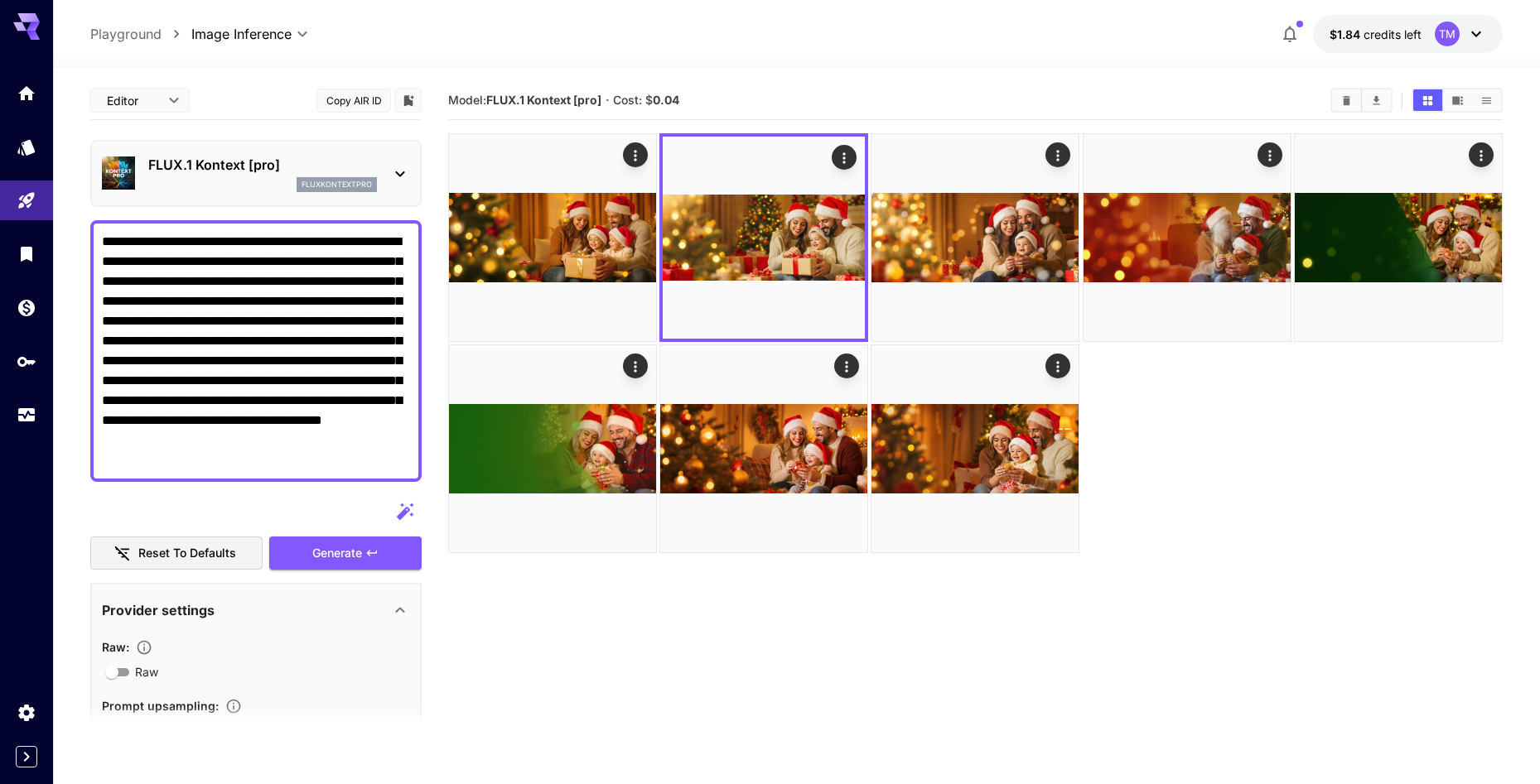
drag, startPoint x: 244, startPoint y: 440, endPoint x: 106, endPoint y: 246, distance: 238.1
click at [106, 246] on textarea "**********" at bounding box center [256, 351] width 308 height 239
paste textarea "**********"
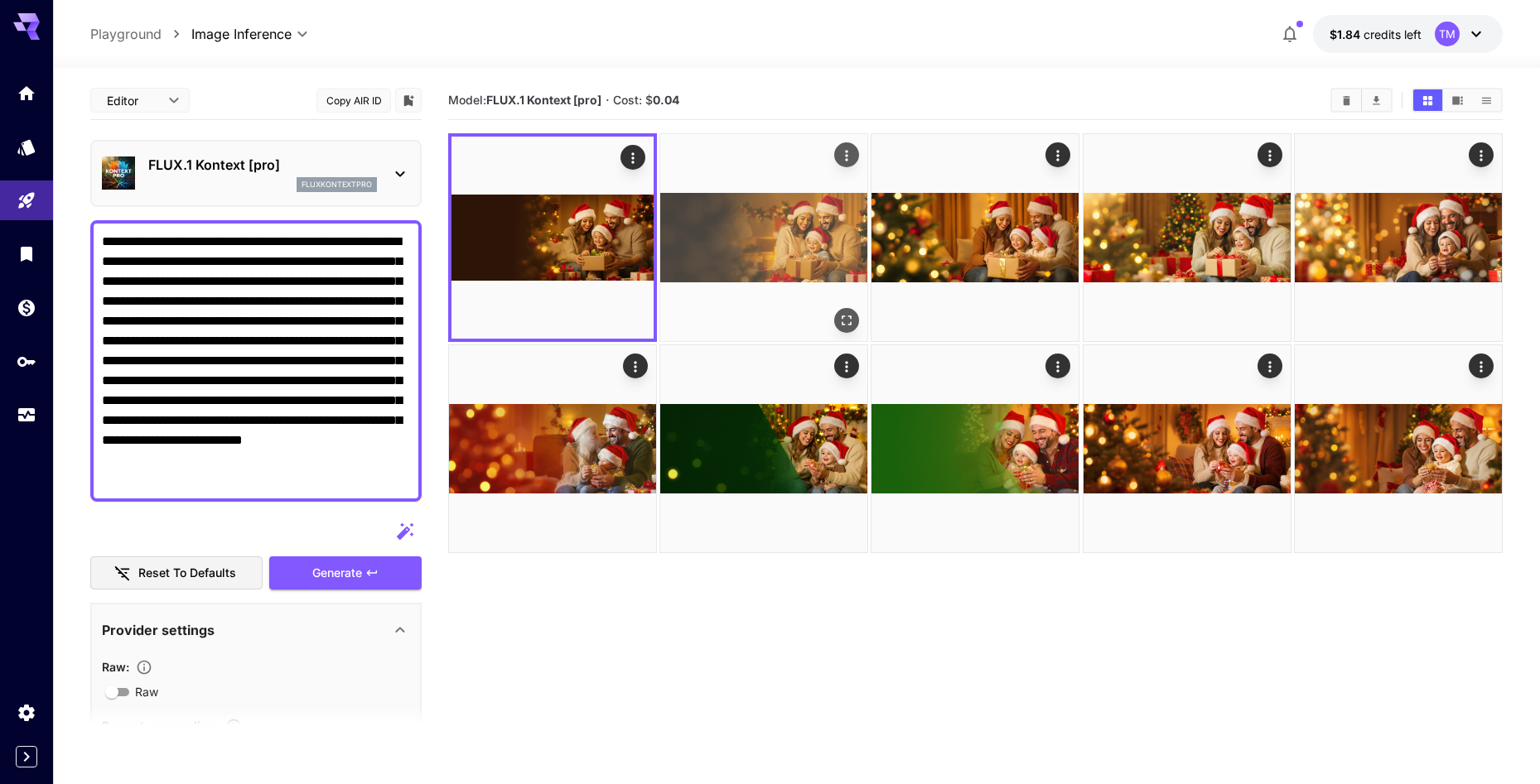
type textarea "**********"
click at [758, 243] on img at bounding box center [763, 237] width 207 height 207
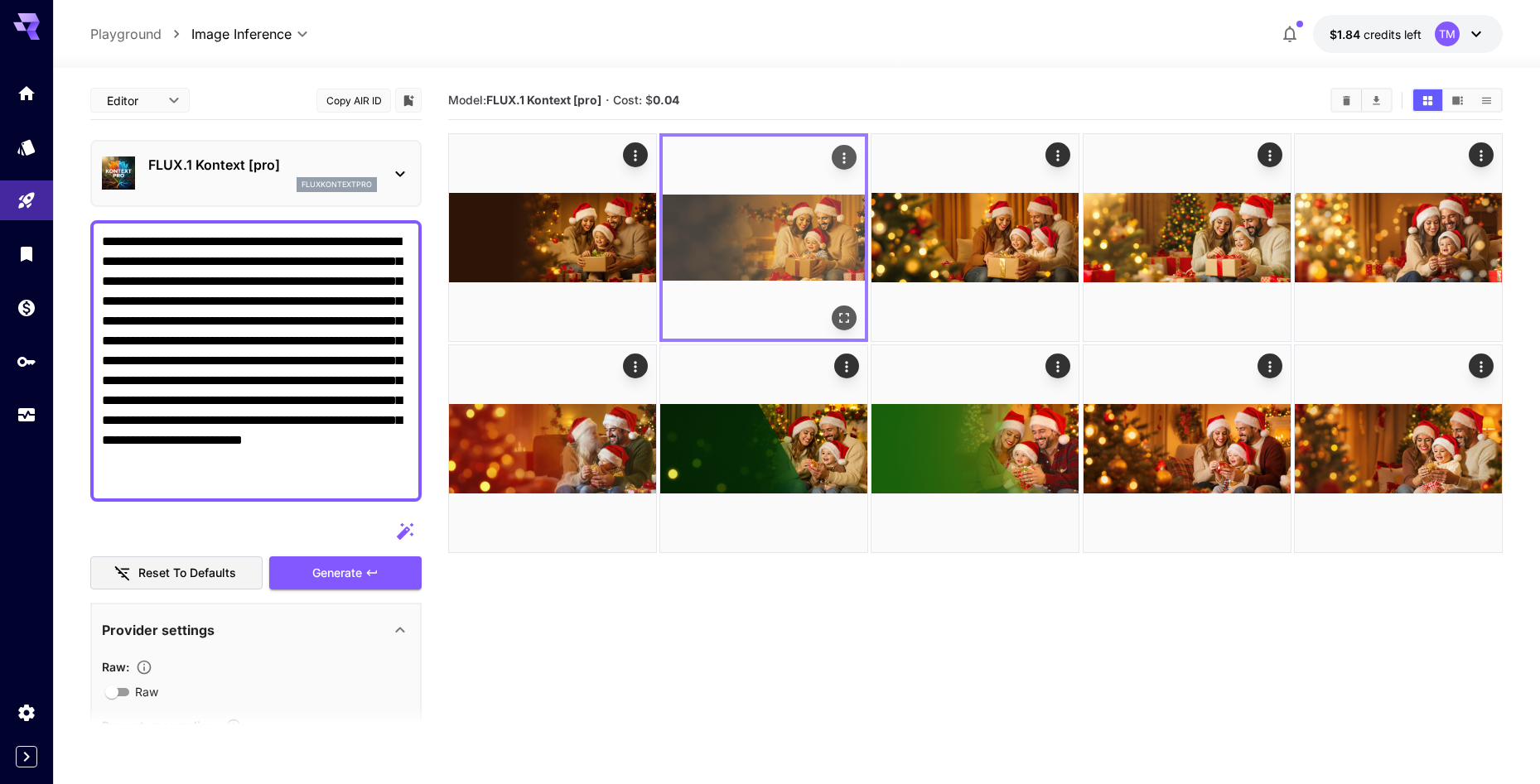
click at [846, 310] on icon "Open in fullscreen" at bounding box center [844, 318] width 16 height 16
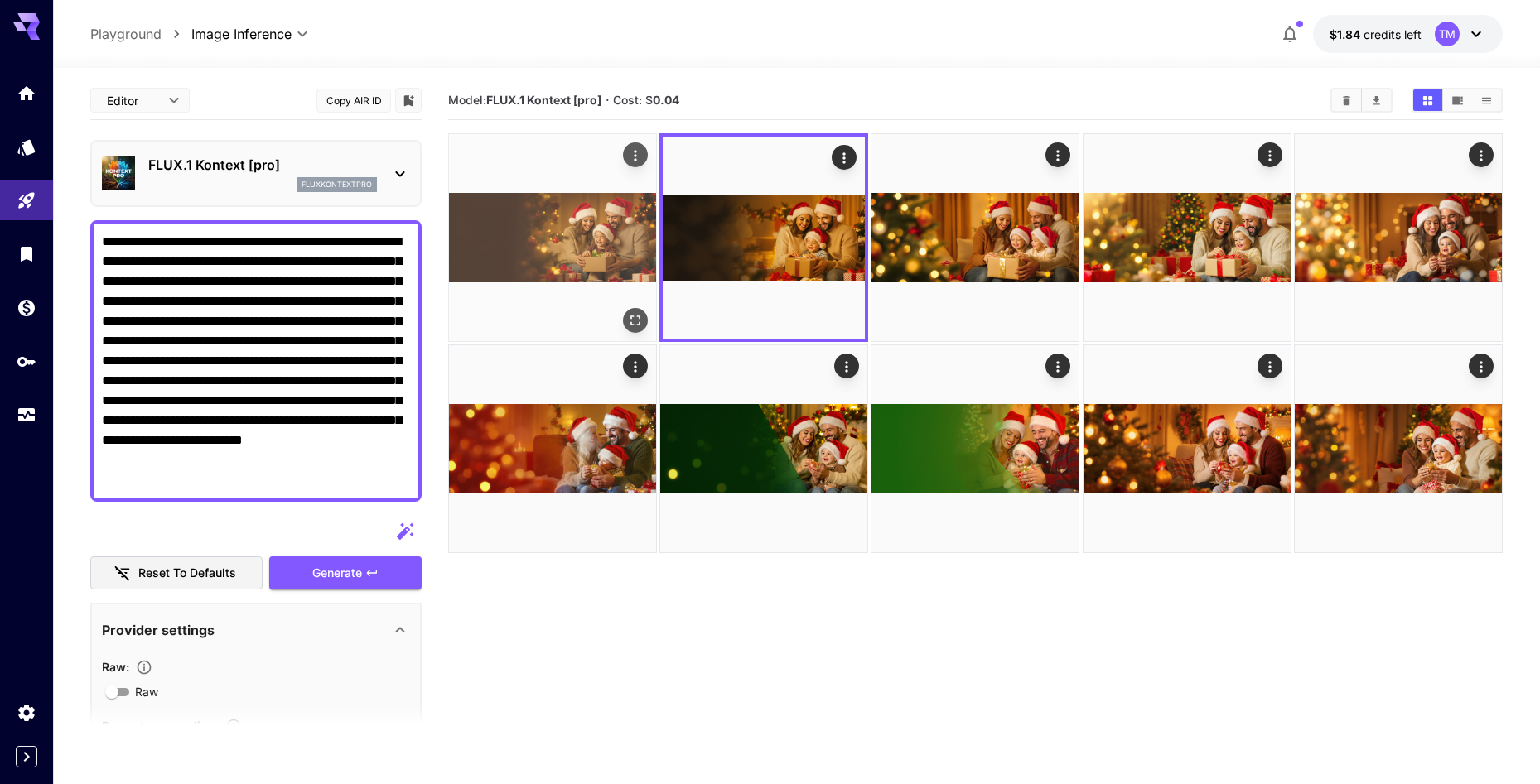
click at [625, 317] on button "Open in fullscreen" at bounding box center [635, 320] width 24 height 24
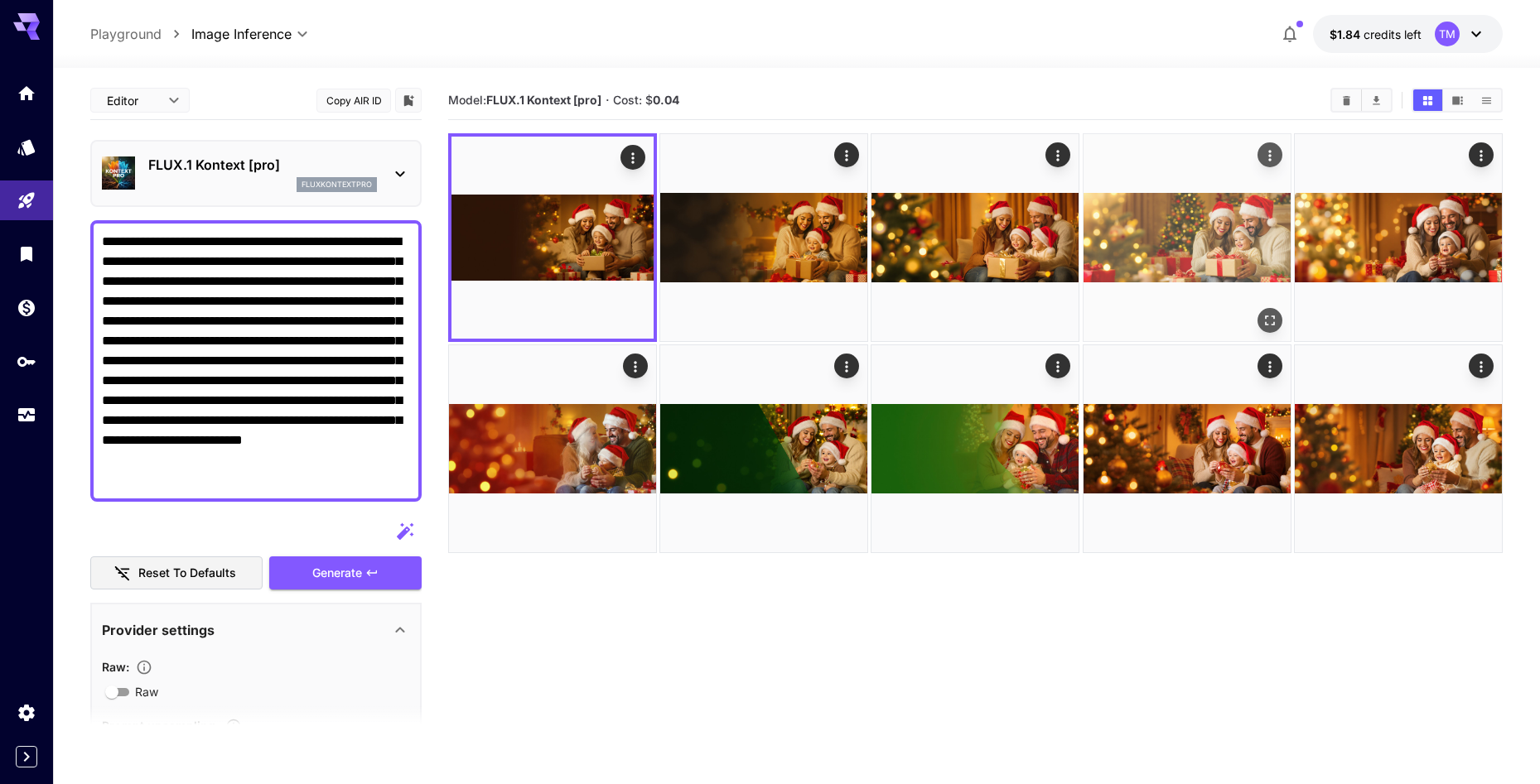
click at [1181, 268] on img at bounding box center [1187, 237] width 207 height 207
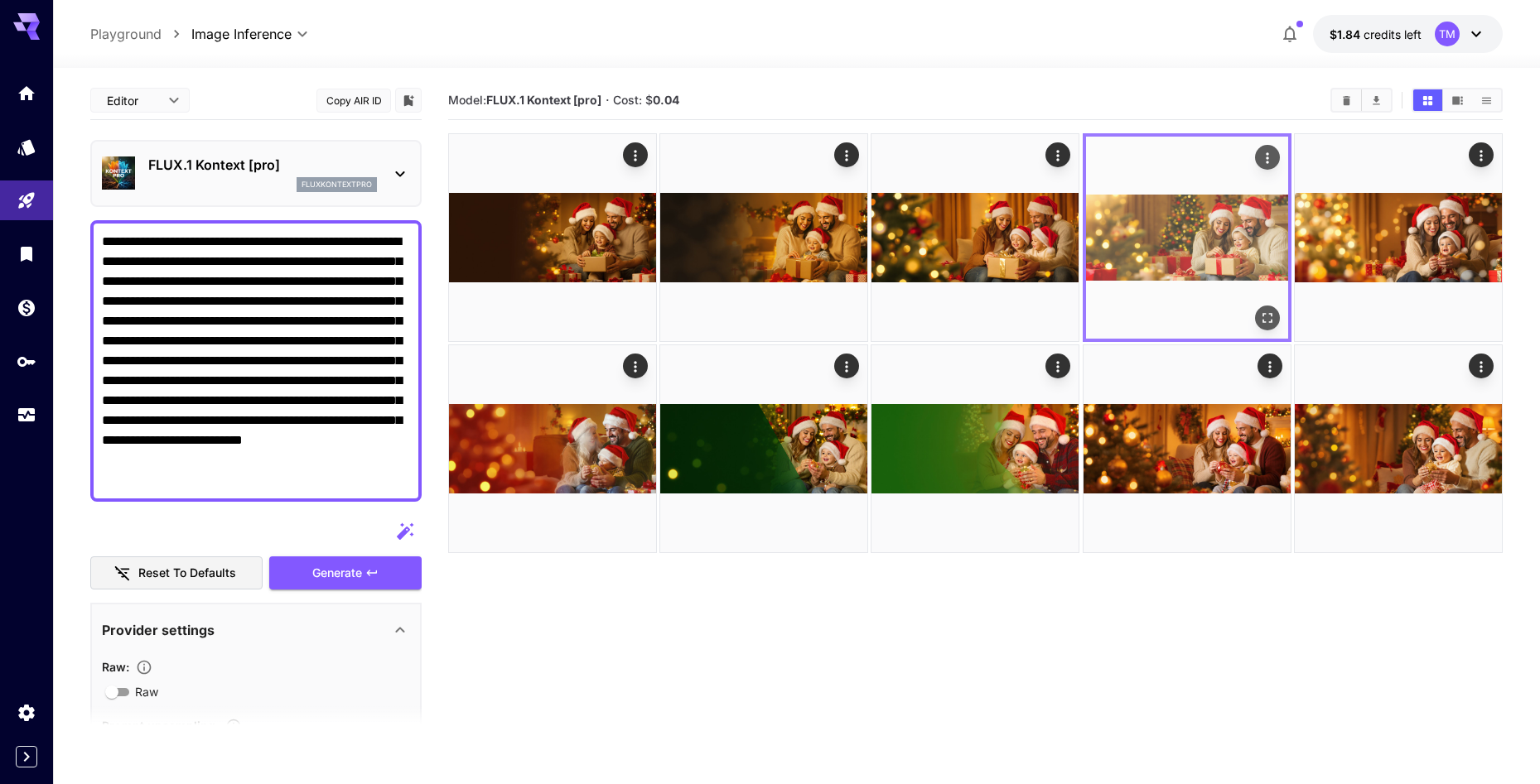
click at [1177, 269] on img at bounding box center [1187, 237] width 202 height 202
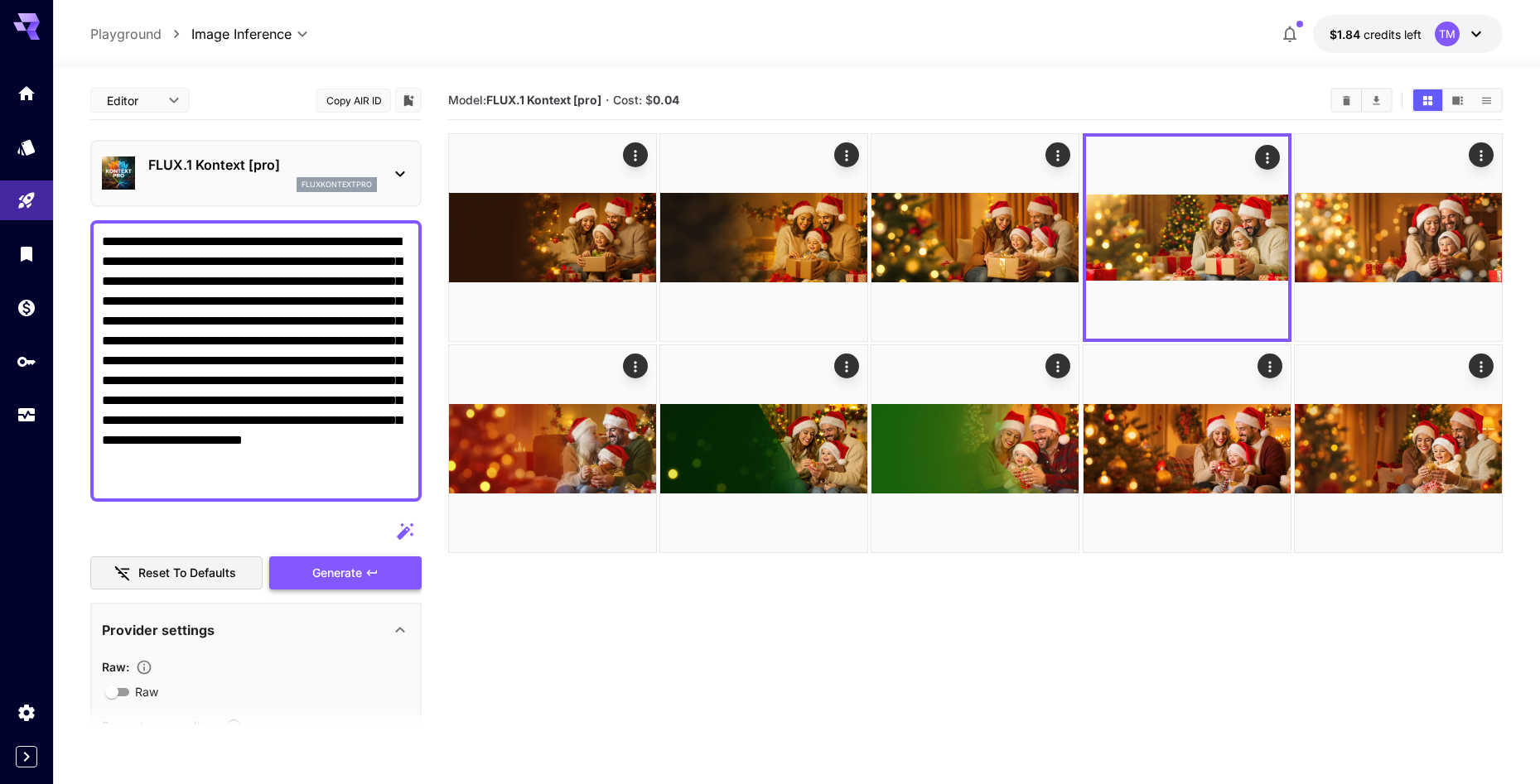
click at [372, 569] on icon "button" at bounding box center [372, 573] width 14 height 14
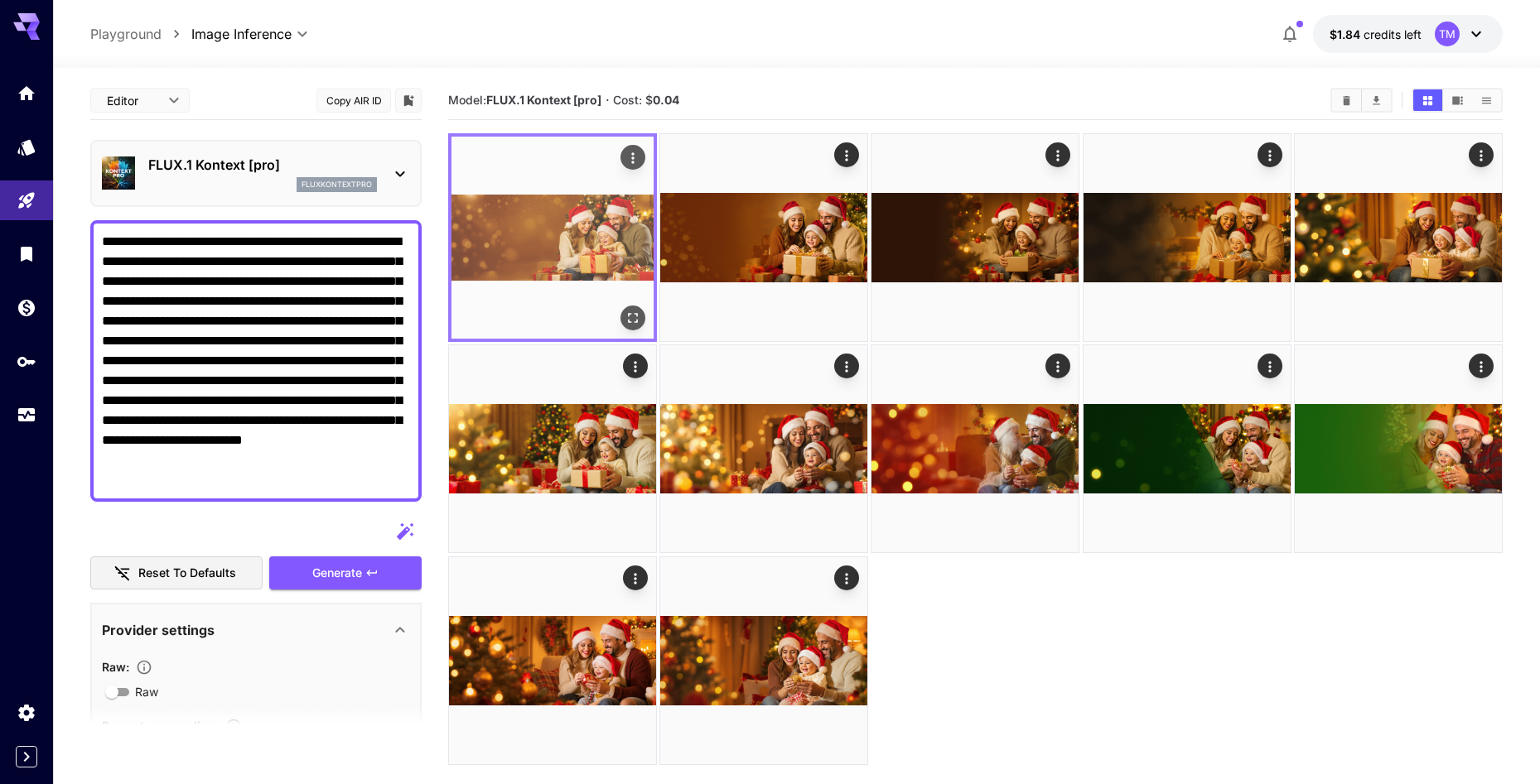
click at [570, 256] on img at bounding box center [552, 237] width 202 height 202
click at [638, 325] on icon "Open in fullscreen" at bounding box center [633, 318] width 16 height 16
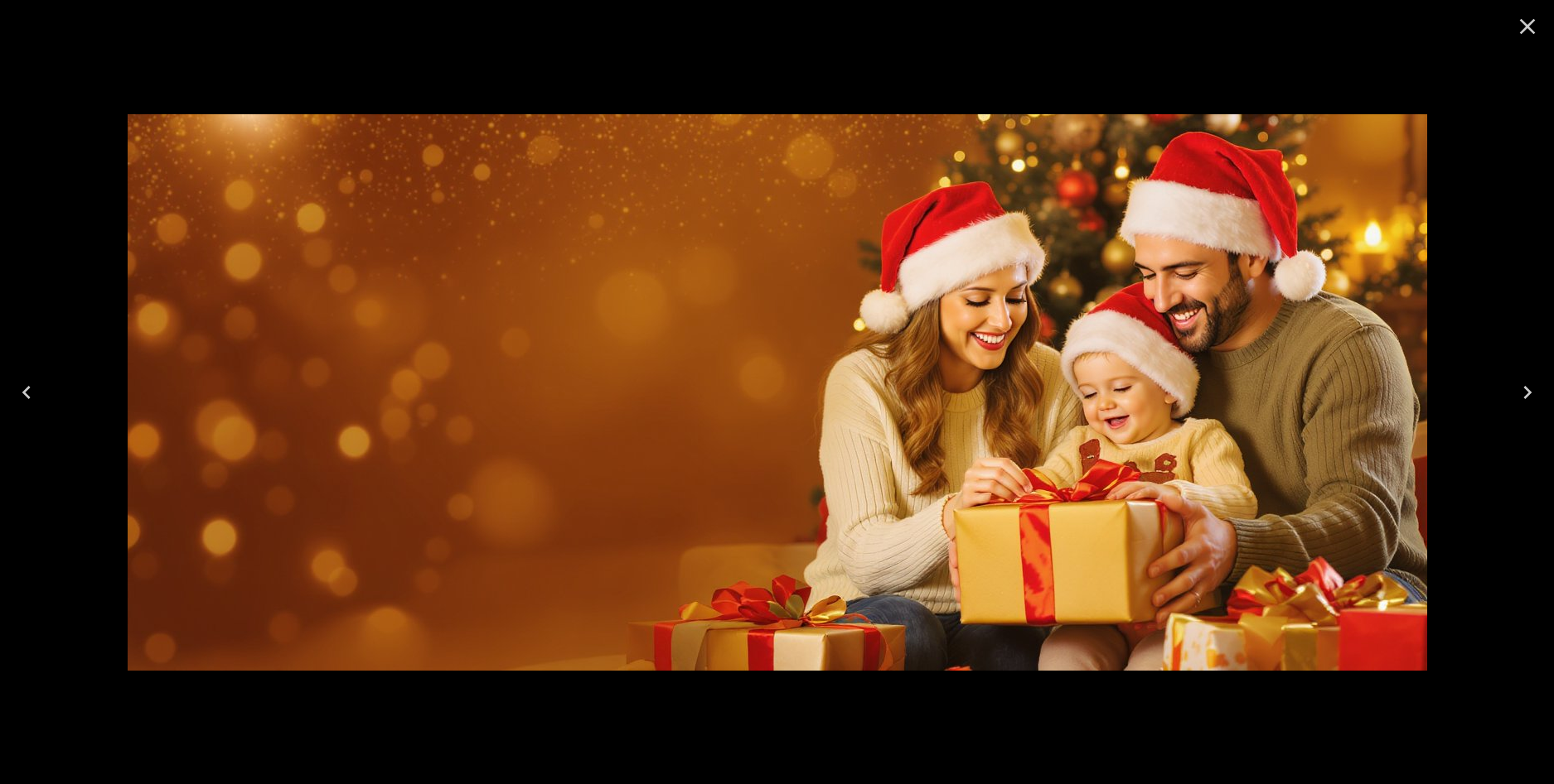
click at [1509, 30] on button "Close" at bounding box center [1527, 26] width 40 height 40
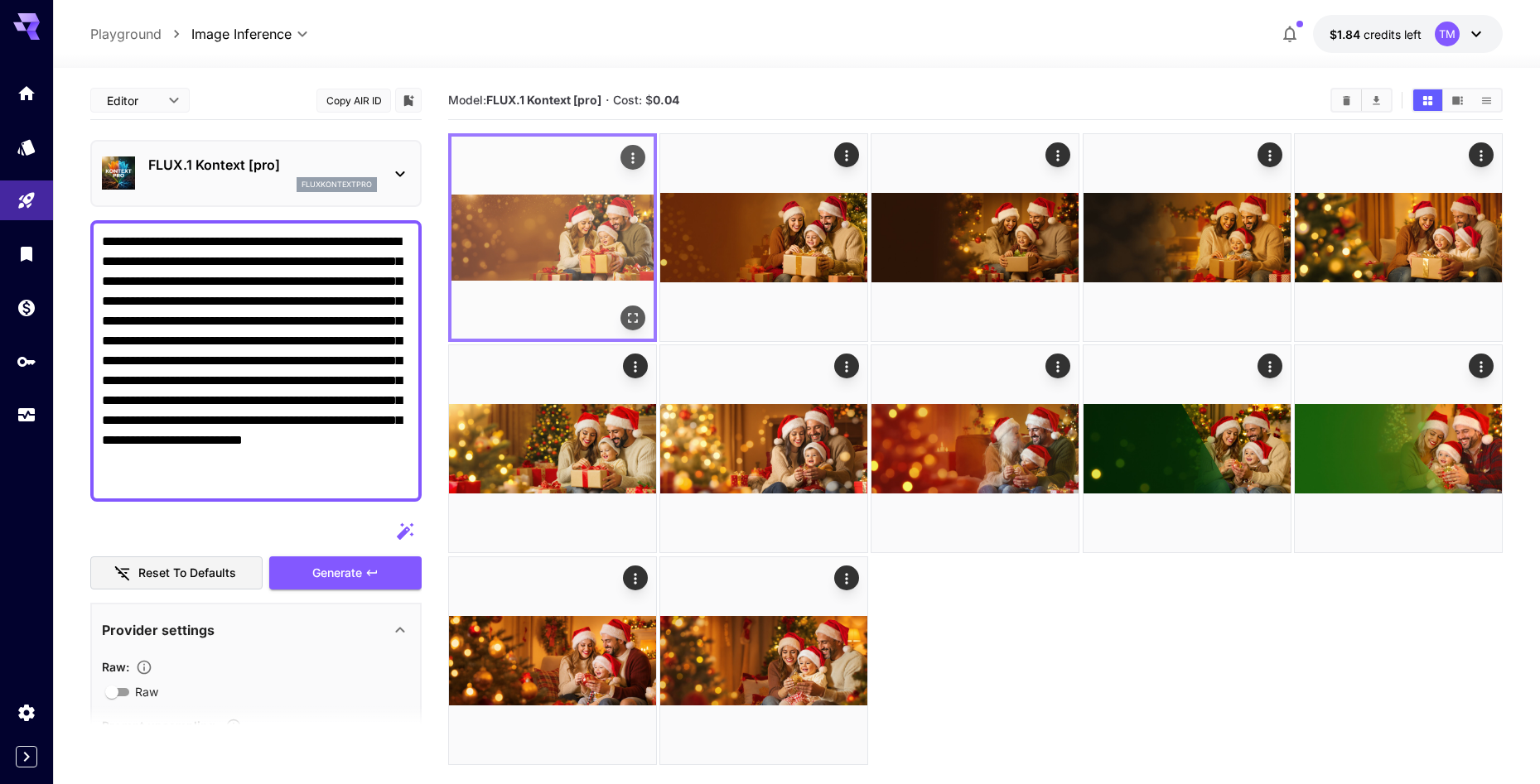
click at [635, 158] on icon "Actions" at bounding box center [633, 158] width 16 height 16
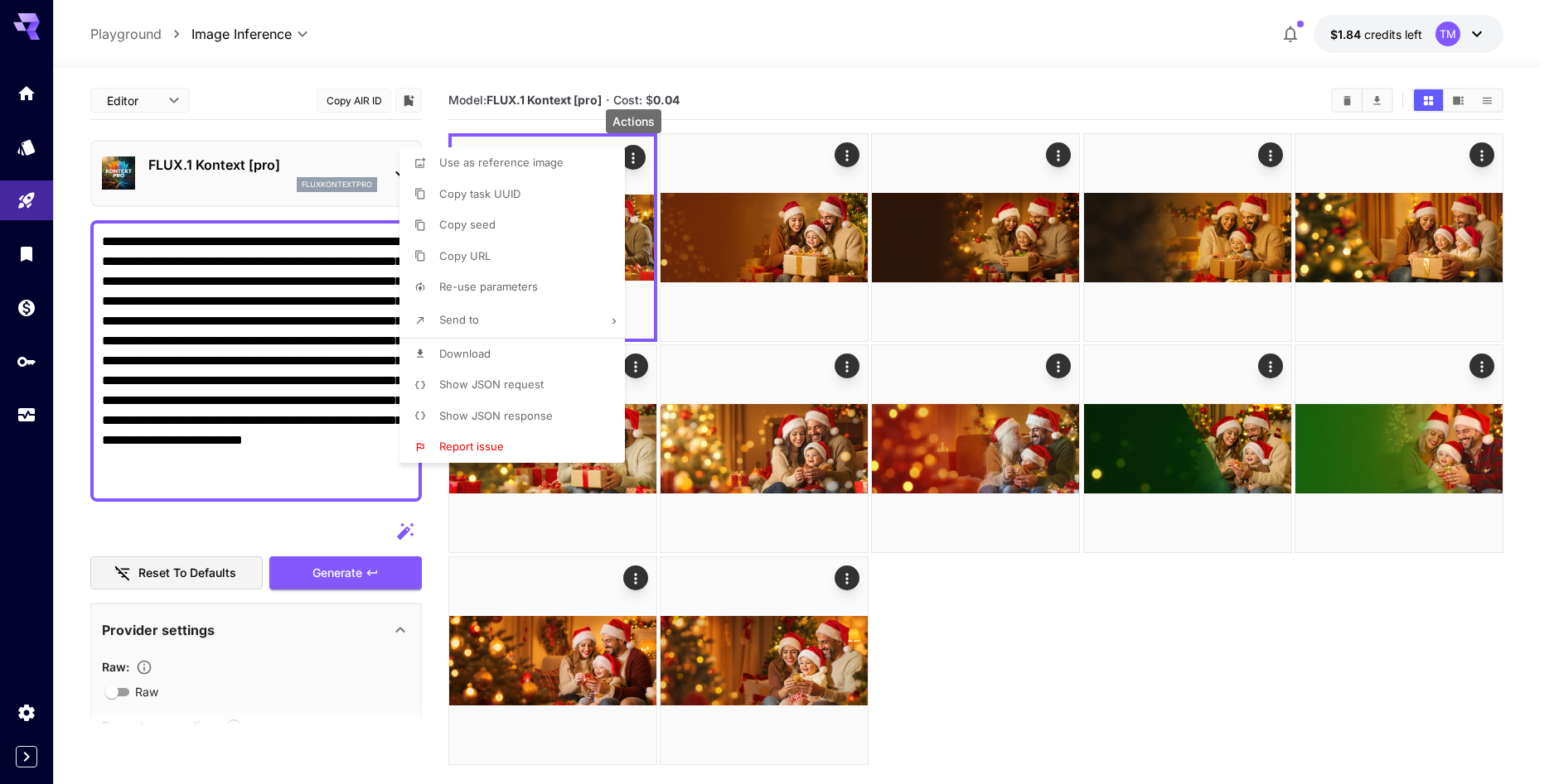
click at [447, 356] on span "Download" at bounding box center [465, 353] width 52 height 14
